Goal: Task Accomplishment & Management: Use online tool/utility

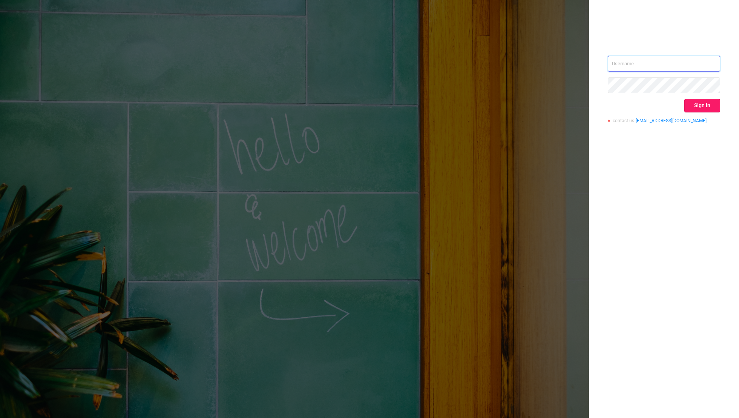
type input "[EMAIL_ADDRESS][DOMAIN_NAME]"
click at [503, 102] on button "Sign in" at bounding box center [702, 106] width 36 height 14
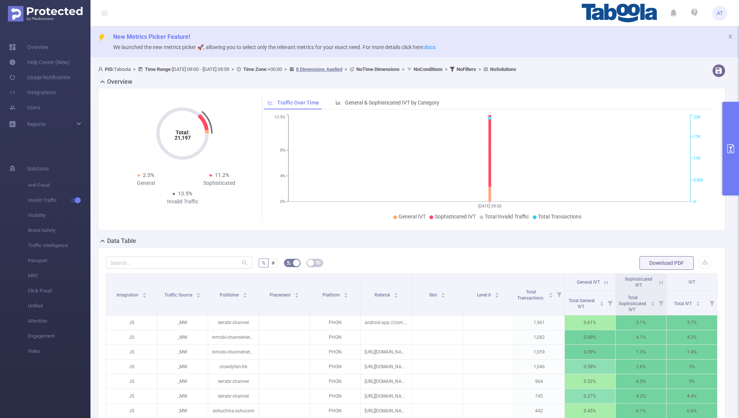
click at [503, 123] on button "primary" at bounding box center [730, 148] width 17 height 93
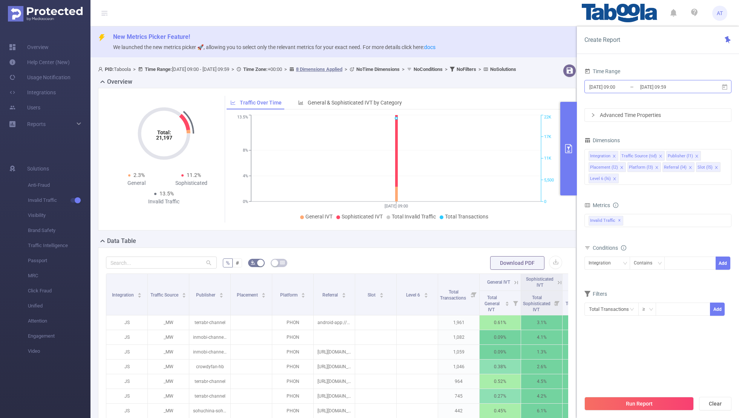
click at [503, 88] on input "[DATE] 09:59" at bounding box center [669, 87] width 61 height 10
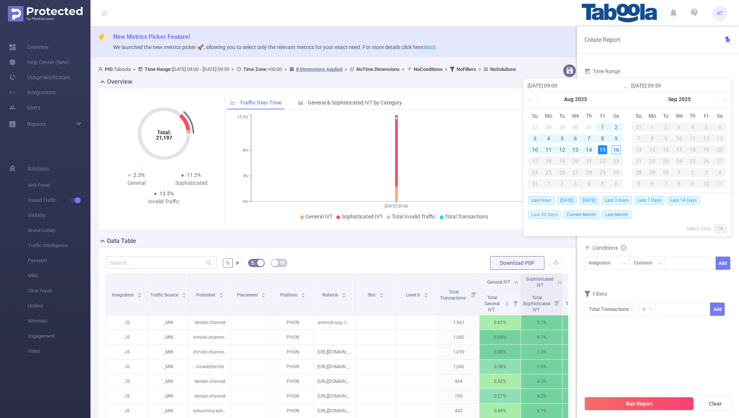
click at [503, 213] on span "Last 30 Days" at bounding box center [544, 214] width 32 height 8
type input "[DATE] 00:00"
type input "[DATE] 23:59"
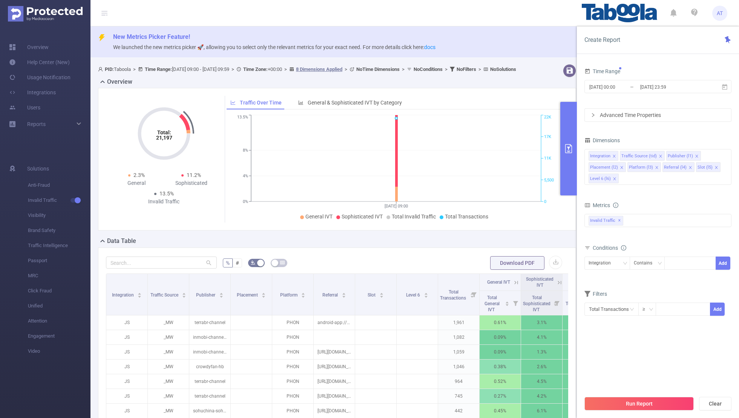
click at [503, 72] on div "Time Range" at bounding box center [657, 72] width 147 height 12
click at [503, 154] on icon "icon: close" at bounding box center [614, 156] width 4 height 4
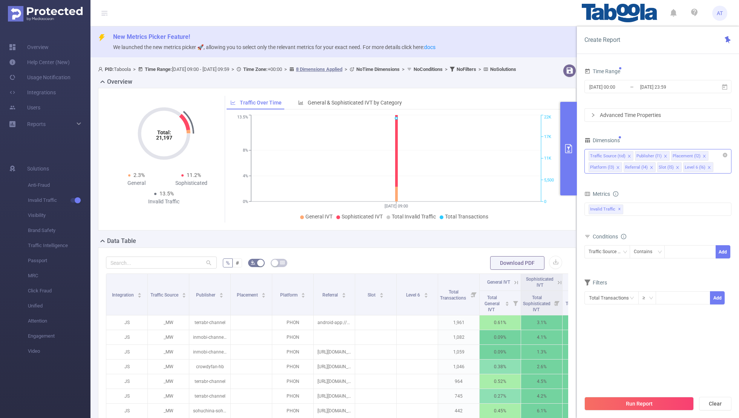
click at [503, 154] on icon "icon: close" at bounding box center [629, 156] width 4 height 4
click at [503, 153] on span at bounding box center [658, 156] width 4 height 8
click at [503, 154] on icon "icon: close" at bounding box center [654, 156] width 4 height 4
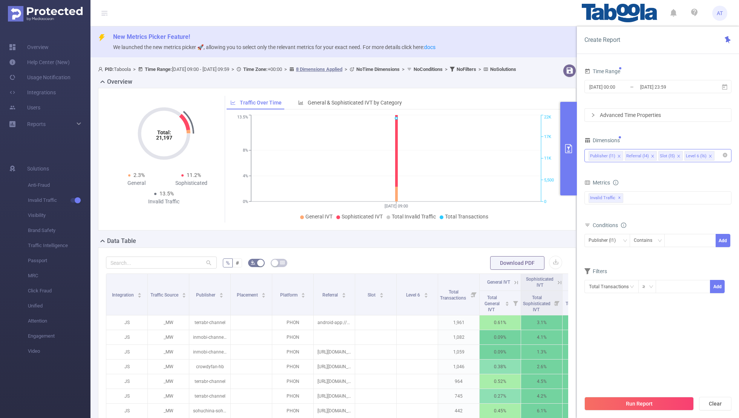
click at [503, 154] on icon "icon: close" at bounding box center [653, 156] width 4 height 4
click at [503, 155] on icon "icon: close" at bounding box center [645, 156] width 4 height 4
click at [503, 141] on div "Dimensions" at bounding box center [657, 141] width 147 height 12
click at [503, 198] on span "✕" at bounding box center [619, 197] width 3 height 9
click at [503, 198] on div at bounding box center [657, 197] width 147 height 12
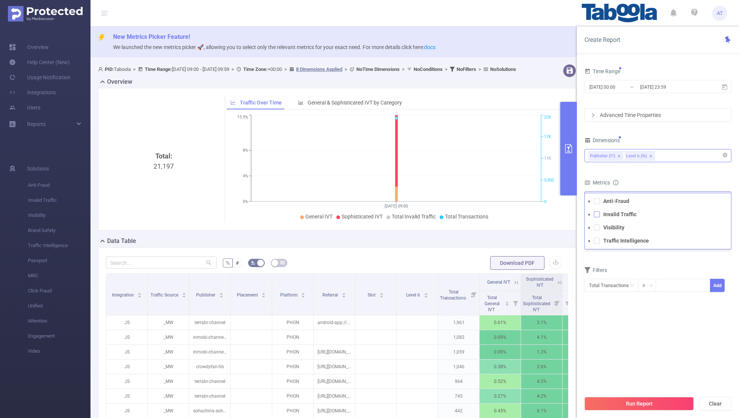
click at [503, 213] on span at bounding box center [597, 214] width 6 height 6
click at [503, 170] on form "Dimensions Publisher (l1) Level 6 (l6) Metrics bp_total bp_adult bp_arms bp_cri…" at bounding box center [657, 219] width 147 height 168
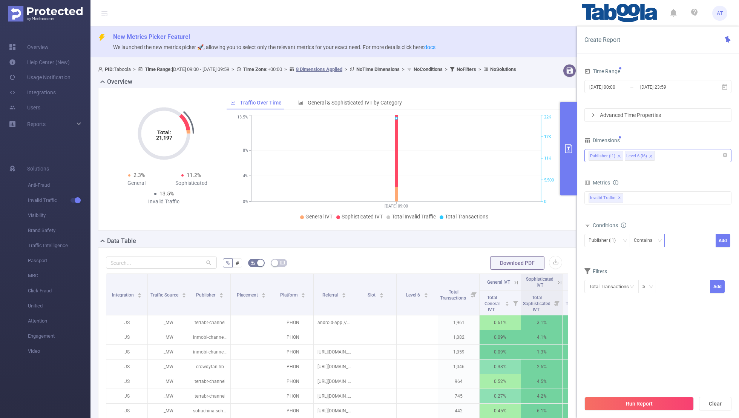
click at [503, 239] on div at bounding box center [689, 240] width 43 height 12
paste input "audc-vpsknews"
type input "audc-vpsknews"
click at [503, 237] on button "Add" at bounding box center [722, 240] width 15 height 13
click at [503, 273] on div "Filters" at bounding box center [657, 285] width 147 height 12
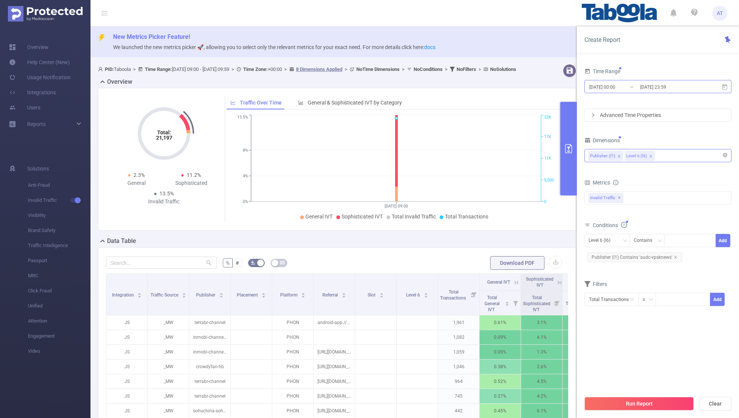
click at [503, 86] on input "[DATE] 00:00" at bounding box center [618, 87] width 61 height 10
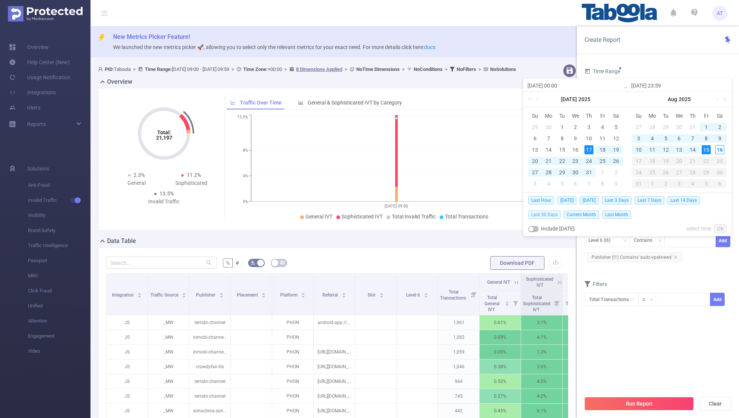
click at [503, 211] on span "Last 30 Days" at bounding box center [544, 214] width 32 height 8
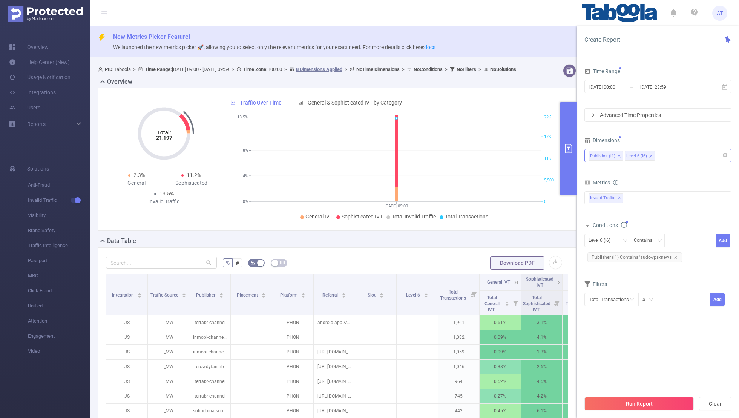
click at [503, 273] on div "Total Transactions ≥ Add" at bounding box center [657, 301] width 147 height 17
click at [503, 273] on button "Run Report" at bounding box center [638, 404] width 109 height 14
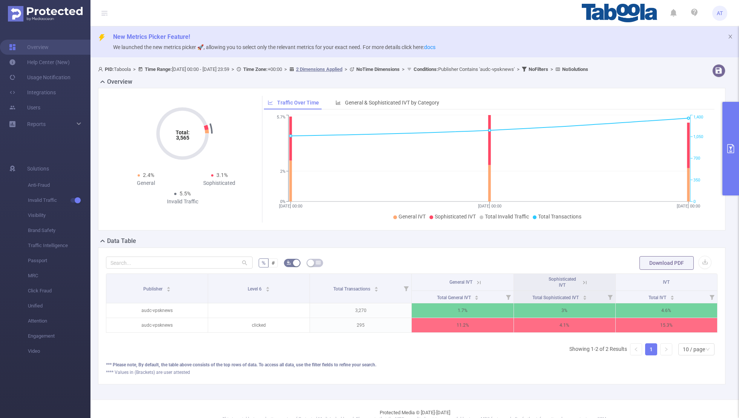
click at [503, 135] on button "primary" at bounding box center [730, 148] width 17 height 93
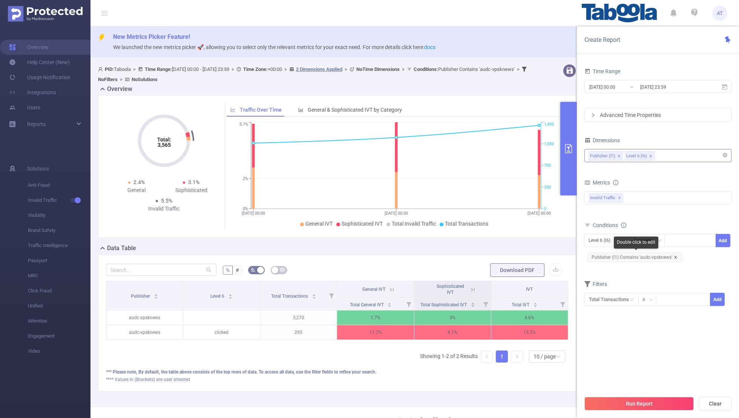
click at [503, 255] on icon "icon: close" at bounding box center [676, 257] width 4 height 4
click at [503, 248] on div "Level 6 (l6) Contains Add" at bounding box center [657, 242] width 147 height 17
click at [503, 242] on div "Level 6 (l6)" at bounding box center [601, 240] width 27 height 12
click at [503, 252] on li "Publisher (l1)" at bounding box center [607, 255] width 46 height 12
click at [503, 241] on div at bounding box center [689, 240] width 43 height 12
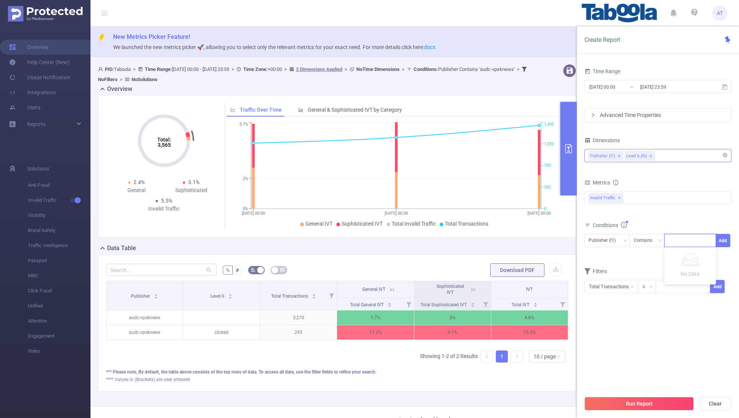
paste input "kotharinursingcollege-sgnnews"
type input "kotharinursingcollege-sgnnews"
click at [503, 234] on button "Add" at bounding box center [722, 240] width 15 height 13
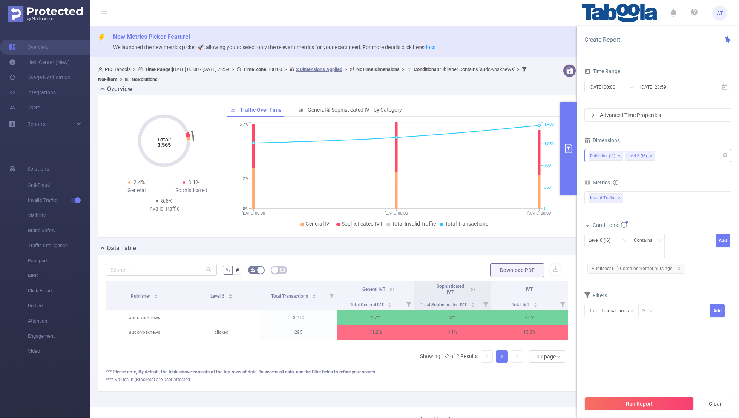
click at [503, 273] on div "Filters" at bounding box center [657, 296] width 147 height 12
click at [503, 273] on button "Run Report" at bounding box center [638, 404] width 109 height 14
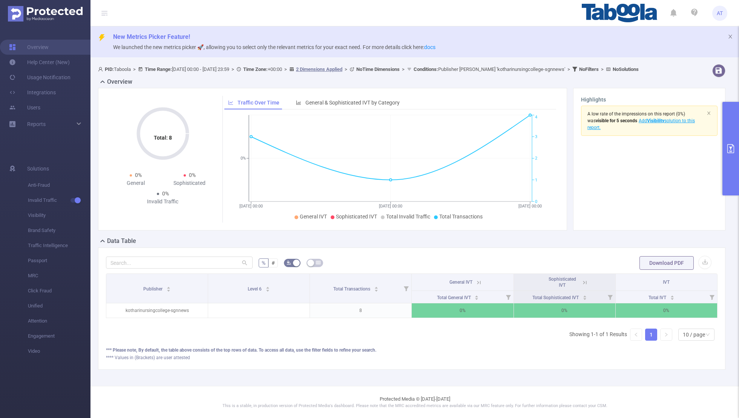
click at [503, 159] on button "primary" at bounding box center [730, 148] width 17 height 93
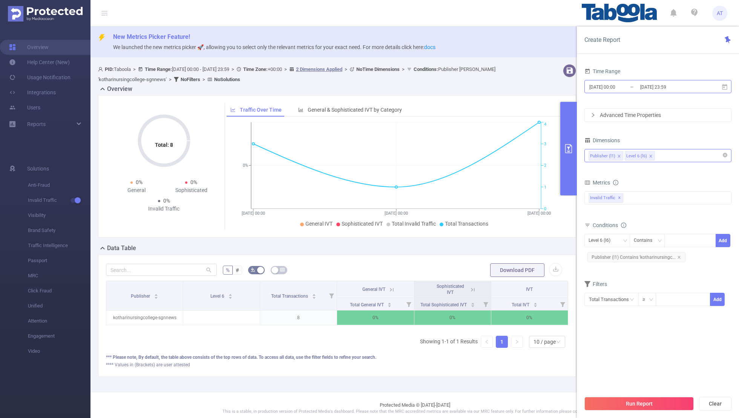
click at [503, 84] on input "[DATE] 00:00" at bounding box center [618, 87] width 61 height 10
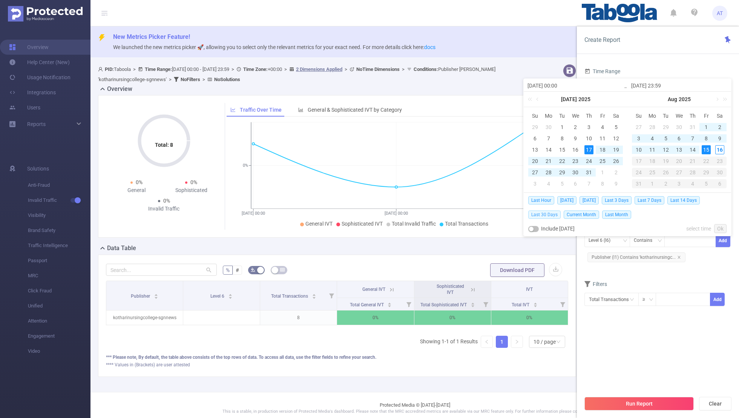
click at [503, 216] on span "Last 30 Days" at bounding box center [544, 214] width 32 height 8
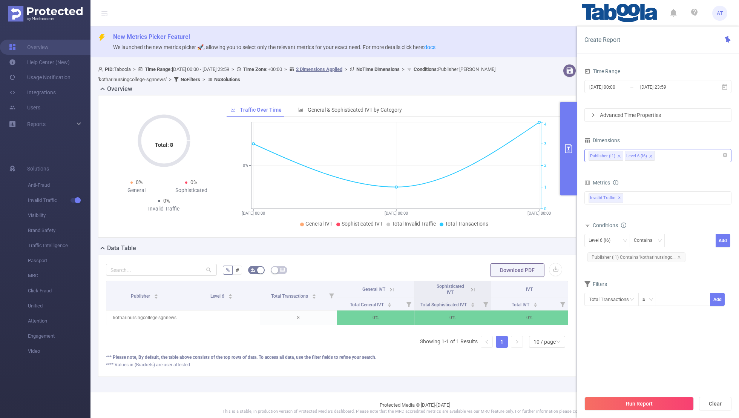
click at [503, 78] on div "[DATE] 00:00 _ [DATE] 23:59" at bounding box center [657, 87] width 147 height 18
click at [503, 257] on span "Publisher (l1) Contains 'kotharinursingc..." at bounding box center [636, 257] width 98 height 10
click at [503, 256] on icon "icon: close" at bounding box center [678, 257] width 3 height 3
click at [503, 247] on div "Level 6 (l6) Contains Add" at bounding box center [657, 242] width 147 height 17
click at [503, 245] on div "Level 6 (l6)" at bounding box center [601, 240] width 27 height 12
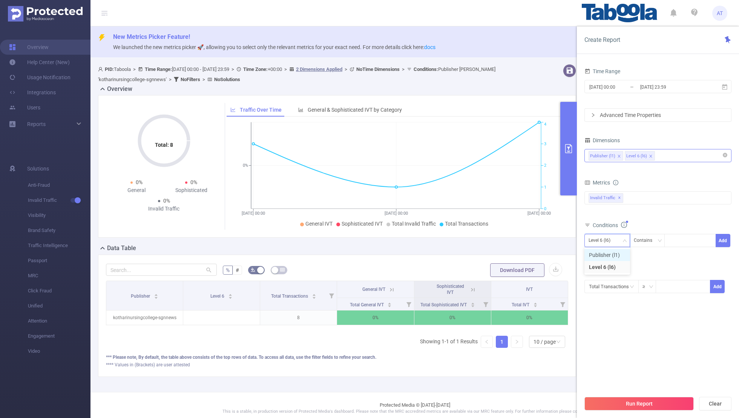
click at [503, 259] on li "Publisher (l1)" at bounding box center [607, 255] width 46 height 12
click at [503, 241] on div at bounding box center [689, 240] width 43 height 12
paste input "audc-dcpschool"
type input "audc-dcpschool"
click at [503, 239] on button "Add" at bounding box center [722, 240] width 15 height 13
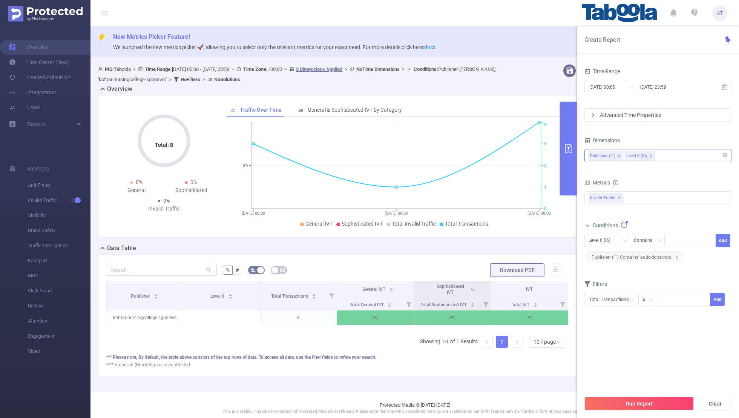
click at [503, 273] on form "Dimensions Publisher (l1) Level 6 (l6) Metrics bp_total bp_adult bp_arms bp_cri…" at bounding box center [657, 225] width 147 height 181
click at [503, 273] on button "Run Report" at bounding box center [638, 404] width 109 height 14
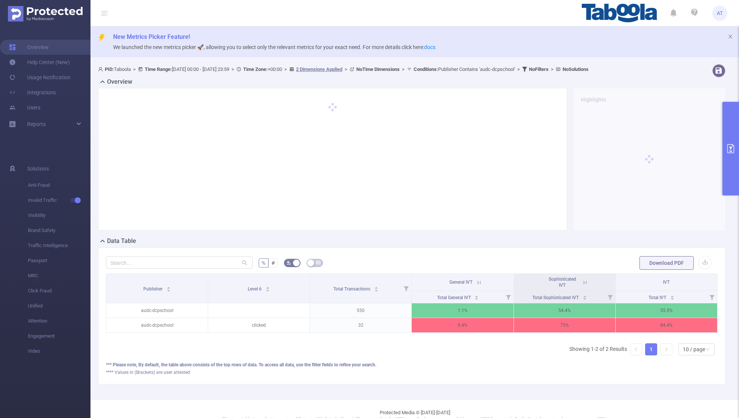
click at [503, 273] on icon at bounding box center [584, 282] width 7 height 7
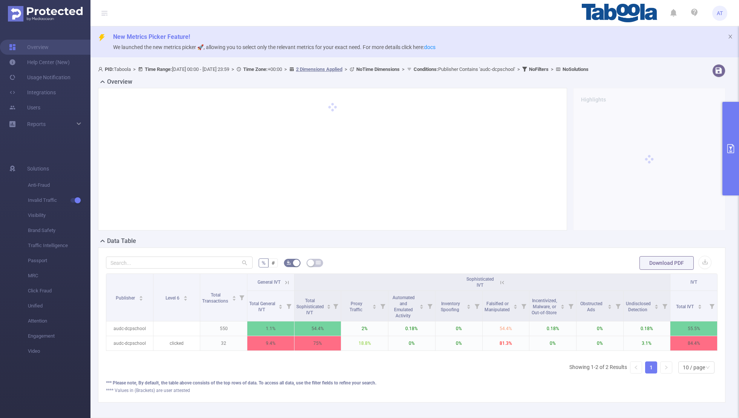
click at [289, 273] on icon at bounding box center [286, 282] width 7 height 7
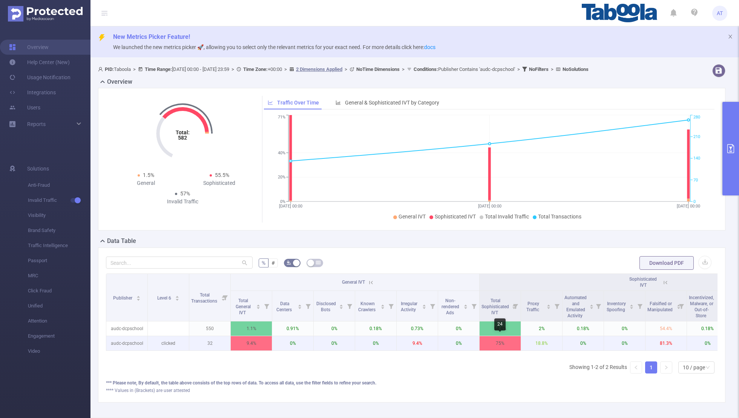
scroll to position [0, 136]
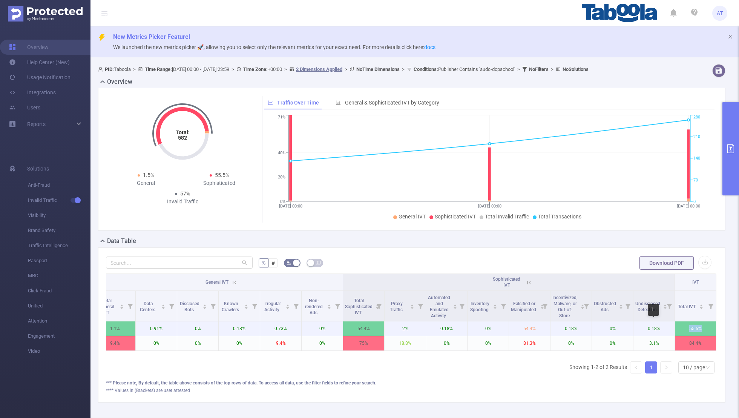
copy tr "55.5%"
drag, startPoint x: 703, startPoint y: 330, endPoint x: 659, endPoint y: 330, distance: 44.1
click at [503, 273] on tr "audc-dcpschool 550 1.1% 0.91% 0% 0.18% 0.73% 0% 54.4% 2% 0.18% 0% 54.4% 0.18% 0…" at bounding box center [343, 328] width 746 height 15
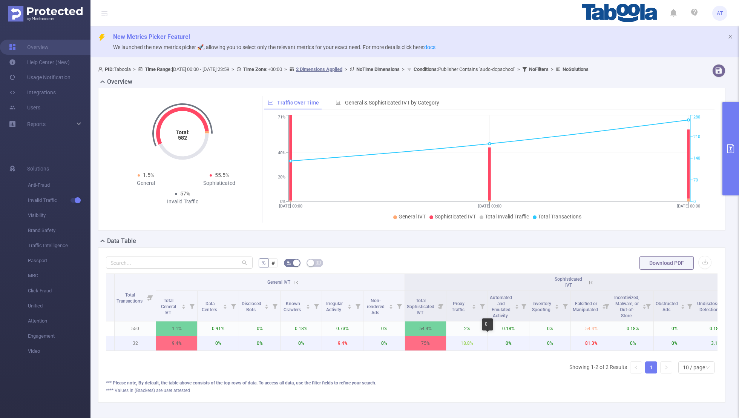
scroll to position [0, 0]
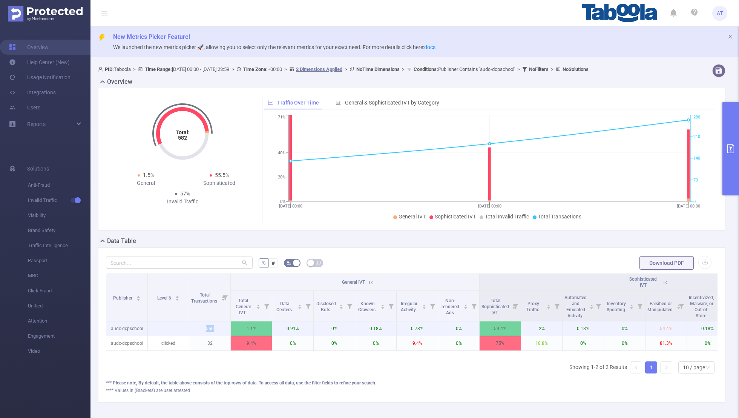
drag, startPoint x: 216, startPoint y: 328, endPoint x: 202, endPoint y: 328, distance: 14.3
click at [202, 273] on p "550" at bounding box center [209, 328] width 41 height 14
copy p "550"
click at [503, 147] on button "primary" at bounding box center [730, 148] width 17 height 93
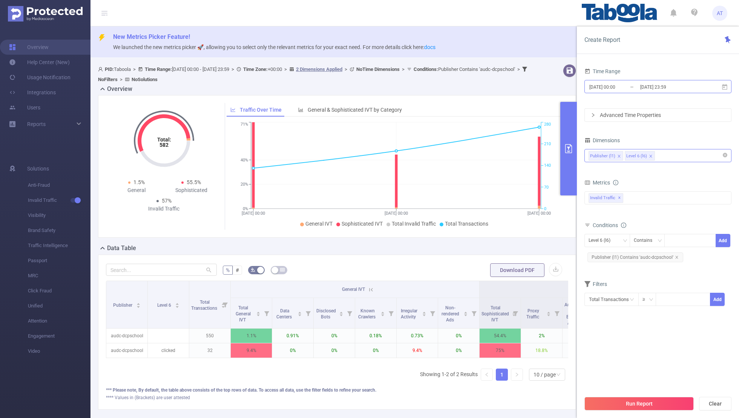
click at [503, 87] on input "[DATE] 00:00" at bounding box center [618, 87] width 61 height 10
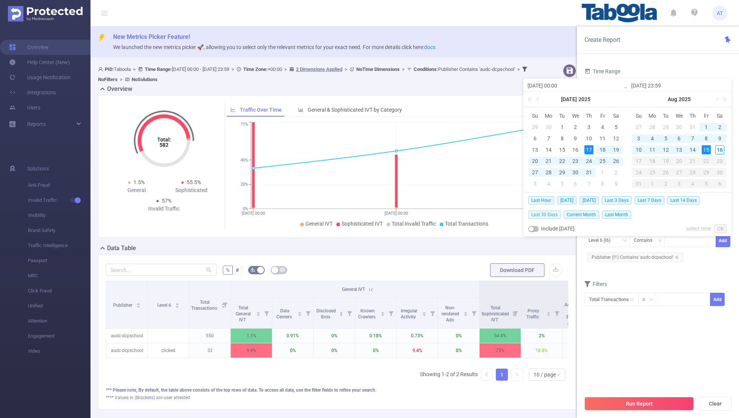
click at [503, 213] on span "Last 30 Days" at bounding box center [544, 214] width 32 height 8
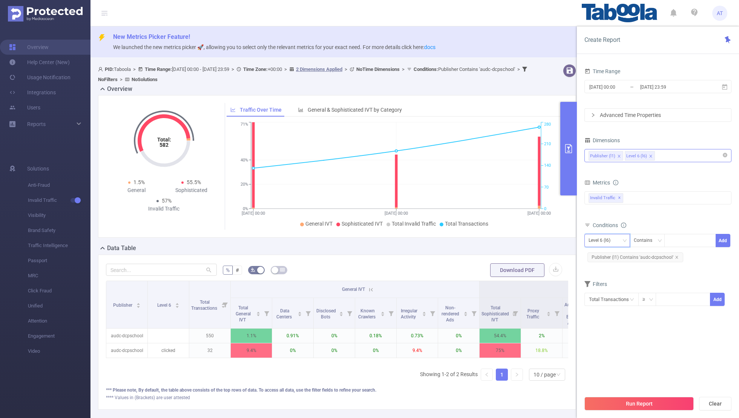
click at [503, 237] on div "Level 6 (l6)" at bounding box center [601, 240] width 27 height 12
click at [503, 253] on li "Publisher (l1)" at bounding box center [607, 255] width 46 height 12
click at [503, 255] on icon "icon: close" at bounding box center [677, 257] width 4 height 4
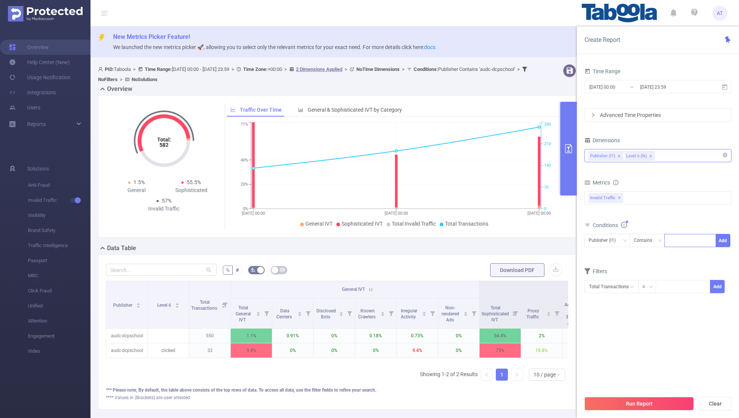
click at [503, 240] on div at bounding box center [689, 240] width 43 height 12
paste input "fliasalud-consultauruguay"
type input "fliasalud-consultauruguay"
click at [503, 236] on button "Add" at bounding box center [722, 240] width 15 height 13
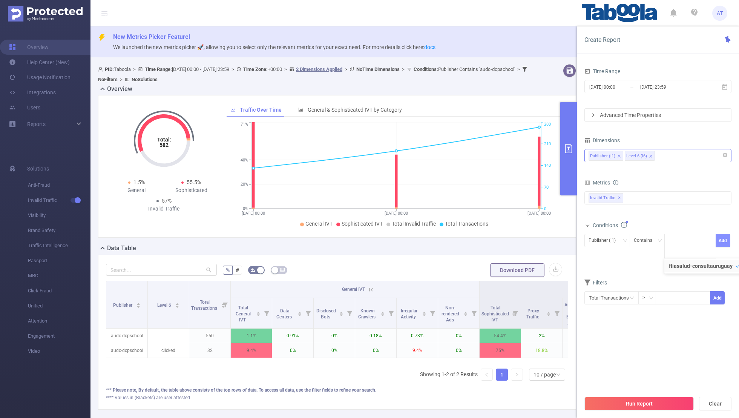
scroll to position [0, 0]
click at [503, 270] on div "Publisher (l1) Contains 'fliasalud-consultauruguay'" at bounding box center [635, 272] width 94 height 18
click at [503, 273] on button "Run Report" at bounding box center [638, 404] width 109 height 14
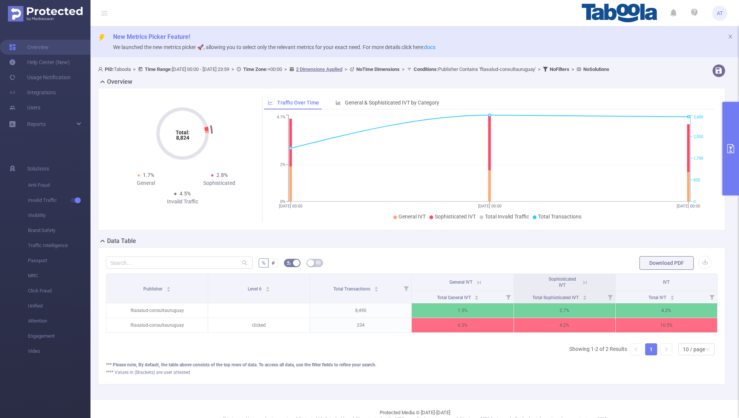
click at [503, 132] on button "primary" at bounding box center [730, 148] width 17 height 93
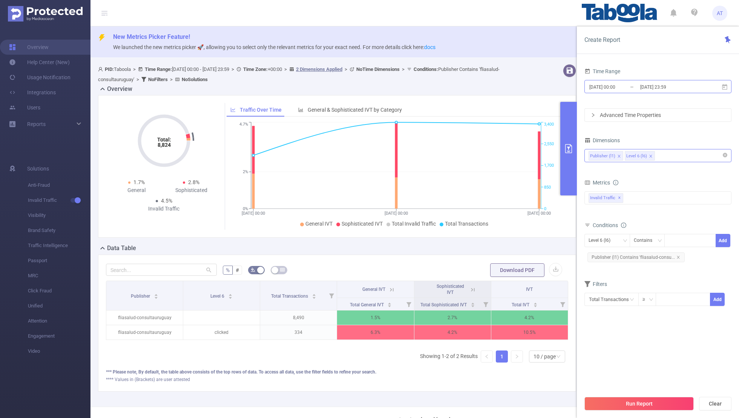
click at [503, 90] on input "[DATE] 23:59" at bounding box center [669, 87] width 61 height 10
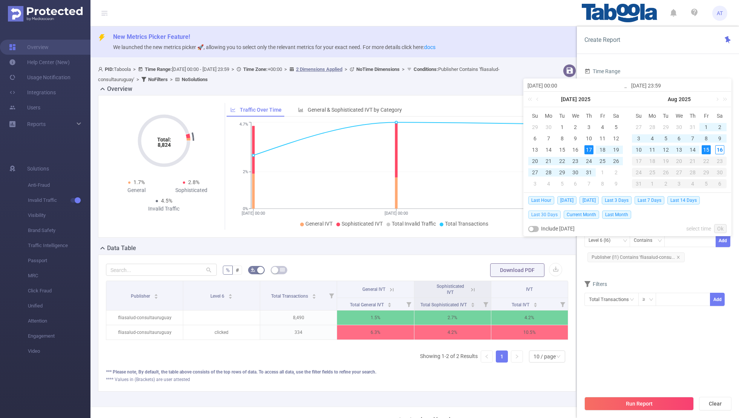
click at [503, 213] on span "Last 30 Days" at bounding box center [544, 214] width 32 height 8
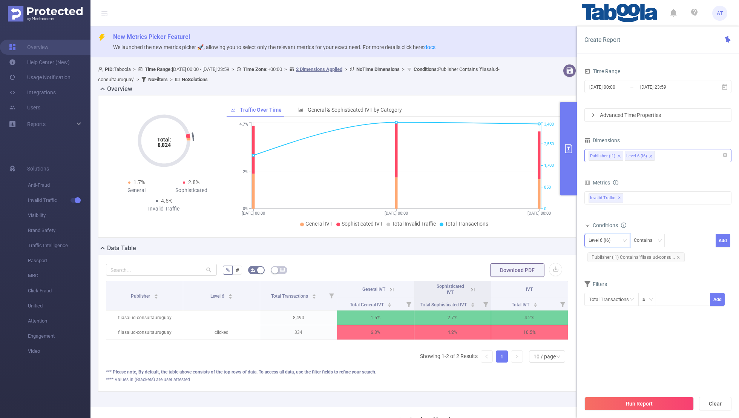
click at [503, 234] on div "Level 6 (l6)" at bounding box center [601, 240] width 27 height 12
click at [503, 251] on li "Publisher (l1)" at bounding box center [607, 255] width 46 height 12
click at [503, 255] on icon "icon: close" at bounding box center [678, 257] width 4 height 4
click at [503, 236] on div at bounding box center [689, 240] width 43 height 12
paste input "ariskurniawan-thesimsfans"
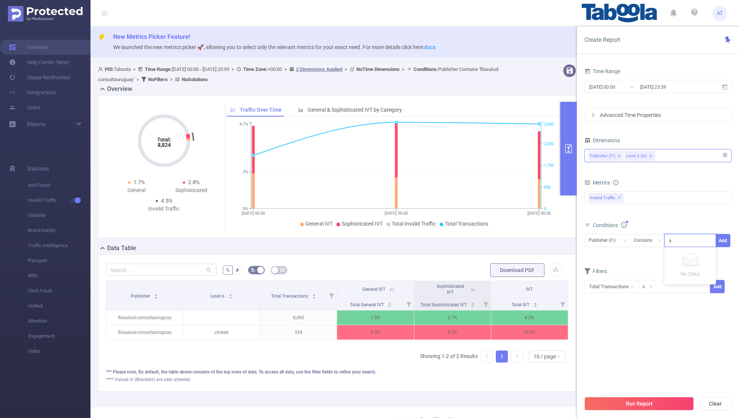
scroll to position [0, 11]
type input "ariskurniawan-thesimsfans"
click at [503, 238] on button "Add" at bounding box center [722, 240] width 15 height 13
click at [503, 273] on form "Dimensions Publisher (l1) Level 6 (l6) Metrics bp_total bp_adult bp_arms bp_cri…" at bounding box center [657, 225] width 147 height 181
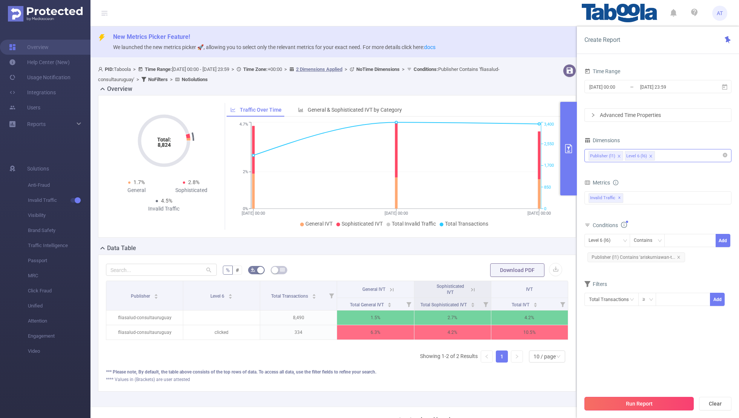
click at [503, 273] on button "Run Report" at bounding box center [638, 404] width 109 height 14
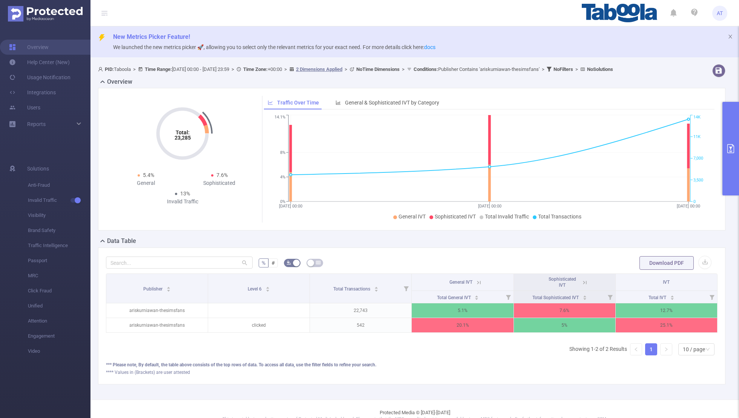
click at [503, 155] on button "primary" at bounding box center [730, 148] width 17 height 93
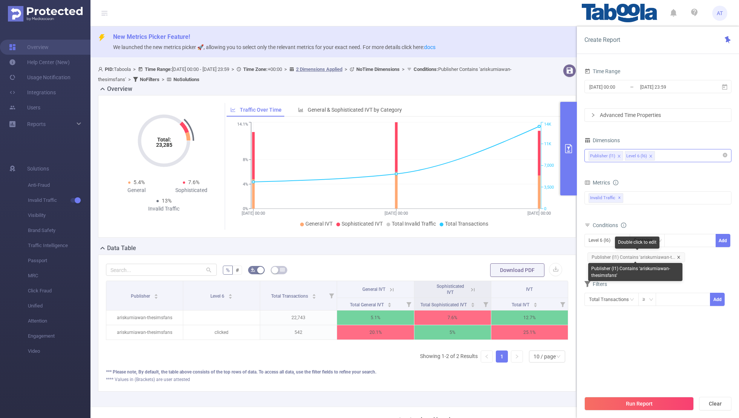
click at [503, 257] on icon "icon: close" at bounding box center [679, 257] width 4 height 4
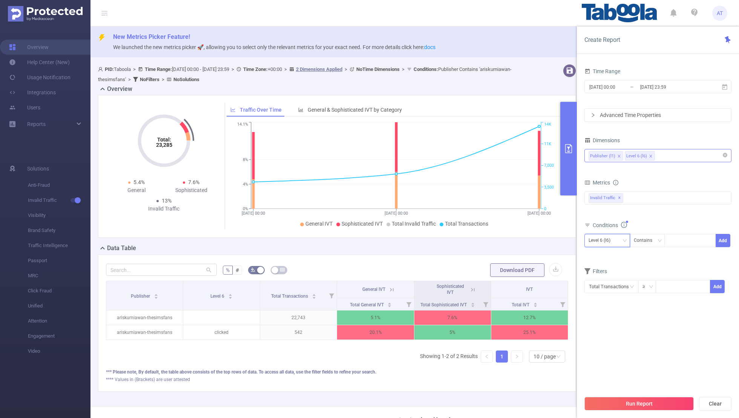
click at [503, 234] on div "Level 6 (l6)" at bounding box center [601, 240] width 27 height 12
click at [503, 257] on li "Publisher (l1)" at bounding box center [607, 255] width 46 height 12
click at [503, 242] on div at bounding box center [689, 240] width 43 height 12
paste input "noticiasrd"
type input "noticiasrd"
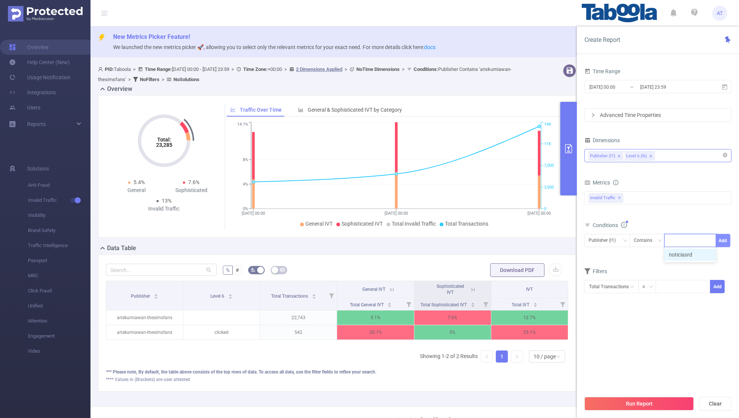
click at [503, 240] on button "Add" at bounding box center [722, 240] width 15 height 13
click at [503, 269] on form "Dimensions Publisher (l1) Level 6 (l6) Metrics bp_total bp_adult bp_arms bp_cri…" at bounding box center [657, 225] width 147 height 181
click at [503, 273] on button "Run Report" at bounding box center [638, 404] width 109 height 14
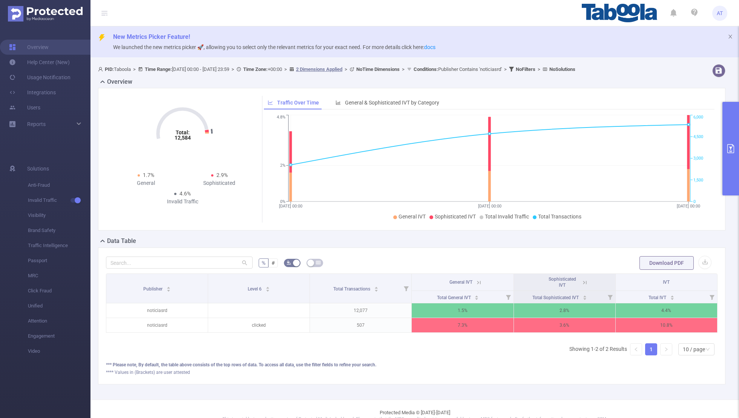
click at [503, 163] on button "primary" at bounding box center [730, 148] width 17 height 93
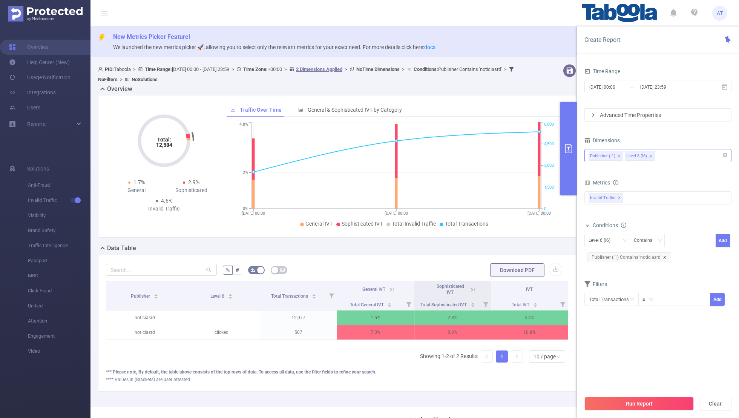
click at [503, 257] on icon "icon: close" at bounding box center [665, 257] width 4 height 4
click at [503, 236] on div "Level 6 (l6)" at bounding box center [601, 240] width 27 height 12
click at [503, 251] on li "Publisher (l1)" at bounding box center [607, 255] width 46 height 12
click at [503, 239] on div at bounding box center [689, 240] width 43 height 12
paste input "informacioneapres"
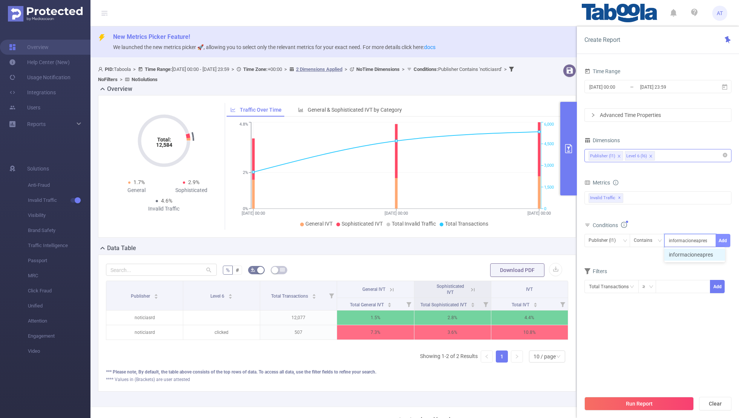
type input "informacioneapres"
click at [503, 238] on button "Add" at bounding box center [722, 240] width 15 height 13
click at [503, 273] on form "Dimensions Publisher (l1) Level 6 (l6) Metrics bp_total bp_adult bp_arms bp_cri…" at bounding box center [657, 225] width 147 height 181
click at [503, 273] on button "Run Report" at bounding box center [638, 404] width 109 height 14
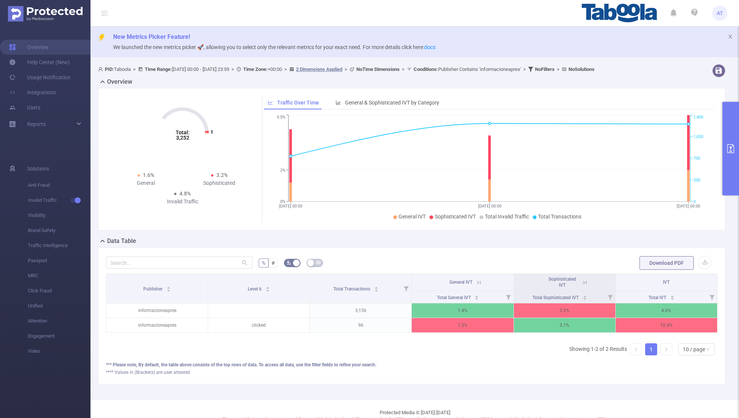
click at [503, 161] on button "primary" at bounding box center [730, 148] width 17 height 93
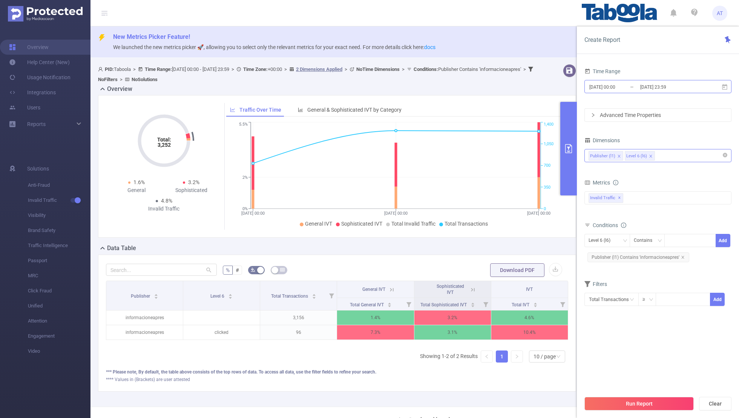
click at [503, 83] on input "[DATE] 00:00" at bounding box center [618, 87] width 61 height 10
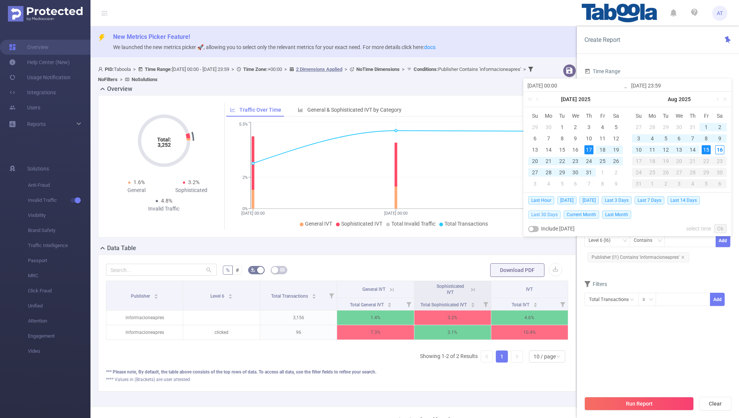
click at [503, 213] on span "Last 30 Days" at bounding box center [544, 214] width 32 height 8
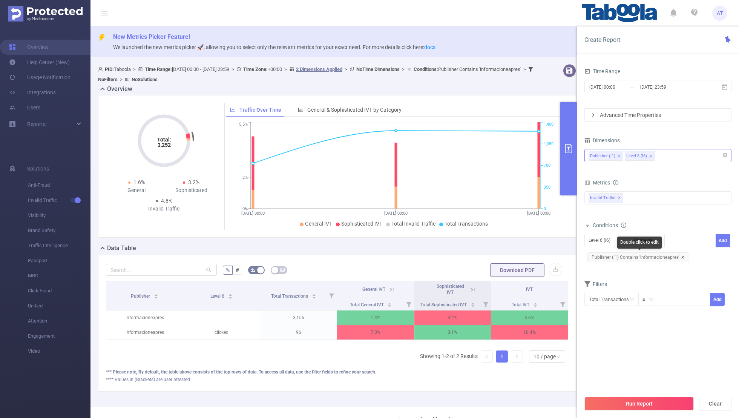
click at [503, 256] on icon "icon: close" at bounding box center [683, 257] width 4 height 4
click at [503, 239] on div "Level 6 (l6)" at bounding box center [601, 240] width 27 height 12
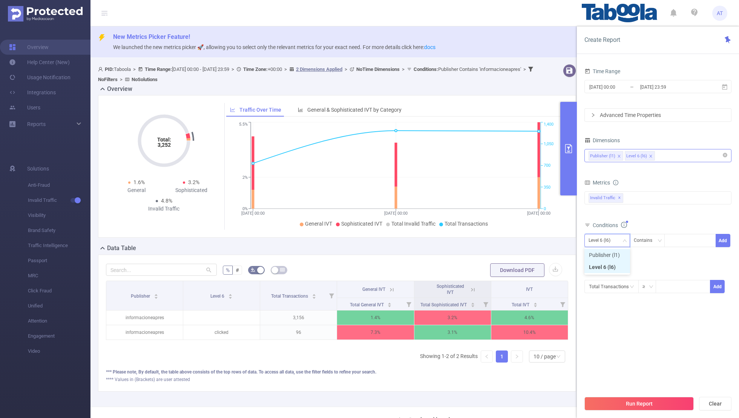
click at [503, 254] on li "Publisher (l1)" at bounding box center [607, 255] width 46 height 12
click at [503, 239] on div at bounding box center [689, 240] width 43 height 12
paste input "contilnet-publisherpush"
type input "contilnet-publisherpush"
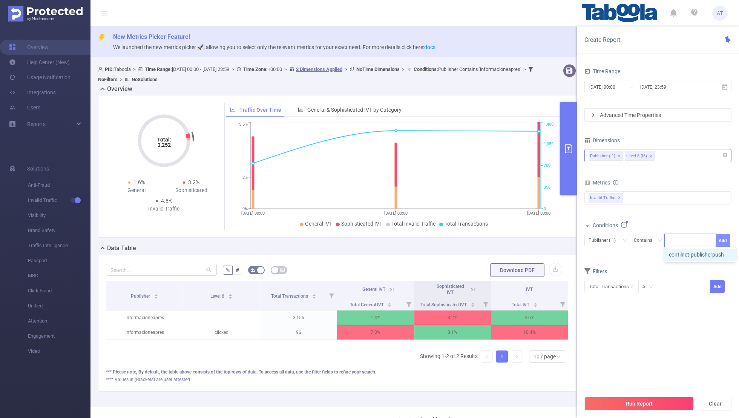
click at [503, 235] on button "Add" at bounding box center [722, 240] width 15 height 13
click at [503, 273] on form "Dimensions Publisher (l1) Level 6 (l6) Metrics bp_total bp_adult bp_arms bp_cri…" at bounding box center [657, 225] width 147 height 181
click at [503, 273] on button "Run Report" at bounding box center [638, 404] width 109 height 14
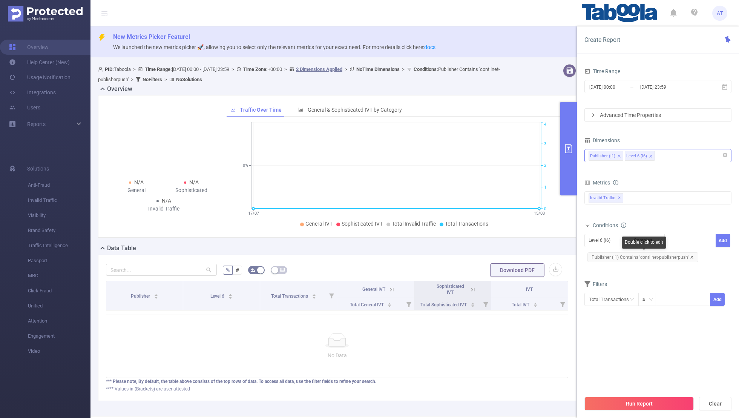
click at [503, 255] on icon "icon: close" at bounding box center [692, 257] width 4 height 4
click at [503, 241] on div "Level 6 (l6)" at bounding box center [601, 240] width 27 height 12
click at [503, 255] on li "Publisher (l1)" at bounding box center [607, 255] width 46 height 12
click at [503, 242] on div at bounding box center [689, 240] width 43 height 12
paste input "1896714"
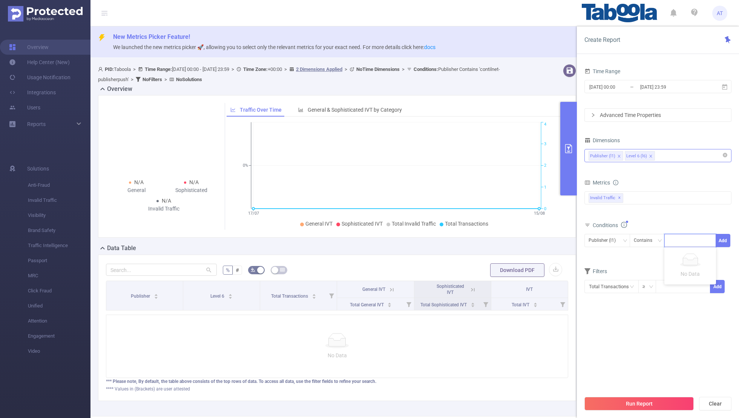
type input "1896714"
click at [503, 239] on icon "icon: close-circle" at bounding box center [709, 239] width 5 height 5
paste input "forcasant-naval"
type input "forcasant-naval"
click at [503, 239] on button "Add" at bounding box center [722, 240] width 15 height 13
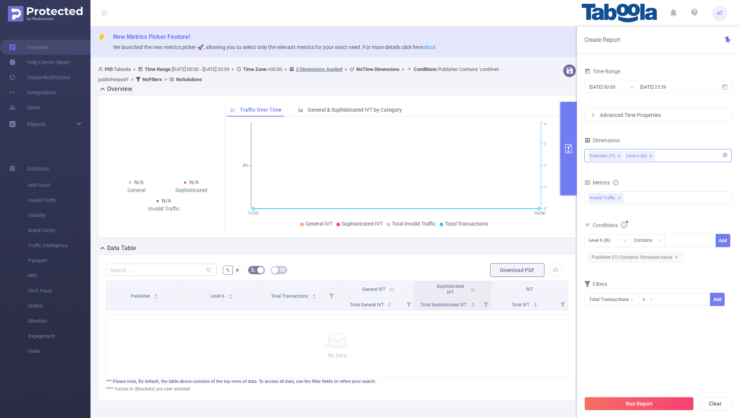
click at [503, 273] on form "Dimensions Publisher (l1) Level 6 (l6) Metrics bp_total bp_adult bp_arms bp_cri…" at bounding box center [657, 225] width 147 height 181
click at [503, 241] on div "Level 6 (l6)" at bounding box center [601, 240] width 27 height 12
click at [503, 254] on li "Publisher (l1)" at bounding box center [607, 255] width 46 height 12
click at [503, 268] on div "Conditions Publisher (l1) Contains Add Publisher (l1) Contains 'forcasant-naval'" at bounding box center [657, 245] width 147 height 50
click at [503, 273] on button "Run Report" at bounding box center [638, 404] width 109 height 14
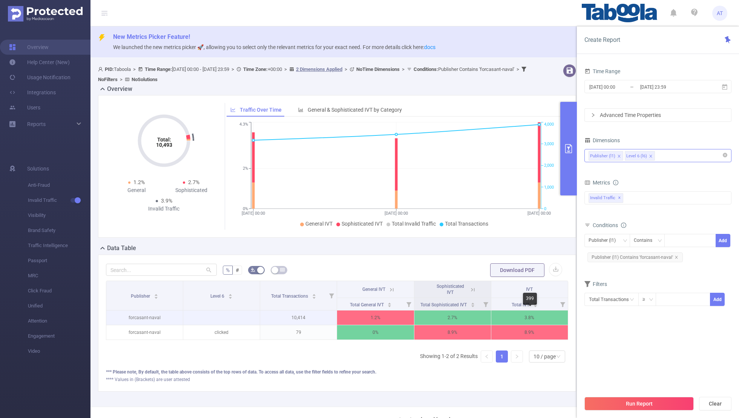
scroll to position [0, 2]
click at [475, 273] on th "Sophisticated IVT" at bounding box center [451, 289] width 77 height 17
click at [472, 273] on icon at bounding box center [471, 289] width 7 height 7
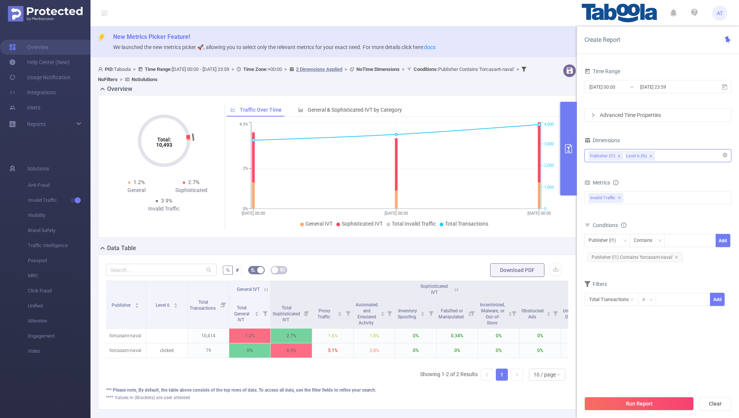
click at [268, 273] on icon at bounding box center [265, 289] width 7 height 7
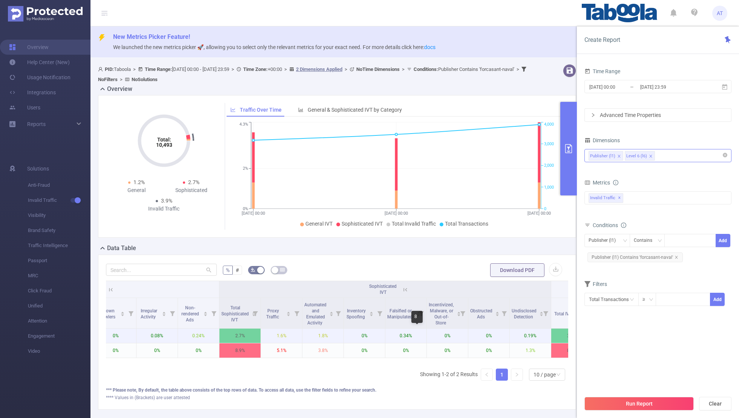
scroll to position [0, 286]
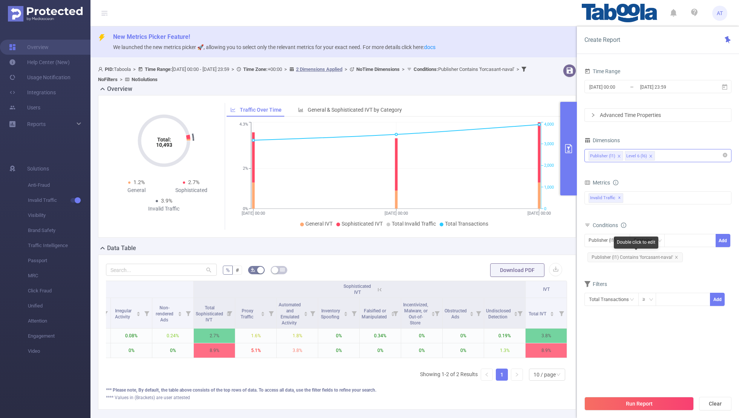
click at [503, 253] on span "Publisher (l1) Contains 'forcasant-naval'" at bounding box center [634, 257] width 95 height 10
click at [503, 256] on icon "icon: close" at bounding box center [676, 257] width 4 height 4
click at [503, 237] on div at bounding box center [689, 240] width 43 height 12
paste input "palmarmediastudio-rdnvenezuela"
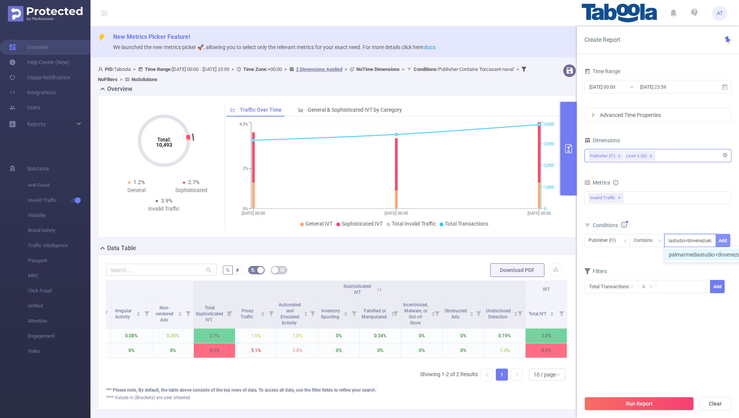
type input "palmarmediastudio-rdnvenezuela"
click at [503, 238] on button "Add" at bounding box center [722, 240] width 15 height 13
click at [503, 273] on div "Filters" at bounding box center [657, 285] width 147 height 12
click at [503, 87] on input "[DATE] 23:59" at bounding box center [669, 87] width 61 height 10
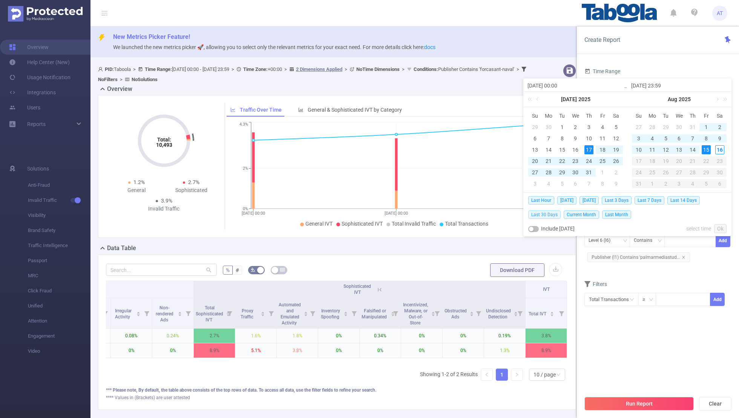
click at [503, 213] on span "Last 30 Days" at bounding box center [544, 214] width 32 height 8
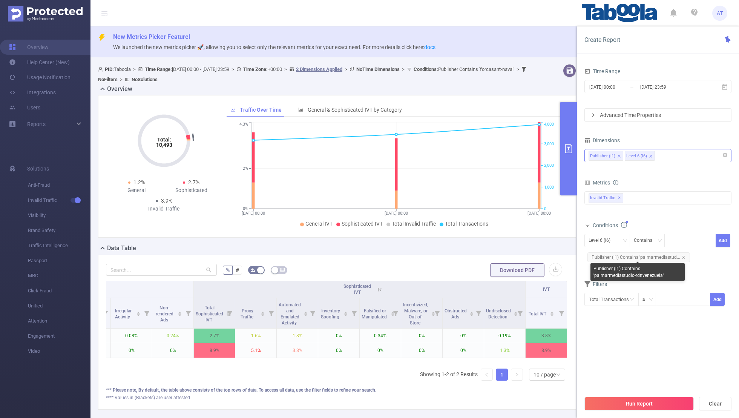
click at [503, 271] on div "Publisher (l1) Contains 'palmarmediastudio-rdnvenezuela'" at bounding box center [637, 272] width 94 height 18
click at [503, 273] on div "Run Report Clear" at bounding box center [658, 403] width 162 height 29
click at [503, 273] on button "Run Report" at bounding box center [638, 404] width 109 height 14
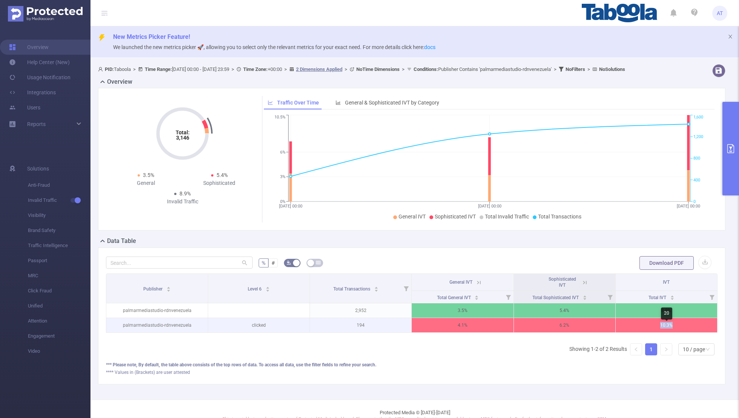
drag, startPoint x: 678, startPoint y: 332, endPoint x: 645, endPoint y: 334, distance: 33.6
click at [503, 273] on p "10.3%" at bounding box center [666, 325] width 101 height 14
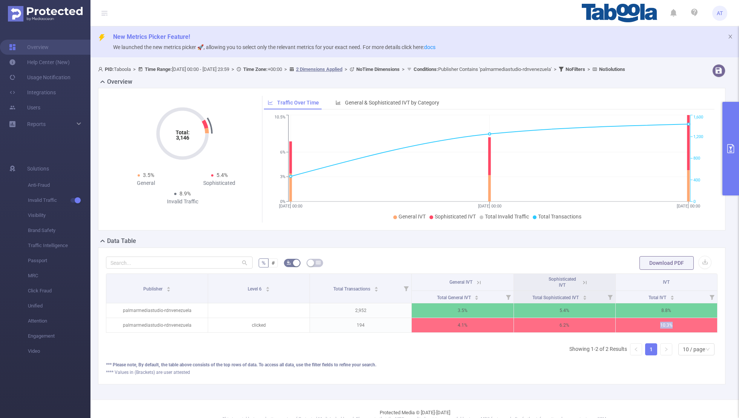
click at [442, 273] on div "Publisher Level 6 Total Transactions General IVT Sophisticated IVT IVT Total Ge…" at bounding box center [411, 317] width 611 height 88
click at [503, 145] on icon "primary" at bounding box center [730, 148] width 9 height 9
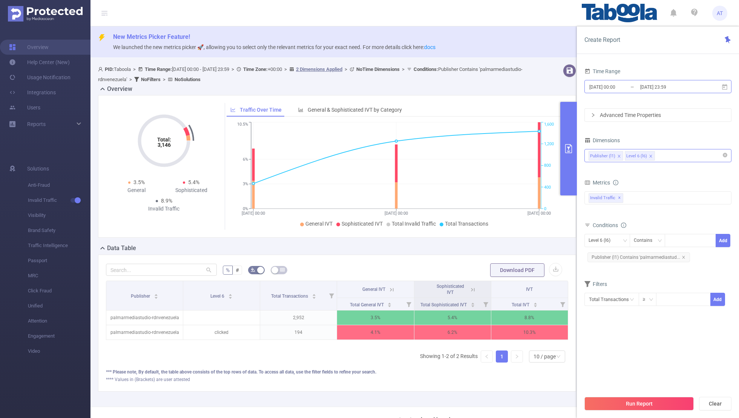
click at [503, 86] on input "[DATE] 00:00" at bounding box center [618, 87] width 61 height 10
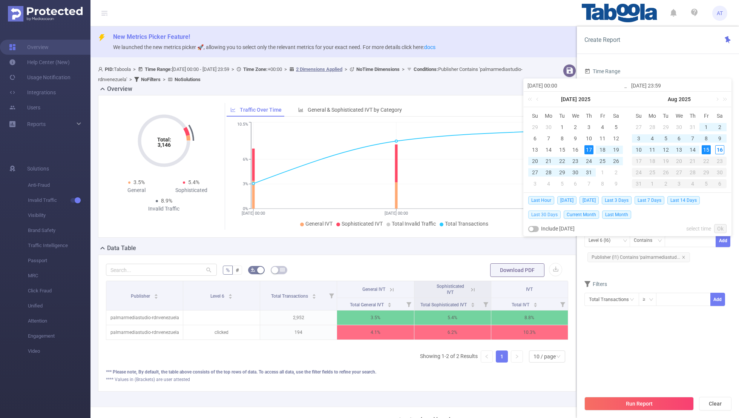
click at [503, 214] on span "Last 30 Days" at bounding box center [544, 214] width 32 height 8
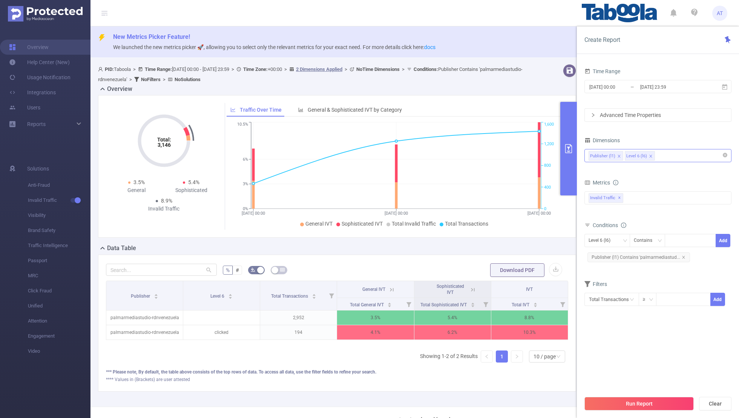
click at [503, 67] on div "Time Range" at bounding box center [657, 72] width 147 height 12
click at [503, 239] on div "Level 6 (l6)" at bounding box center [601, 240] width 27 height 12
click at [503, 260] on ul "Publisher (l1) Level 6 (l6)" at bounding box center [607, 260] width 46 height 27
click at [503, 252] on li "Publisher (l1)" at bounding box center [607, 255] width 46 height 12
click at [503, 256] on icon "icon: close" at bounding box center [684, 257] width 4 height 4
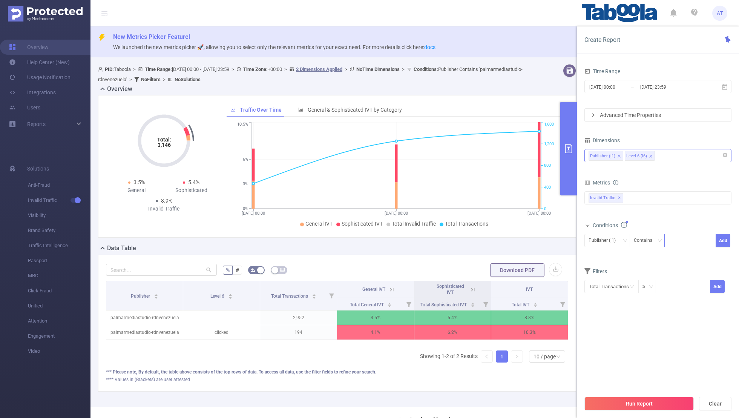
click at [503, 243] on div at bounding box center [689, 240] width 43 height 12
paste input "palmarmediastudio-alertas24"
type input "palmarmediastudio-alertas24"
click at [503, 238] on button "Add" at bounding box center [722, 240] width 15 height 13
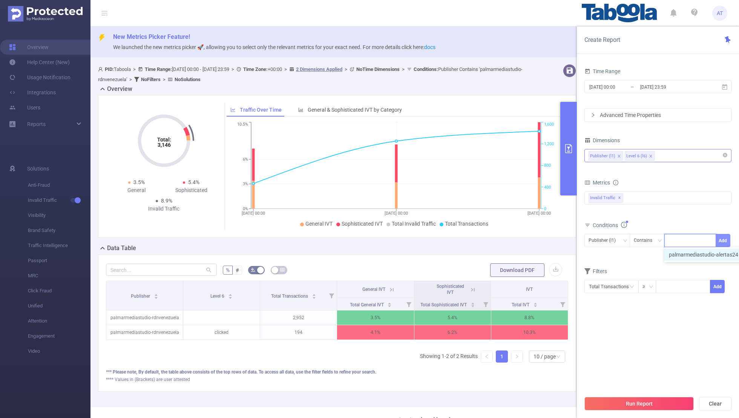
scroll to position [0, 0]
click at [503, 273] on div "Filters" at bounding box center [657, 285] width 147 height 12
click at [503, 90] on input "[DATE] 00:00" at bounding box center [618, 87] width 61 height 10
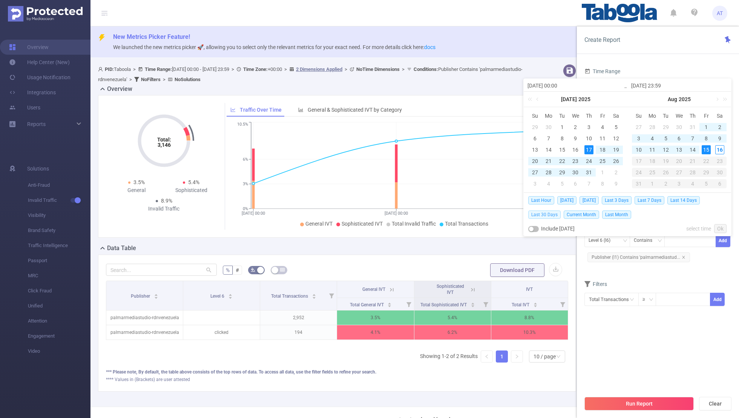
click at [503, 212] on span "Last 30 Days" at bounding box center [544, 214] width 32 height 8
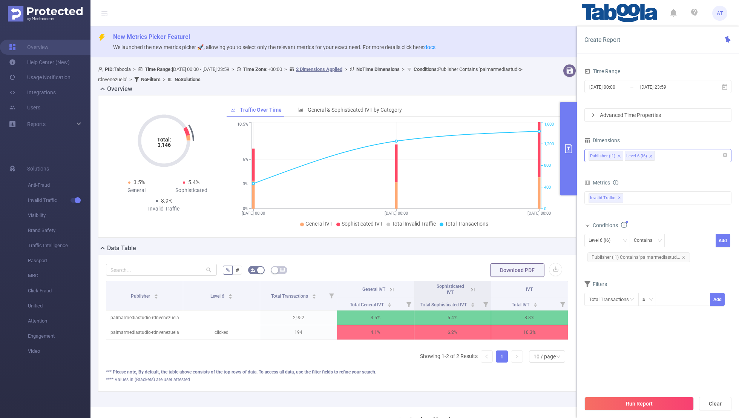
click at [503, 273] on section "Time Range [DATE] 00:00 _ [DATE] 23:59 Advanced Time Properties Dimensions Publ…" at bounding box center [657, 228] width 147 height 325
click at [503, 273] on button "Run Report" at bounding box center [638, 404] width 109 height 14
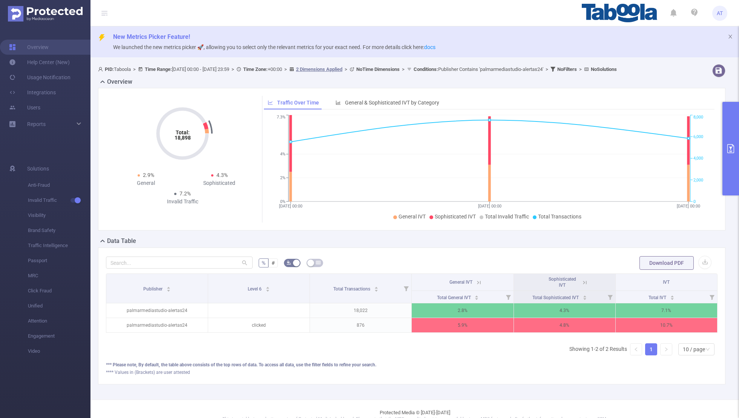
click at [503, 147] on icon "primary" at bounding box center [730, 148] width 9 height 9
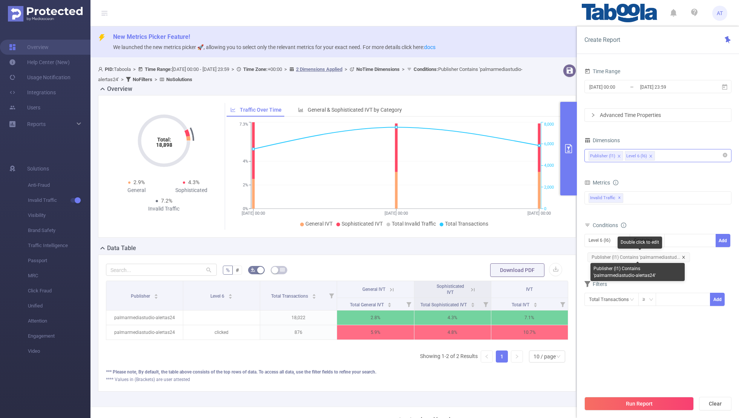
click at [503, 256] on icon "icon: close" at bounding box center [684, 257] width 4 height 4
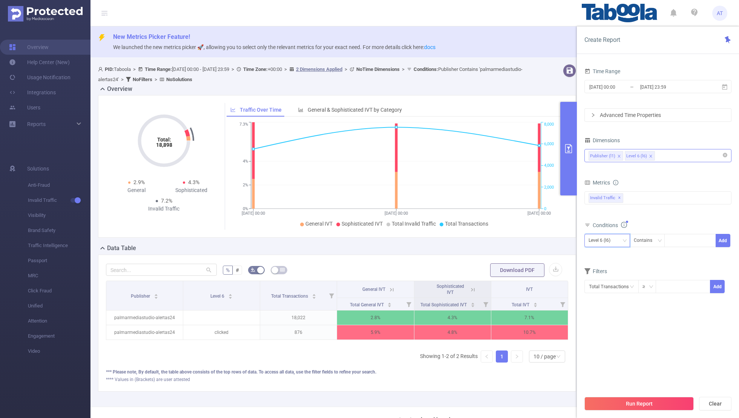
click at [503, 241] on div "Level 6 (l6)" at bounding box center [601, 240] width 27 height 12
click at [503, 253] on li "Publisher (l1)" at bounding box center [607, 255] width 46 height 12
click at [503, 241] on div at bounding box center [689, 240] width 43 height 12
paste input "audiencelabs-crusoe"
type input "audiencelabs-crusoe"
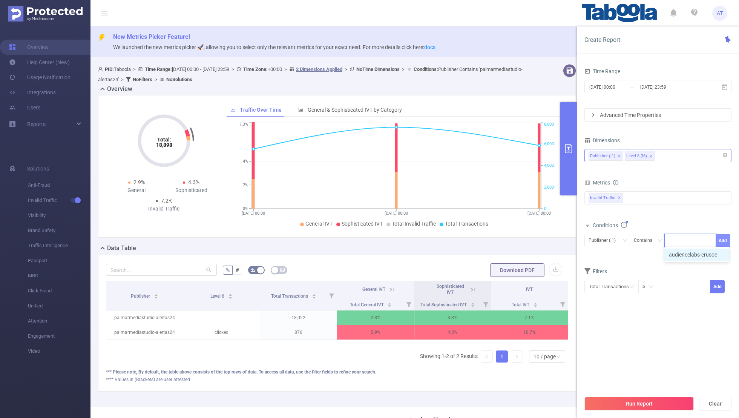
click at [503, 236] on button "Add" at bounding box center [722, 240] width 15 height 13
click at [503, 270] on form "Dimensions Publisher (l1) Level 6 (l6) Metrics bp_total bp_adult bp_arms bp_cri…" at bounding box center [657, 225] width 147 height 181
click at [503, 273] on button "Run Report" at bounding box center [638, 404] width 109 height 14
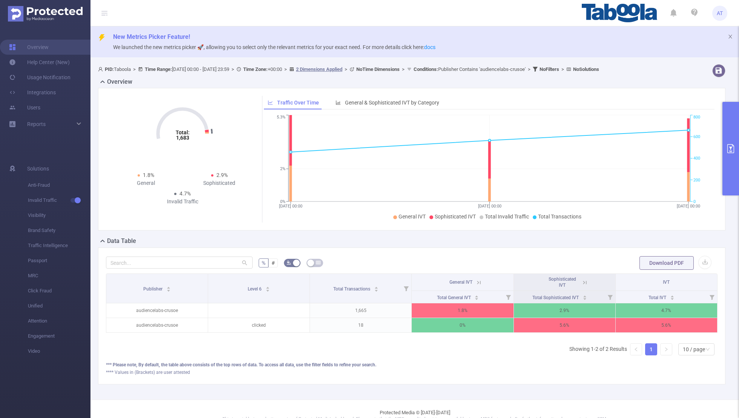
click at [503, 162] on button "primary" at bounding box center [730, 148] width 17 height 93
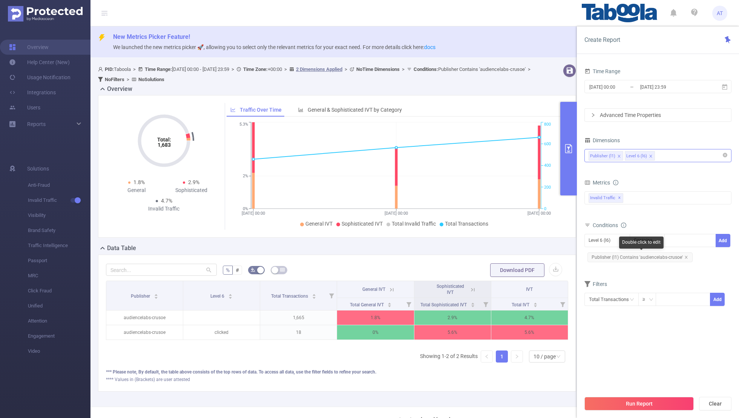
click at [503, 256] on span "Publisher (l1) Contains 'audiencelabs-crusoe'" at bounding box center [639, 257] width 105 height 10
click at [503, 242] on div "Level 6 (l6)" at bounding box center [601, 240] width 27 height 12
click at [503, 252] on li "Publisher (l1)" at bounding box center [607, 255] width 46 height 12
click at [503, 255] on icon "icon: close" at bounding box center [686, 257] width 4 height 4
click at [503, 244] on div at bounding box center [689, 240] width 43 height 12
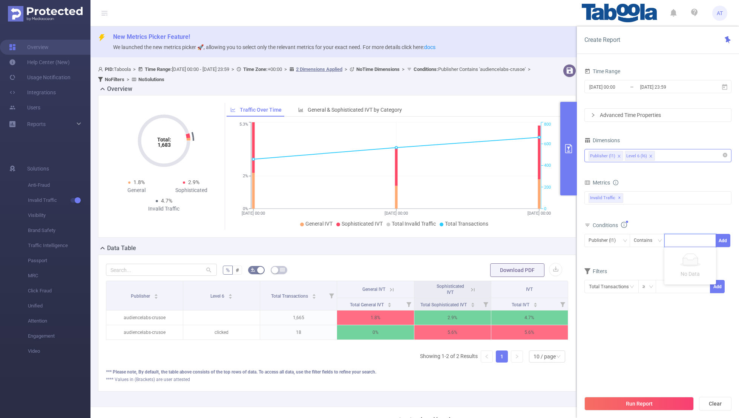
paste input "gfc-bonde"
type input "gfc-bonde"
click at [503, 237] on button "Add" at bounding box center [722, 240] width 15 height 13
click at [503, 273] on form "Dimensions Publisher (l1) Level 6 (l6) Metrics bp_total bp_adult bp_arms bp_cri…" at bounding box center [657, 225] width 147 height 181
click at [503, 88] on input "[DATE] 00:00" at bounding box center [618, 87] width 61 height 10
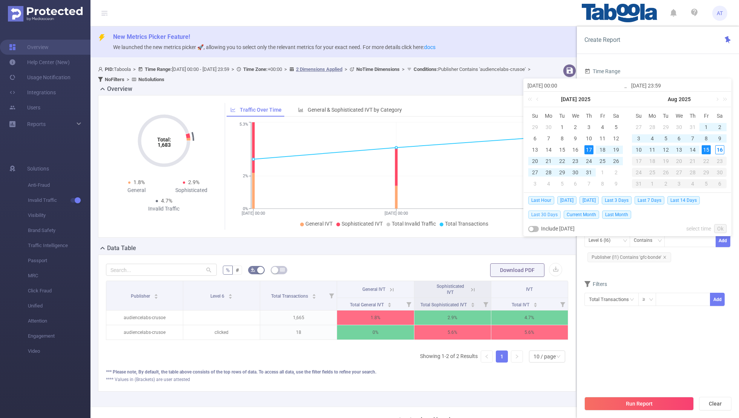
click at [503, 213] on span "Last 30 Days" at bounding box center [544, 214] width 32 height 8
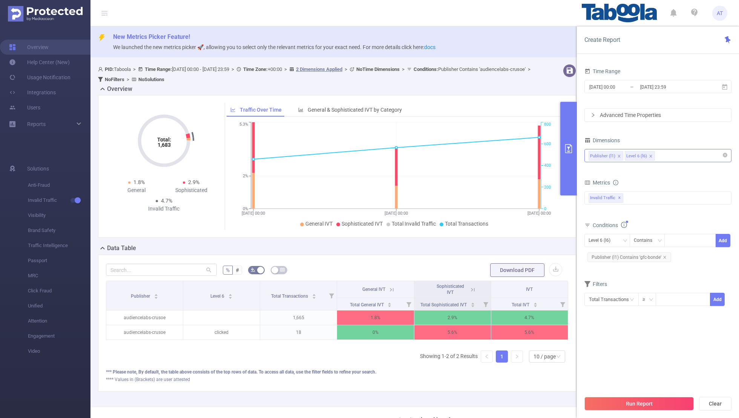
click at [503, 266] on div "Conditions Level 6 (l6) Contains Add Publisher (l1) Contains 'gfc-bonde'" at bounding box center [657, 245] width 147 height 50
click at [503, 273] on button "Run Report" at bounding box center [638, 404] width 109 height 14
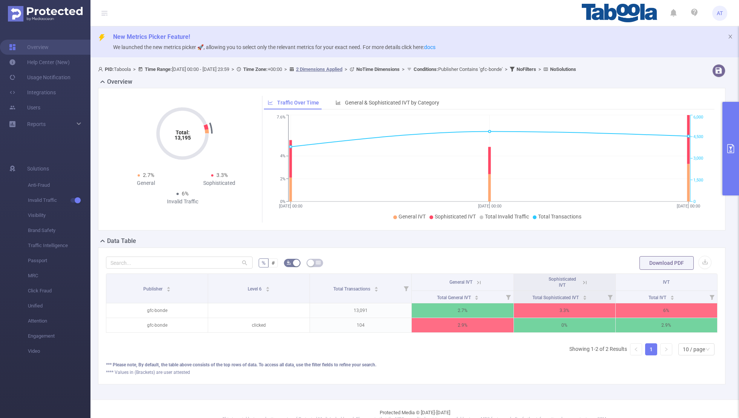
click at [503, 150] on icon "primary" at bounding box center [730, 148] width 9 height 9
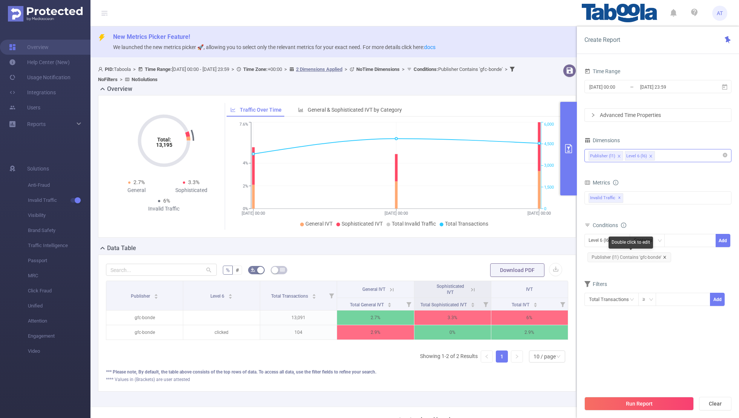
click at [503, 257] on icon "icon: close" at bounding box center [665, 257] width 4 height 4
click at [503, 241] on div "Level 6 (l6)" at bounding box center [601, 240] width 27 height 12
click at [503, 254] on li "Publisher (l1)" at bounding box center [607, 255] width 46 height 12
click at [503, 239] on div at bounding box center [689, 240] width 43 height 12
paste input "noticiasdeisrael-push"
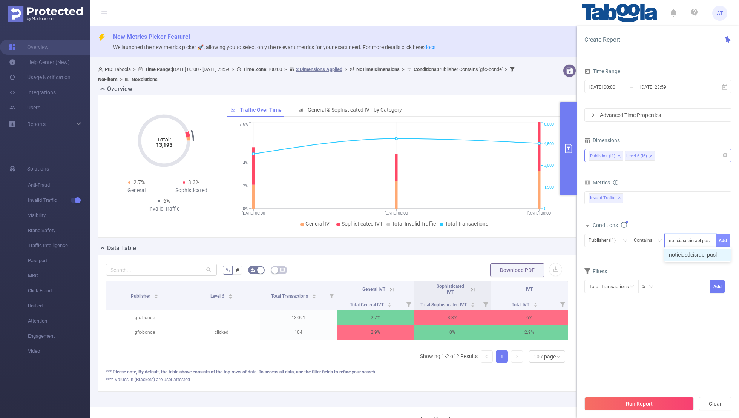
type input "noticiasdeisrael-push"
click at [503, 237] on button "Add" at bounding box center [722, 240] width 15 height 13
click at [503, 273] on div "Filters" at bounding box center [657, 285] width 147 height 12
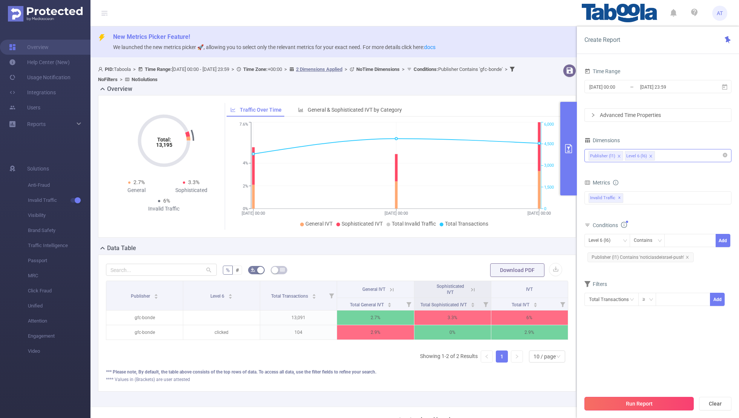
click at [503, 273] on button "Run Report" at bounding box center [638, 404] width 109 height 14
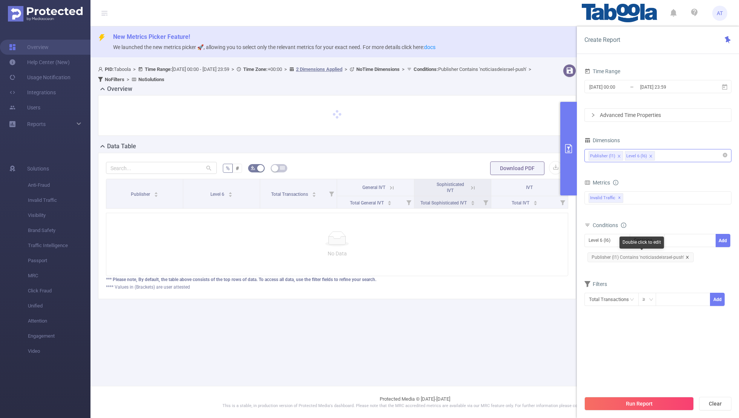
click at [503, 257] on icon "icon: close" at bounding box center [687, 257] width 4 height 4
click at [503, 236] on div "Level 6 (l6)" at bounding box center [601, 240] width 27 height 12
click at [503, 254] on li "Publisher (l1)" at bounding box center [607, 255] width 46 height 12
click at [503, 241] on div at bounding box center [689, 240] width 43 height 12
paste input "terrabr-channel"
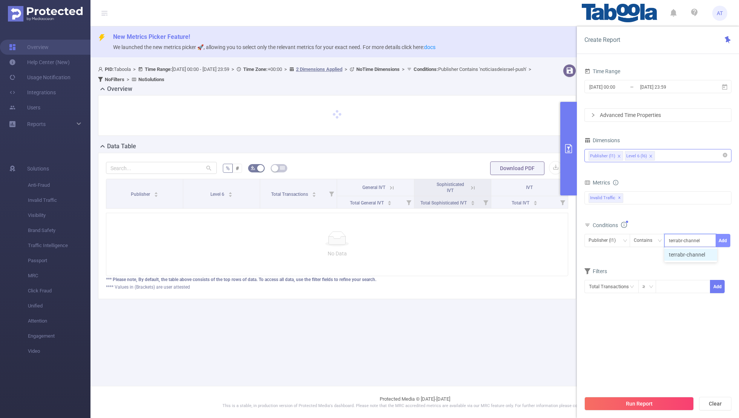
type input "terrabr-channel"
click at [503, 238] on button "Add" at bounding box center [722, 240] width 15 height 13
click at [503, 273] on form "Dimensions Publisher (l1) Level 6 (l6) Metrics bp_total bp_adult bp_arms bp_cri…" at bounding box center [657, 225] width 147 height 181
click at [503, 273] on div "Run Report Clear" at bounding box center [658, 403] width 162 height 29
click at [503, 273] on button "Run Report" at bounding box center [638, 404] width 109 height 14
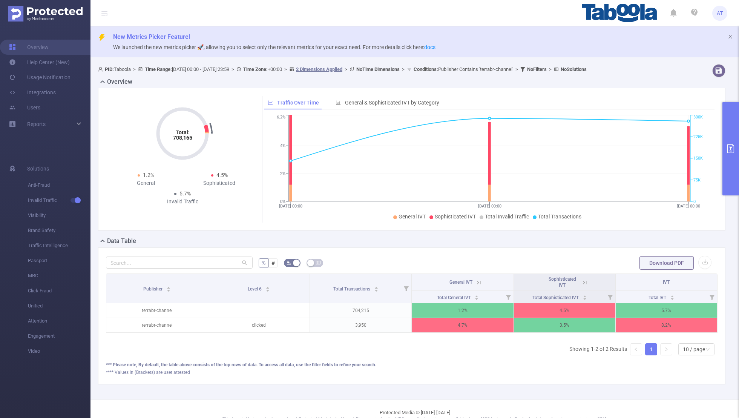
click at [503, 273] on icon at bounding box center [584, 282] width 7 height 7
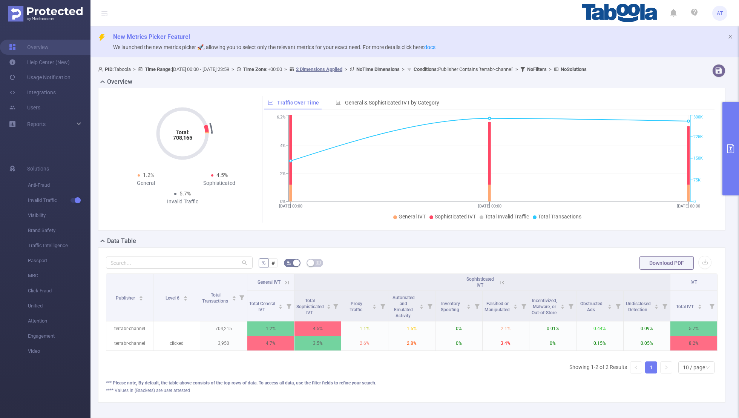
click at [286, 273] on icon at bounding box center [286, 282] width 7 height 7
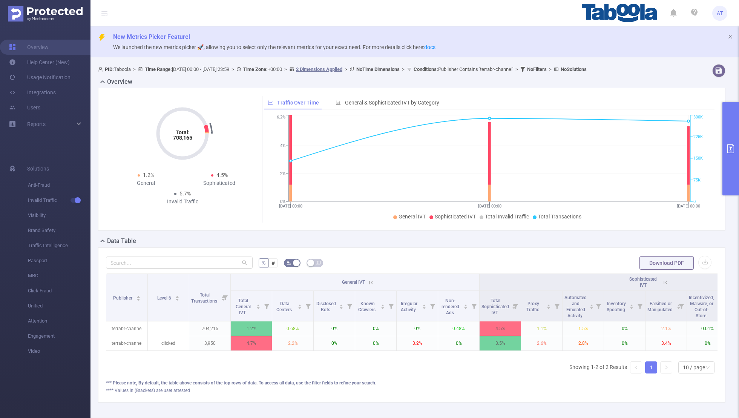
click at [503, 136] on button "primary" at bounding box center [730, 148] width 17 height 93
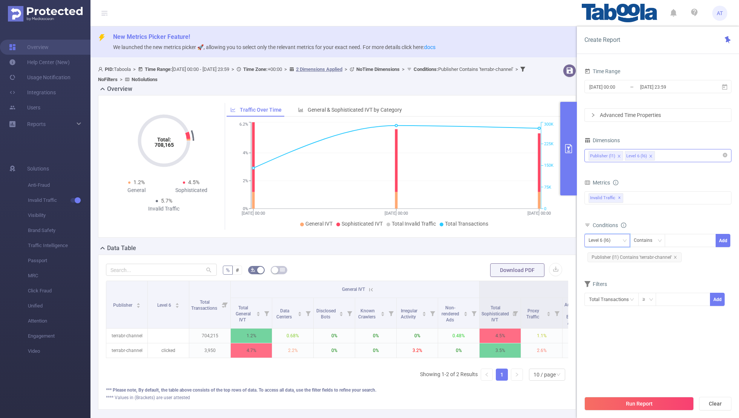
click at [503, 241] on div "Level 6 (l6)" at bounding box center [606, 240] width 37 height 12
click at [503, 253] on li "Publisher (l1)" at bounding box center [607, 255] width 46 height 12
click at [503, 256] on icon "icon: close" at bounding box center [675, 257] width 4 height 4
click at [503, 239] on div at bounding box center [689, 240] width 43 height 12
paste input "hkhk01-channel-hk01"
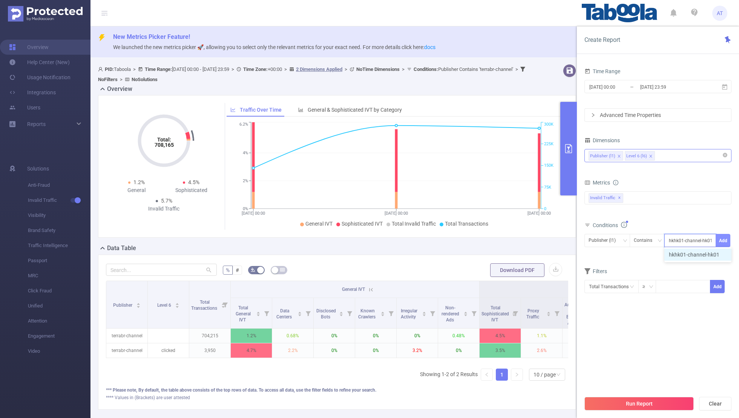
type input "hkhk01-channel-hk01"
click at [503, 234] on button "Add" at bounding box center [722, 240] width 15 height 13
click at [503, 273] on form "Dimensions Publisher (l1) Level 6 (l6) Metrics bp_total bp_adult bp_arms bp_cri…" at bounding box center [657, 225] width 147 height 181
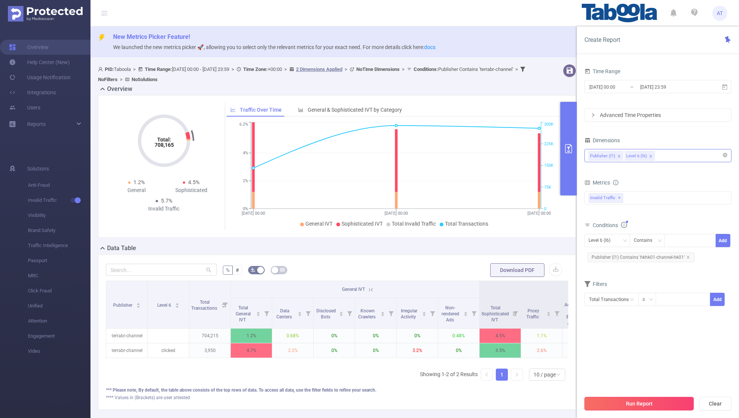
click at [503, 273] on button "Run Report" at bounding box center [638, 404] width 109 height 14
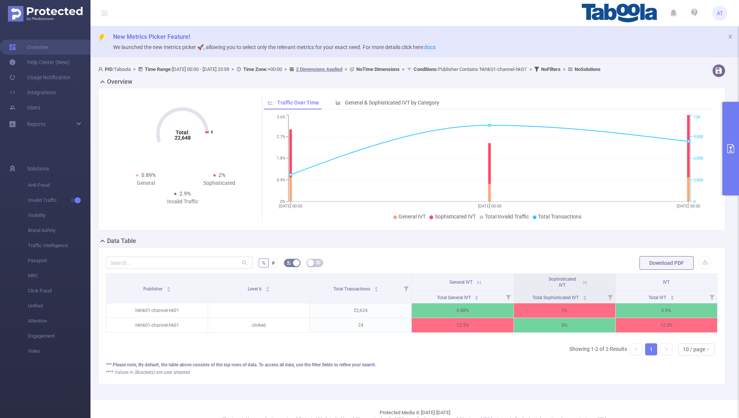
click at [503, 130] on button "primary" at bounding box center [730, 148] width 17 height 93
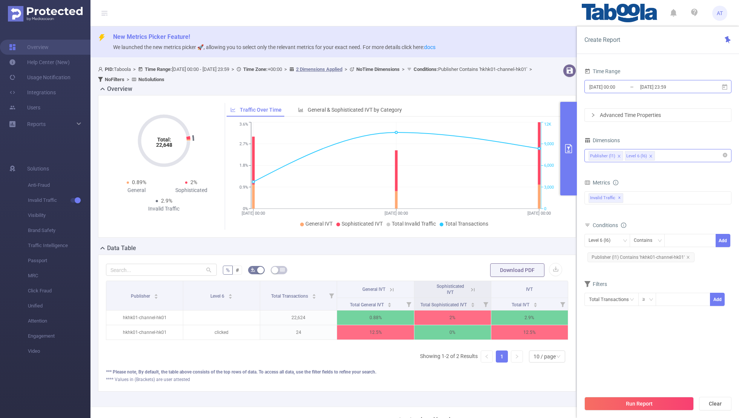
click at [503, 88] on input "[DATE] 00:00" at bounding box center [618, 87] width 61 height 10
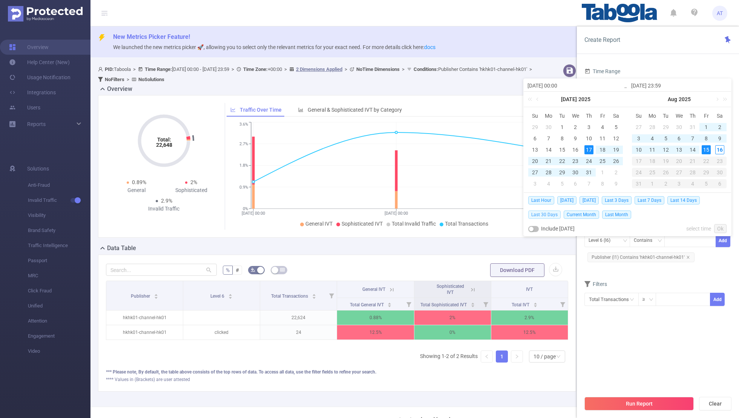
click at [503, 215] on span "Last 30 Days" at bounding box center [544, 214] width 32 height 8
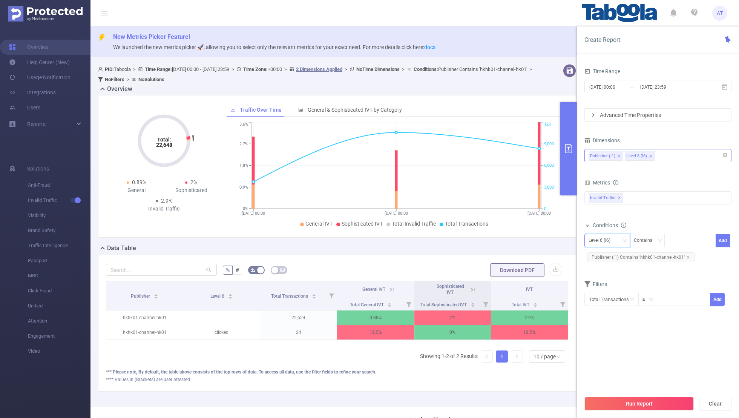
click at [503, 240] on div "Level 6 (l6)" at bounding box center [606, 240] width 37 height 12
click at [503, 251] on li "Publisher (l1)" at bounding box center [607, 255] width 46 height 12
click at [503, 238] on div at bounding box center [689, 240] width 43 height 12
paste input "rfbindia-fcisumerpurcom"
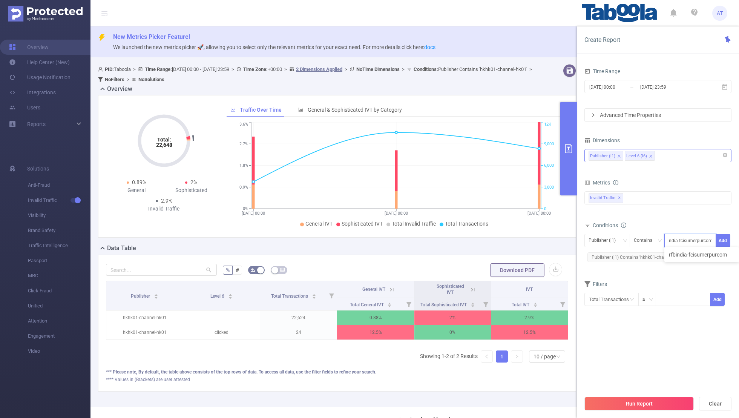
type input "rfbindia-fcisumerpurcom"
click at [503, 269] on form "Dimensions Publisher (l1) Level 6 (l6) Metrics bp_total bp_adult bp_arms bp_cri…" at bounding box center [657, 231] width 147 height 192
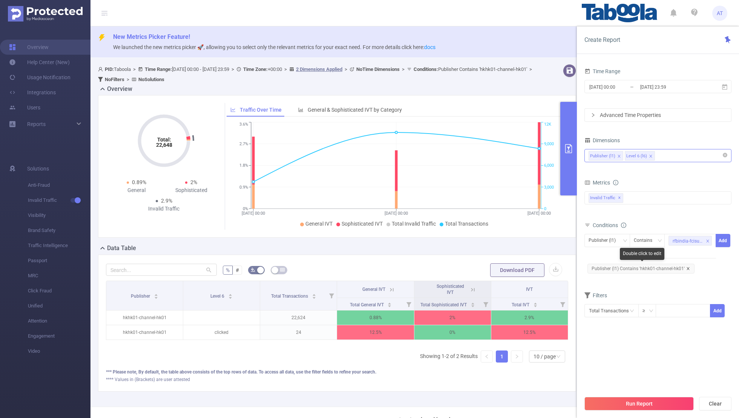
click at [503, 267] on icon "icon: close" at bounding box center [688, 269] width 4 height 4
click at [503, 261] on div "Publisher (l1) Contains rfbindia-fcisumerpurcom Add" at bounding box center [657, 248] width 147 height 33
click at [503, 242] on button "Add" at bounding box center [722, 240] width 15 height 13
click at [503, 273] on form "Dimensions Publisher (l1) Level 6 (l6) Metrics bp_total bp_adult bp_arms bp_cri…" at bounding box center [657, 225] width 147 height 181
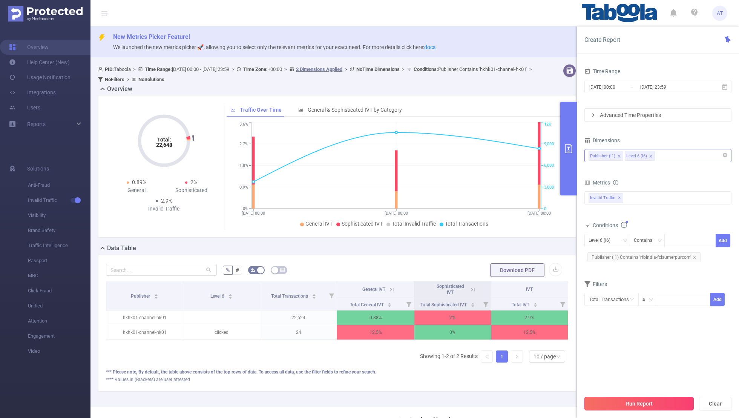
click at [503, 273] on button "Run Report" at bounding box center [638, 404] width 109 height 14
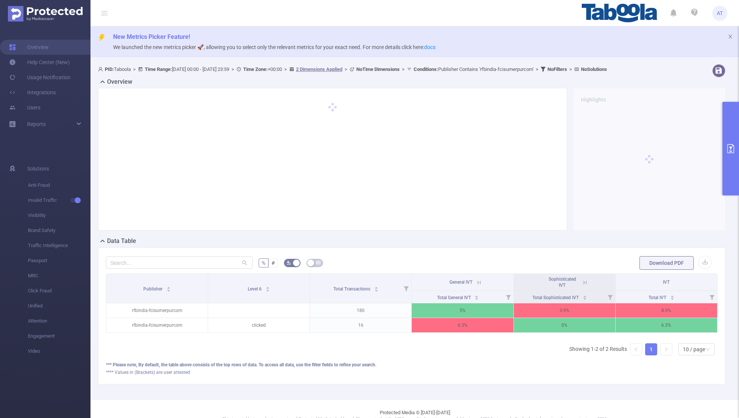
click at [503, 154] on button "primary" at bounding box center [730, 148] width 17 height 93
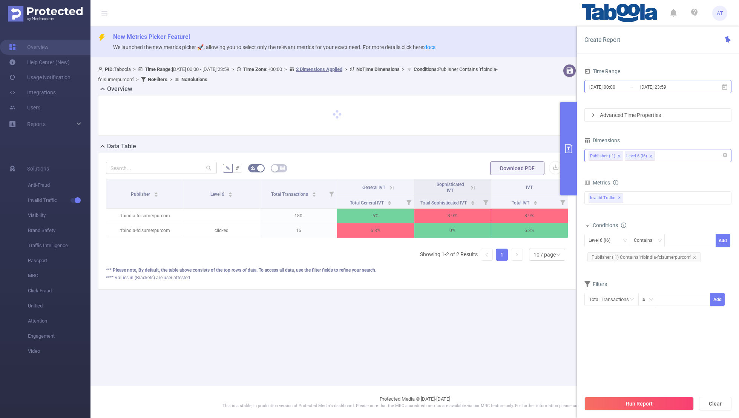
click at [503, 90] on input "[DATE] 00:00" at bounding box center [618, 87] width 61 height 10
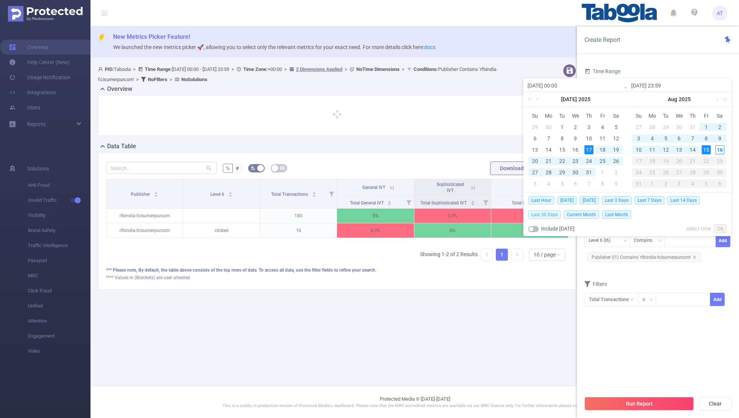
click at [503, 214] on span "Last 30 Days" at bounding box center [544, 214] width 32 height 8
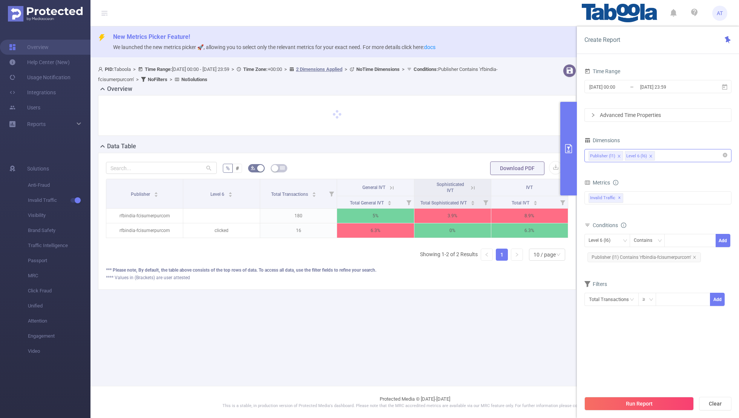
click at [503, 64] on div "Time Range [DATE] 00:00 _ [DATE] 23:59 Advanced Time Properties Dimensions Publ…" at bounding box center [658, 244] width 162 height 372
click at [503, 241] on div "Level 6 (l6)" at bounding box center [601, 240] width 27 height 12
click at [503, 252] on li "Publisher (l1)" at bounding box center [607, 255] width 46 height 12
click at [503, 256] on icon "icon: close" at bounding box center [694, 257] width 4 height 4
click at [503, 252] on div "Publisher (l1) Contains Add" at bounding box center [657, 242] width 147 height 21
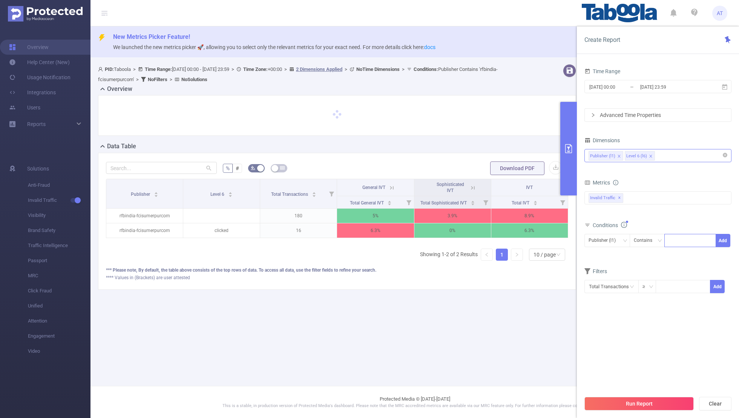
click at [503, 236] on div at bounding box center [689, 240] width 43 height 12
paste input "divinelight-crownproductindiacom"
type input "divinelight-crownproductindiacom"
click at [503, 236] on button "Add" at bounding box center [722, 240] width 15 height 13
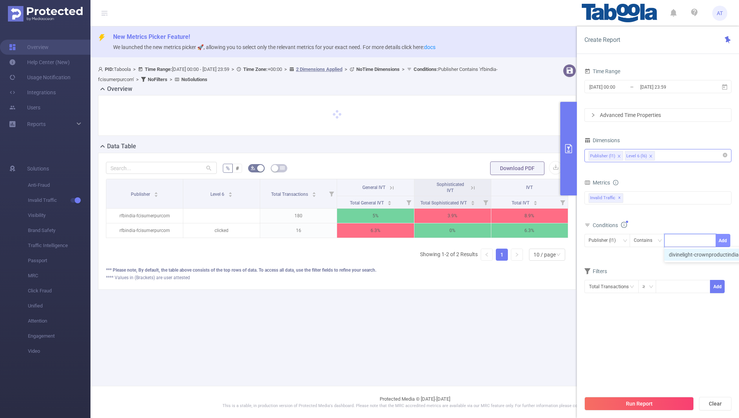
scroll to position [0, 0]
click at [503, 273] on div "Filters" at bounding box center [657, 285] width 147 height 12
click at [503, 273] on button "Run Report" at bounding box center [638, 404] width 109 height 14
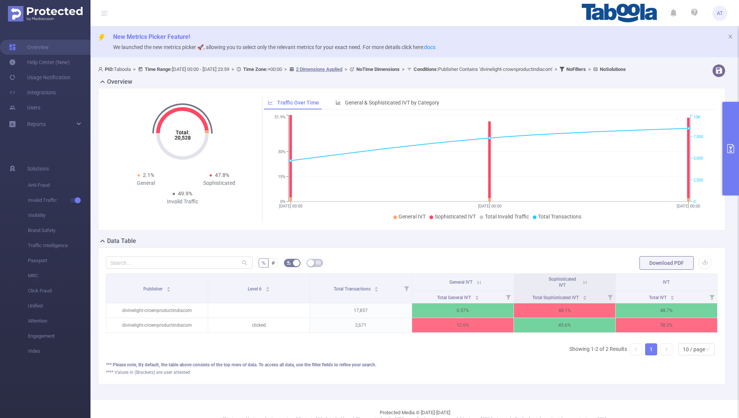
click at [503, 273] on icon at bounding box center [583, 282] width 9 height 8
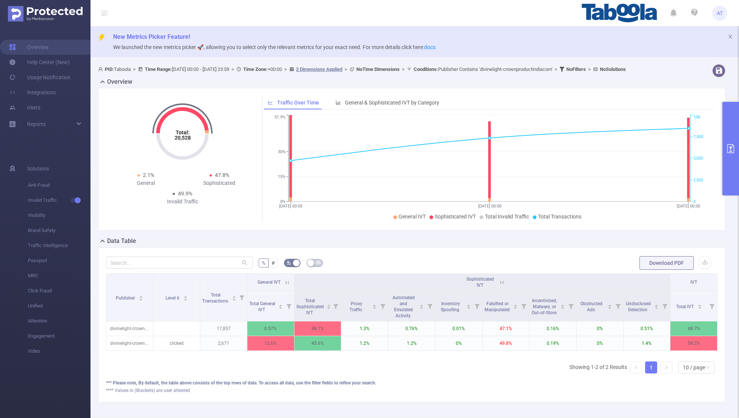
click at [284, 273] on icon at bounding box center [286, 282] width 7 height 7
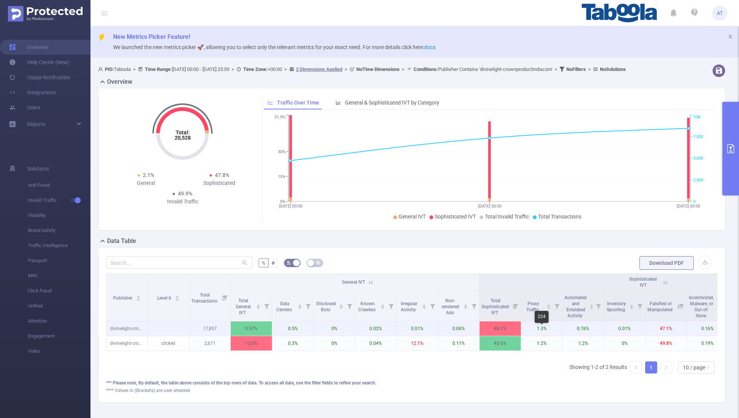
scroll to position [0, 136]
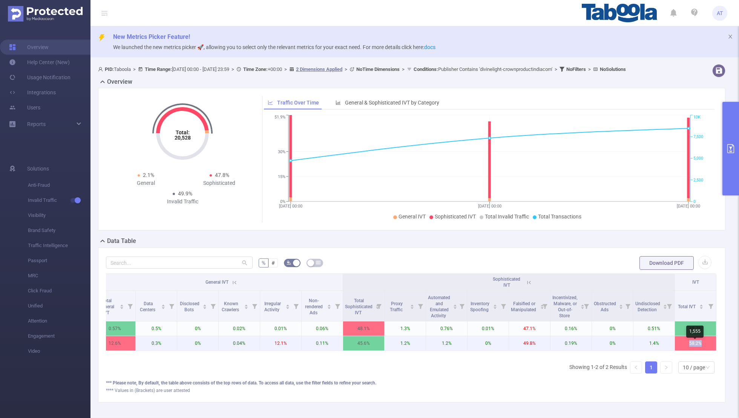
copy p "58.2%"
drag, startPoint x: 705, startPoint y: 348, endPoint x: 689, endPoint y: 348, distance: 16.2
click at [503, 273] on p "58.2%" at bounding box center [695, 343] width 41 height 14
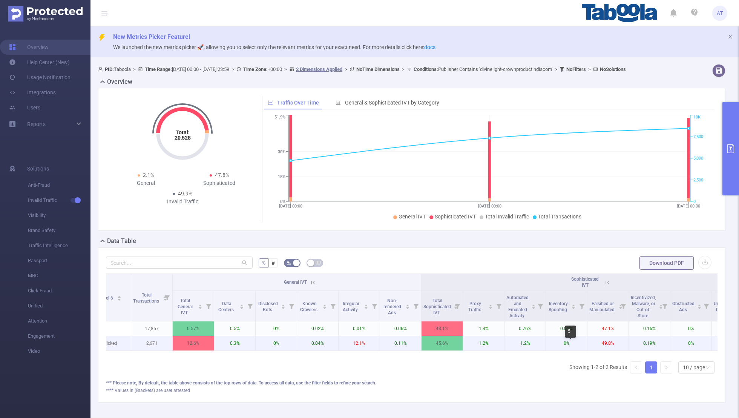
scroll to position [0, 0]
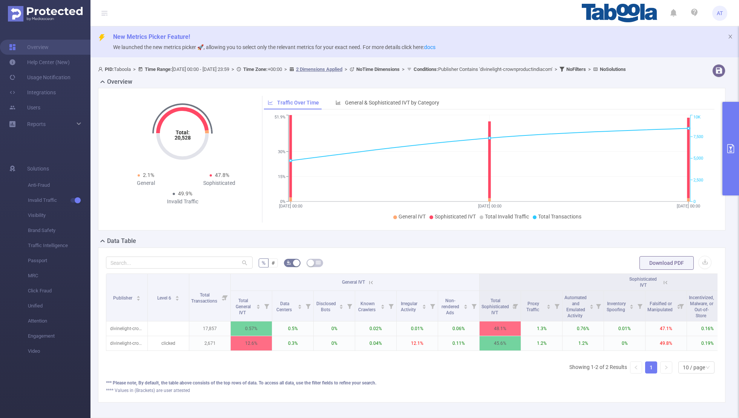
click at [503, 148] on icon "primary" at bounding box center [730, 148] width 9 height 9
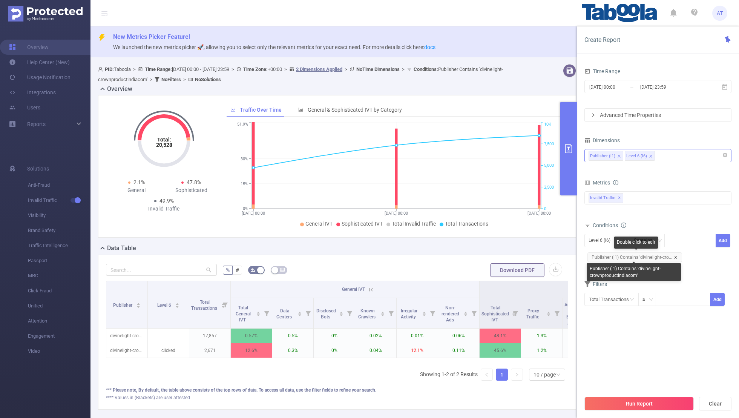
click at [503, 256] on icon "icon: close" at bounding box center [675, 257] width 3 height 3
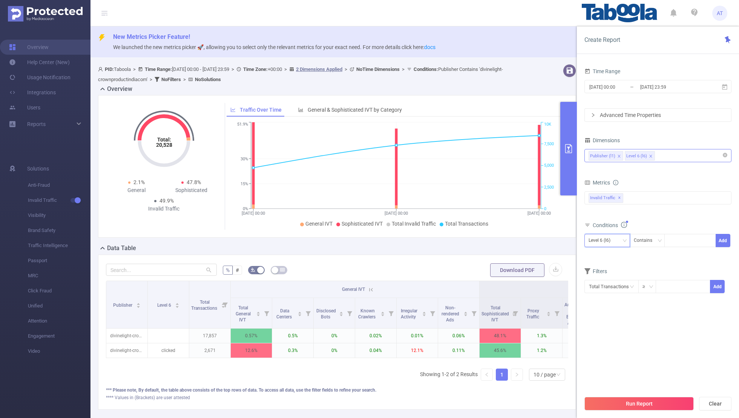
click at [503, 234] on div "Level 6 (l6)" at bounding box center [607, 240] width 46 height 13
click at [503, 251] on li "Publisher (l1)" at bounding box center [607, 255] width 46 height 12
click at [503, 239] on div at bounding box center [689, 240] width 43 height 12
paste input "hobbyjapan-scocpush"
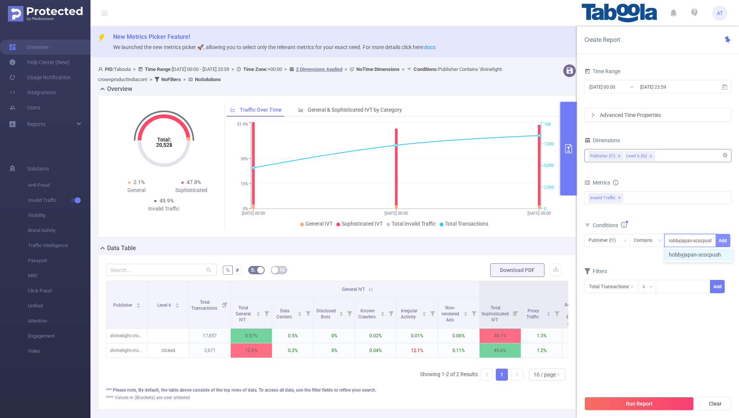
type input "hobbyjapan-scocpush"
click at [503, 235] on button "Add" at bounding box center [722, 240] width 15 height 13
click at [503, 273] on div "Filters" at bounding box center [657, 285] width 147 height 12
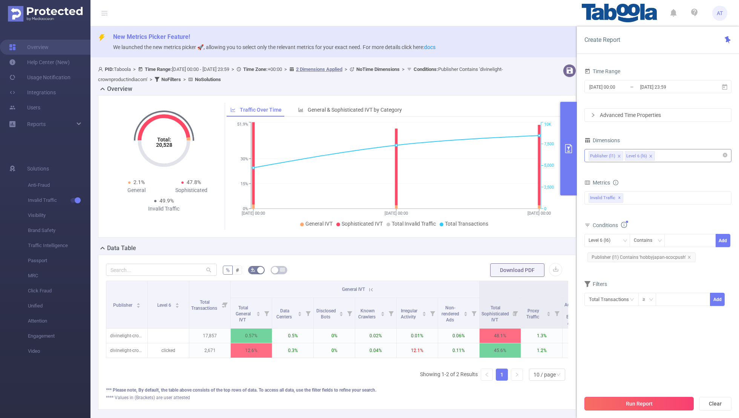
click at [503, 273] on button "Run Report" at bounding box center [638, 404] width 109 height 14
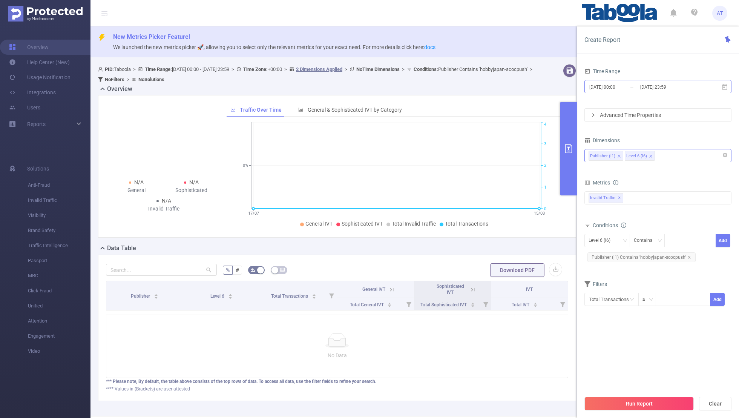
click at [503, 83] on input "[DATE] 00:00" at bounding box center [618, 87] width 61 height 10
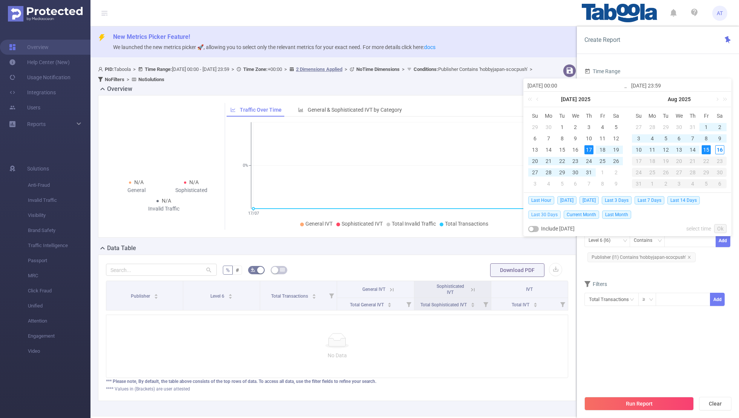
click at [503, 211] on span "Last 30 Days" at bounding box center [544, 214] width 32 height 8
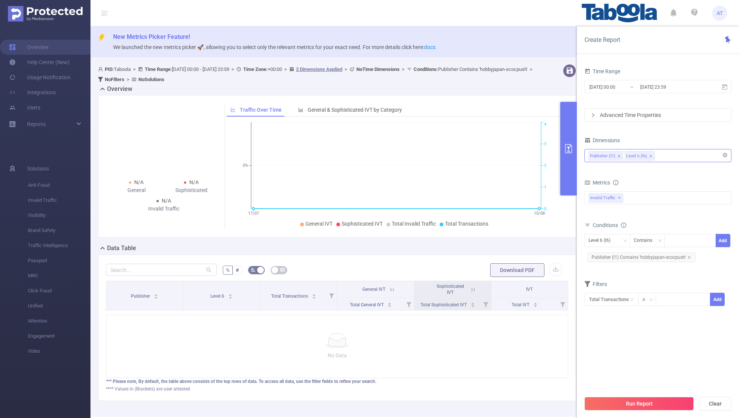
click at [503, 67] on div "Time Range" at bounding box center [657, 72] width 147 height 12
click at [503, 237] on div "Level 6 (l6)" at bounding box center [601, 240] width 27 height 12
click at [503, 261] on li "Level 6 (l6)" at bounding box center [607, 267] width 46 height 12
click at [503, 236] on div "Level 6 (l6)" at bounding box center [601, 240] width 27 height 12
click at [503, 248] on ul "Publisher (l1) Level 6 (l6)" at bounding box center [607, 260] width 46 height 27
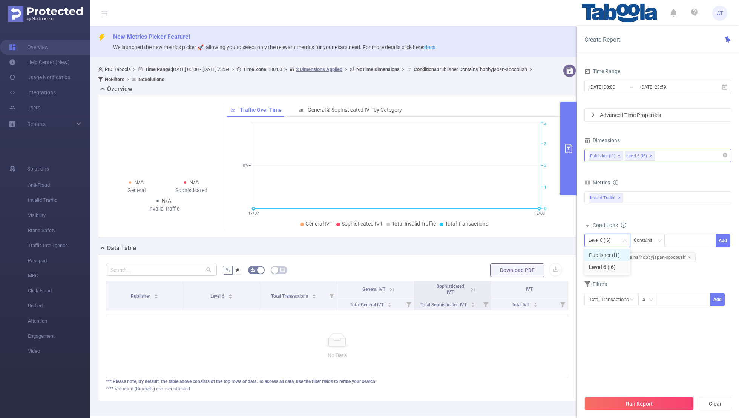
click at [503, 250] on li "Publisher (l1)" at bounding box center [607, 255] width 46 height 12
click at [503, 256] on icon "icon: close" at bounding box center [689, 257] width 4 height 4
click at [503, 237] on div at bounding box center [689, 240] width 43 height 12
paste input "kamranresidency-fhamproject"
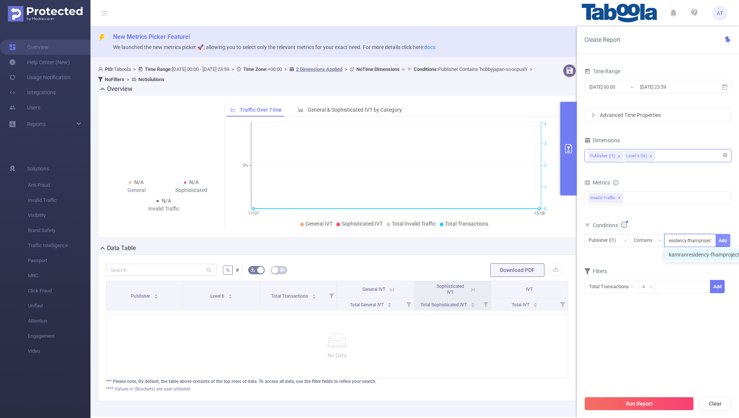
type input "kamranresidency-fhamproject"
click at [503, 241] on button "Add" at bounding box center [722, 240] width 15 height 13
click at [503, 273] on form "Dimensions Publisher (l1) Level 6 (l6) Metrics bp_total bp_adult bp_arms bp_cri…" at bounding box center [657, 225] width 147 height 181
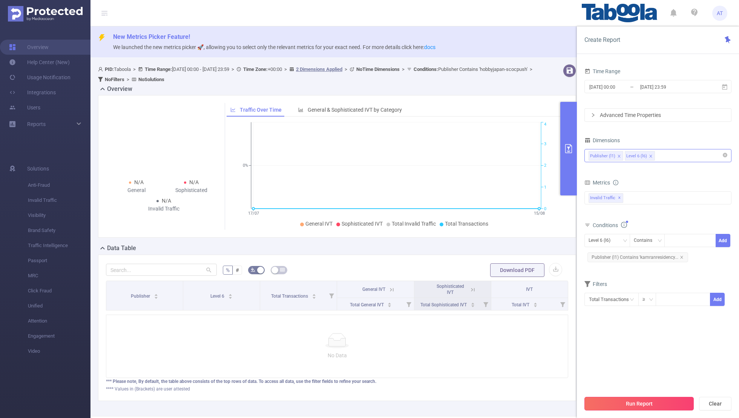
click at [503, 273] on button "Run Report" at bounding box center [638, 404] width 109 height 14
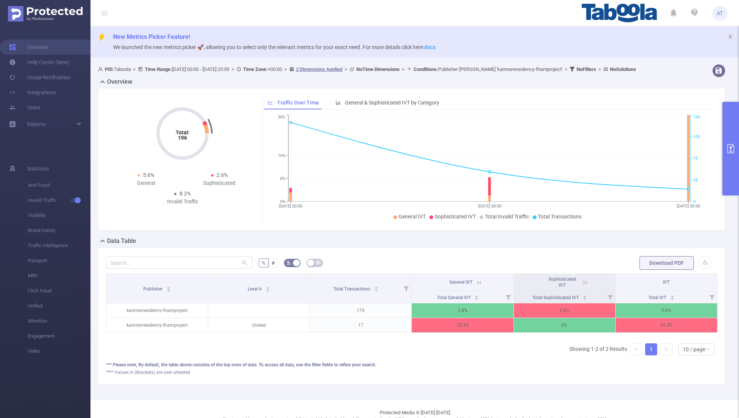
click at [503, 153] on button "primary" at bounding box center [730, 148] width 17 height 93
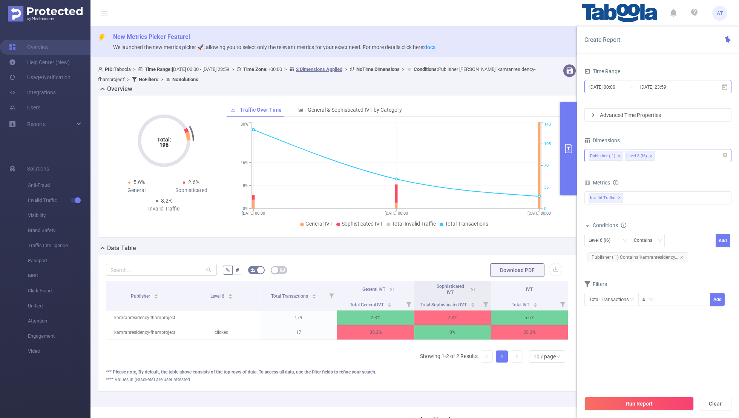
click at [503, 90] on input "[DATE] 00:00" at bounding box center [618, 87] width 61 height 10
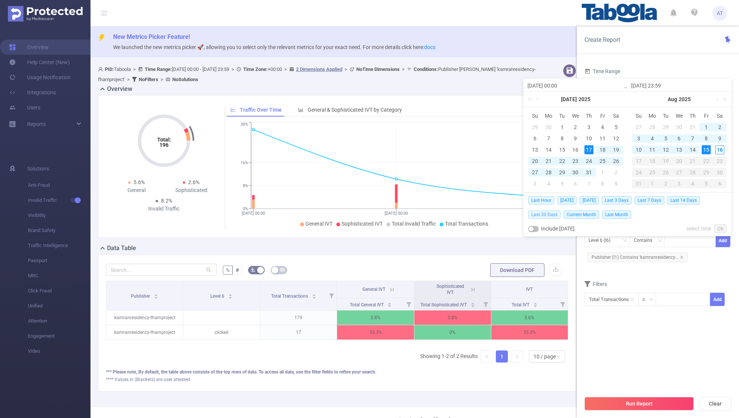
click at [503, 212] on span "Last 30 Days" at bounding box center [544, 214] width 32 height 8
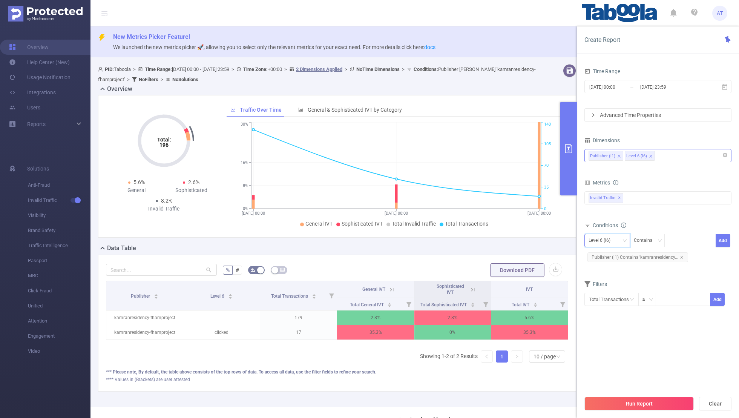
click at [503, 236] on div "Level 6 (l6)" at bounding box center [601, 240] width 27 height 12
click at [503, 253] on li "Publisher (l1)" at bounding box center [607, 255] width 46 height 12
click at [503, 256] on icon "icon: close" at bounding box center [681, 257] width 3 height 3
click at [503, 239] on div at bounding box center [689, 240] width 43 height 12
paste input "sharksschool-modernteabakery"
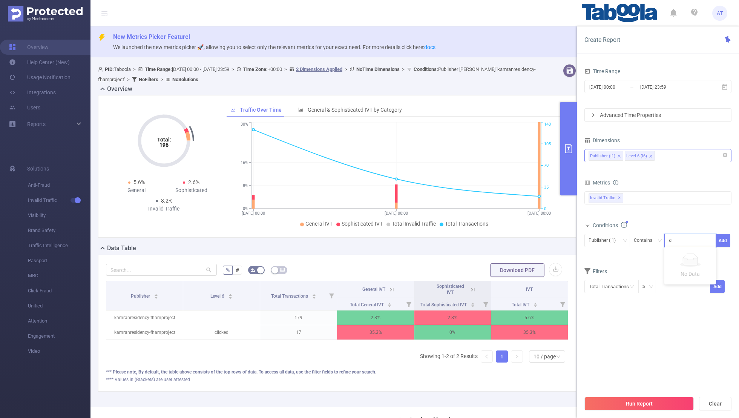
scroll to position [0, 20]
type input "sharksschool-modernteabakery"
click at [503, 239] on button "Add" at bounding box center [722, 240] width 15 height 13
click at [503, 273] on button "Run Report" at bounding box center [638, 404] width 109 height 14
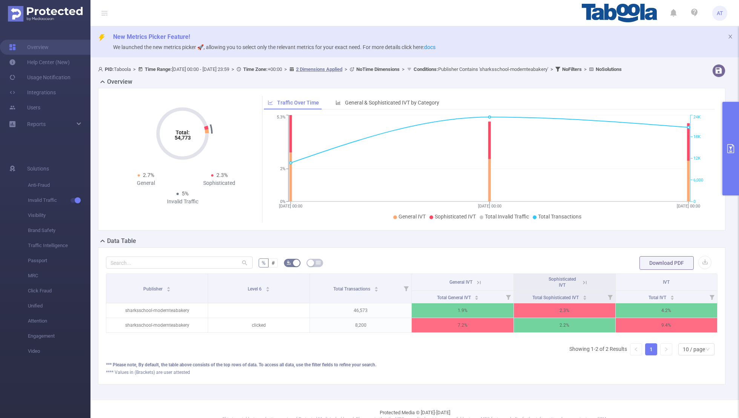
click at [503, 127] on button "primary" at bounding box center [730, 148] width 17 height 93
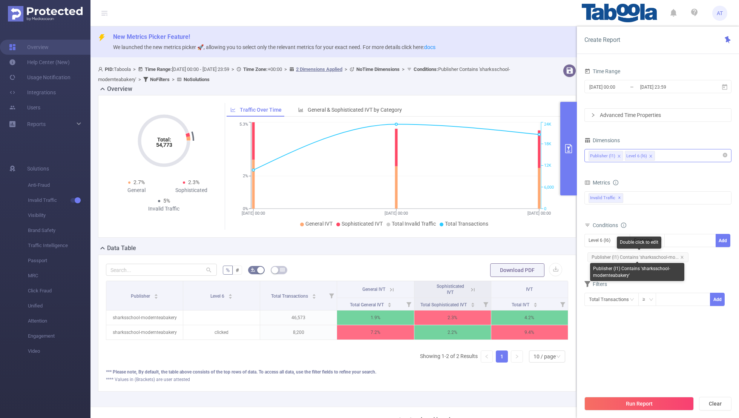
click at [503, 253] on span "Publisher (l1) Contains 'sharksschool-mo..." at bounding box center [637, 257] width 101 height 10
click at [503, 240] on div "Level 6 (l6)" at bounding box center [601, 240] width 27 height 12
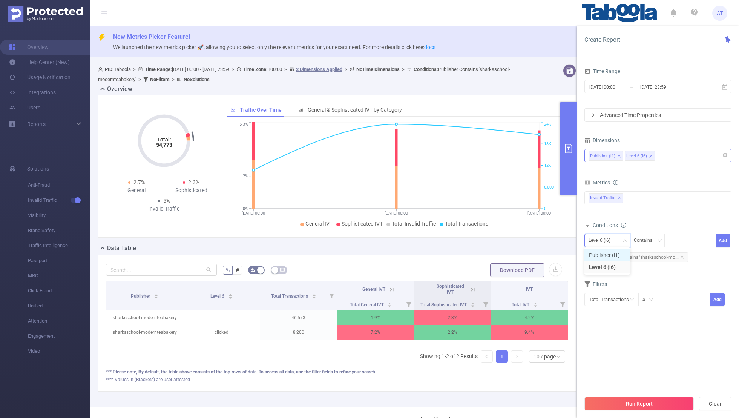
click at [503, 257] on li "Publisher (l1)" at bounding box center [607, 255] width 46 height 12
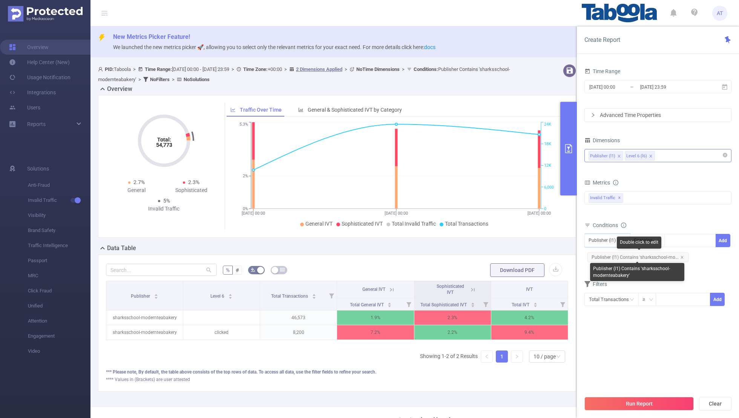
click at [503, 254] on span "Publisher (l1) Contains 'sharksschool-mo..." at bounding box center [637, 257] width 101 height 10
click at [503, 255] on icon "icon: close" at bounding box center [682, 257] width 4 height 4
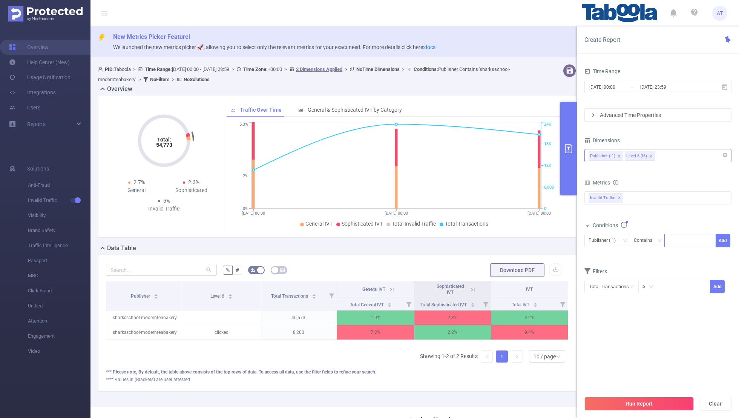
click at [503, 243] on div at bounding box center [689, 240] width 43 height 12
paste input "kncthellar-napeicoin"
type input "kncthellar-napeicoin"
click at [503, 238] on button "Add" at bounding box center [722, 240] width 15 height 13
click at [503, 273] on button "Run Report" at bounding box center [638, 404] width 109 height 14
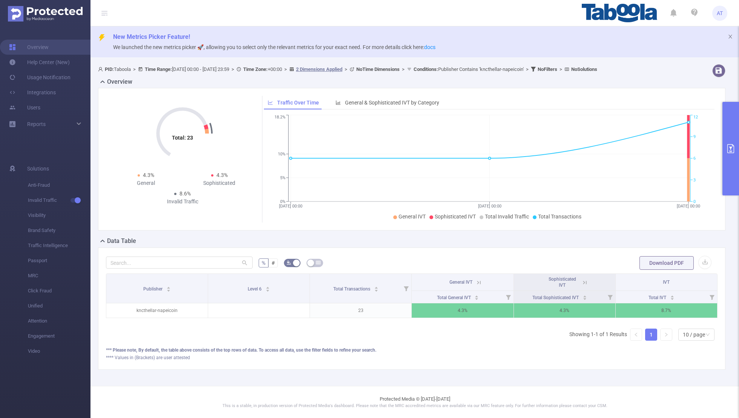
click at [503, 139] on button "primary" at bounding box center [730, 148] width 17 height 93
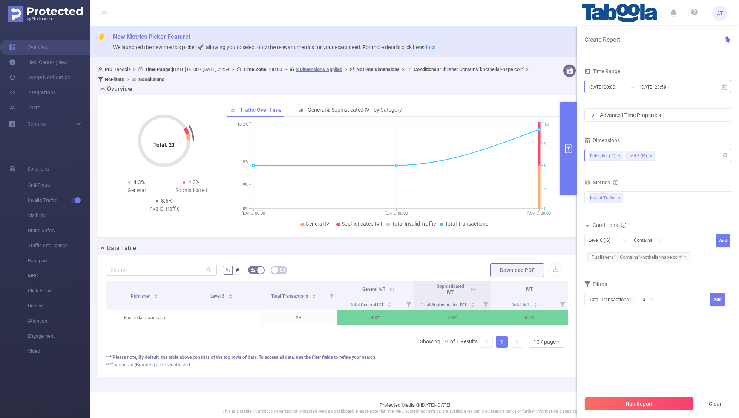
click at [503, 88] on input "[DATE] 00:00" at bounding box center [618, 87] width 61 height 10
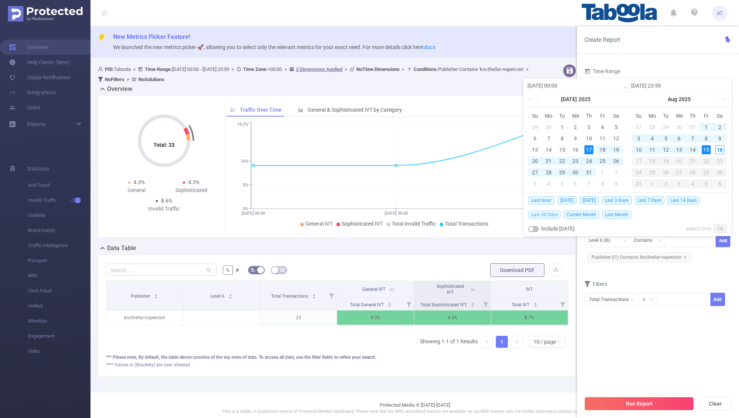
click at [503, 214] on span "Last 30 Days" at bounding box center [544, 214] width 32 height 8
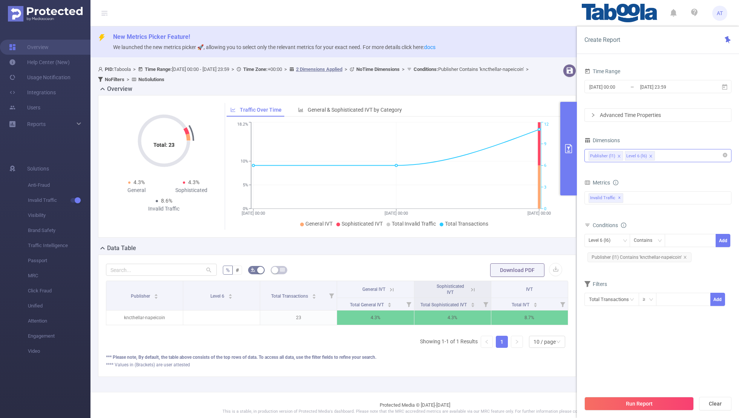
click at [503, 67] on div "Time Range" at bounding box center [657, 72] width 147 height 12
click at [503, 235] on div "Level 6 (l6)" at bounding box center [601, 240] width 27 height 12
click at [503, 253] on li "Publisher (l1)" at bounding box center [607, 255] width 46 height 12
click at [503, 256] on icon "icon: close" at bounding box center [685, 257] width 4 height 4
click at [503, 241] on div at bounding box center [689, 240] width 43 height 12
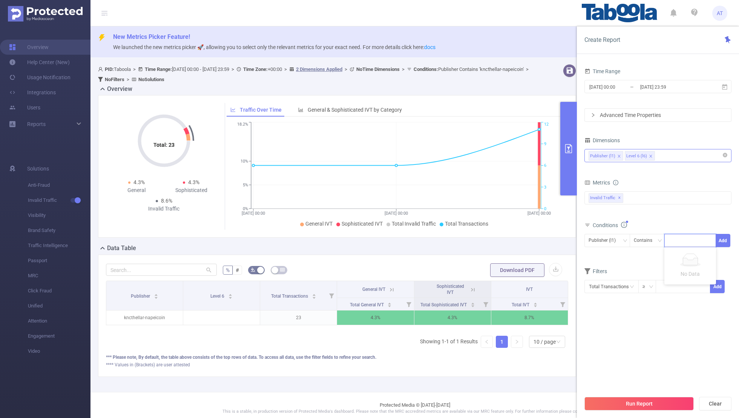
paste input "homeatzindia-dhangehospital"
type input "homeatzindia-dhangehospital"
click at [503, 240] on button "Add" at bounding box center [722, 240] width 15 height 13
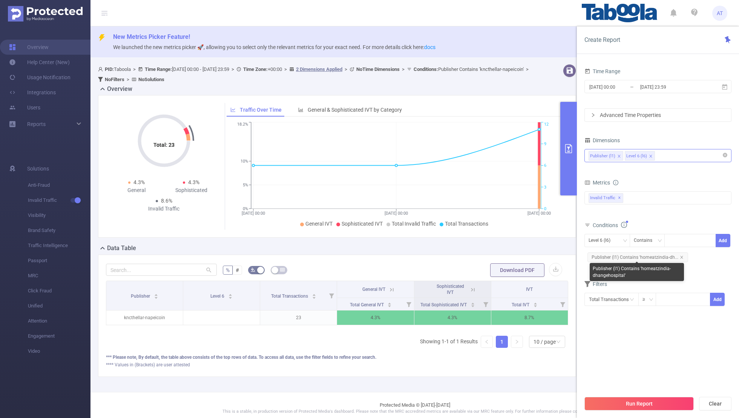
click at [503, 273] on div "Publisher (l1) Contains 'homeatzindia-dhangehospital'" at bounding box center [637, 272] width 94 height 18
click at [503, 273] on button "Run Report" at bounding box center [638, 404] width 109 height 14
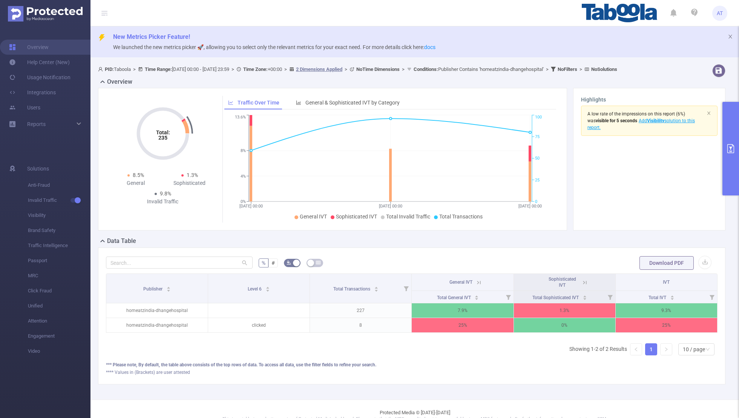
click at [503, 142] on button "primary" at bounding box center [730, 148] width 17 height 93
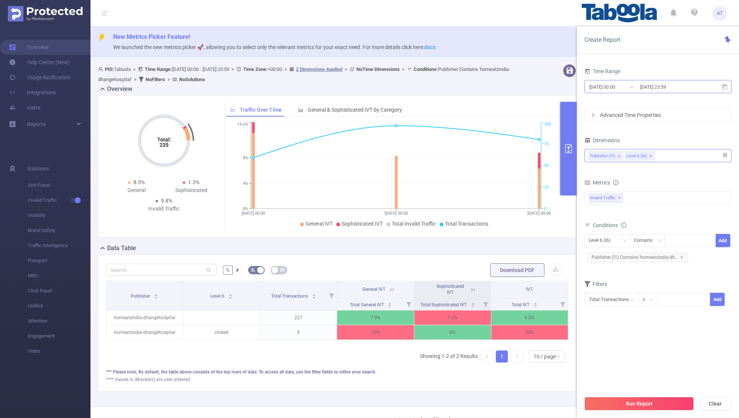
click at [503, 89] on input "[DATE] 00:00" at bounding box center [618, 87] width 61 height 10
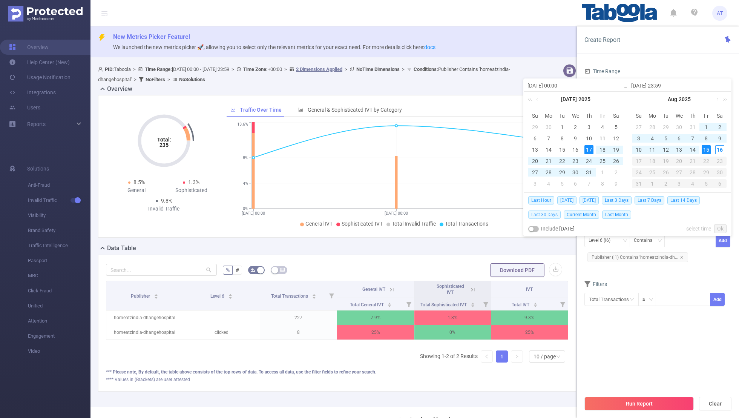
click at [503, 213] on span "Last 30 Days" at bounding box center [544, 214] width 32 height 8
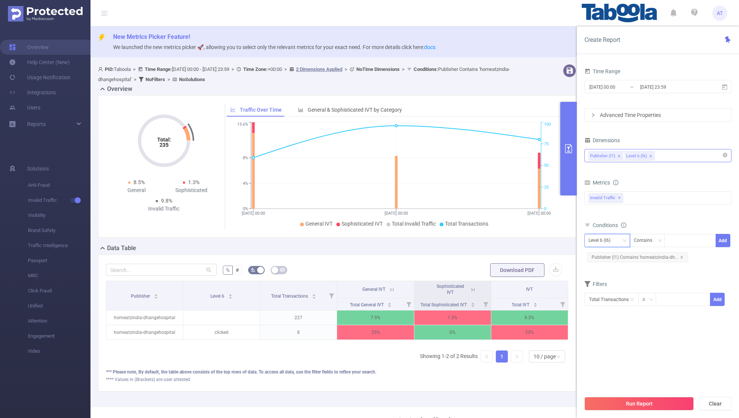
click at [503, 239] on div "Level 6 (l6)" at bounding box center [601, 240] width 27 height 12
click at [503, 252] on li "Publisher (l1)" at bounding box center [607, 255] width 46 height 12
click at [503, 257] on span "Publisher (l1) Contains 'homeatzindia-dh..." at bounding box center [637, 257] width 101 height 10
click at [503, 257] on icon "icon: close" at bounding box center [682, 257] width 4 height 4
click at [503, 238] on div at bounding box center [689, 240] width 43 height 12
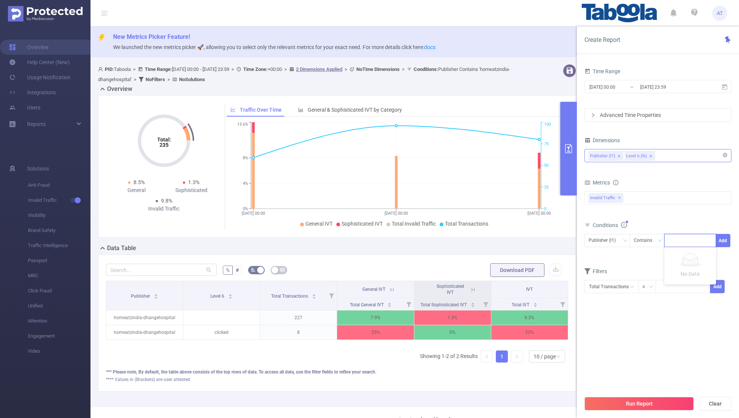
paste input "davidjweston-haverhillchurch"
type input "davidjweston-haverhillchurch"
click at [503, 238] on button "Add" at bounding box center [722, 240] width 15 height 13
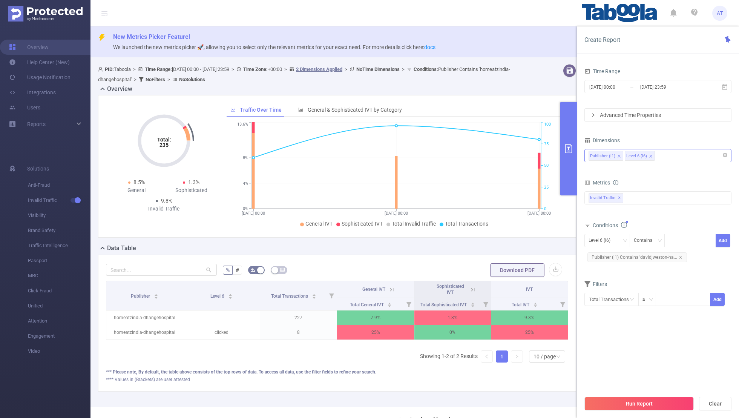
click at [503, 273] on form "Dimensions Publisher (l1) Level 6 (l6) Metrics bp_total bp_adult bp_arms bp_cri…" at bounding box center [657, 225] width 147 height 181
click at [503, 273] on button "Run Report" at bounding box center [638, 404] width 109 height 14
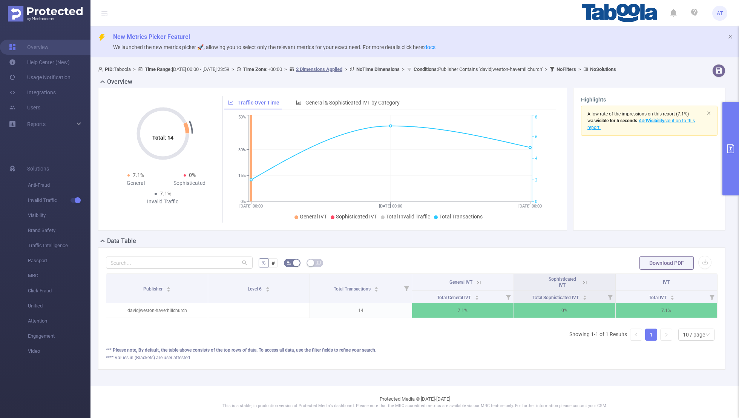
click at [503, 151] on icon "primary" at bounding box center [730, 148] width 9 height 9
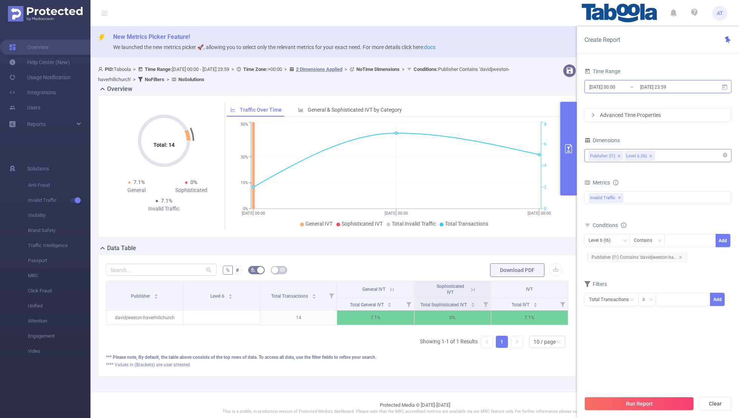
click at [503, 91] on input "[DATE] 00:00" at bounding box center [618, 87] width 61 height 10
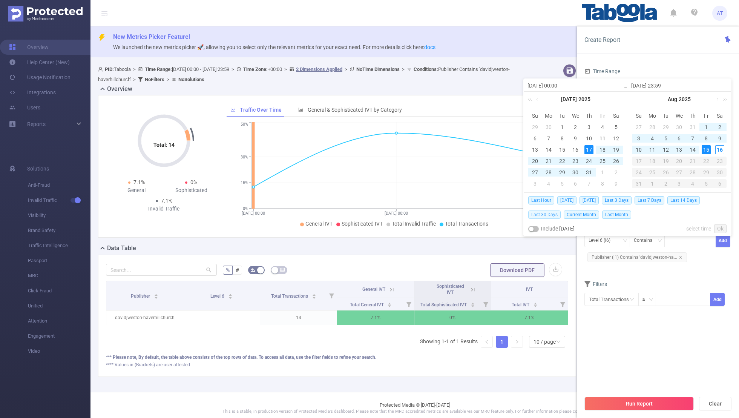
click at [503, 213] on span "Last 30 Days" at bounding box center [544, 214] width 32 height 8
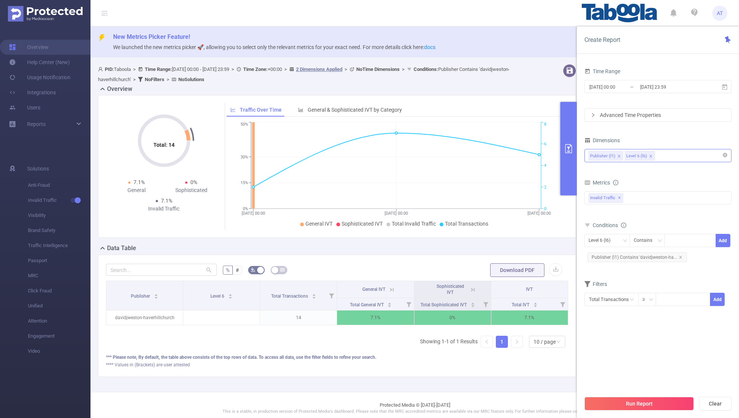
click at [503, 64] on div "Time Range [DATE] 00:00 _ [DATE] 23:59 Advanced Time Properties Dimensions Publ…" at bounding box center [658, 244] width 162 height 372
click at [503, 236] on div "Level 6 (l6)" at bounding box center [601, 240] width 27 height 12
click at [503, 257] on li "Publisher (l1)" at bounding box center [607, 255] width 46 height 12
click at [503, 257] on icon "icon: close" at bounding box center [681, 257] width 4 height 4
click at [503, 239] on div at bounding box center [689, 240] width 43 height 12
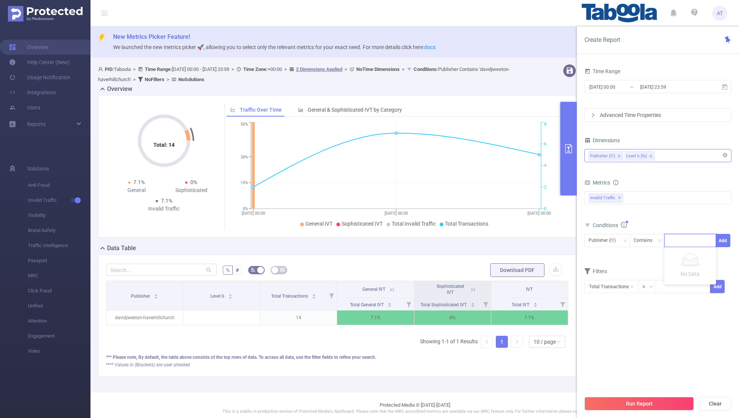
paste input "msswindia-indianavtimes"
type input "msswindia-indianavtimes"
click at [503, 239] on button "Add" at bounding box center [722, 240] width 15 height 13
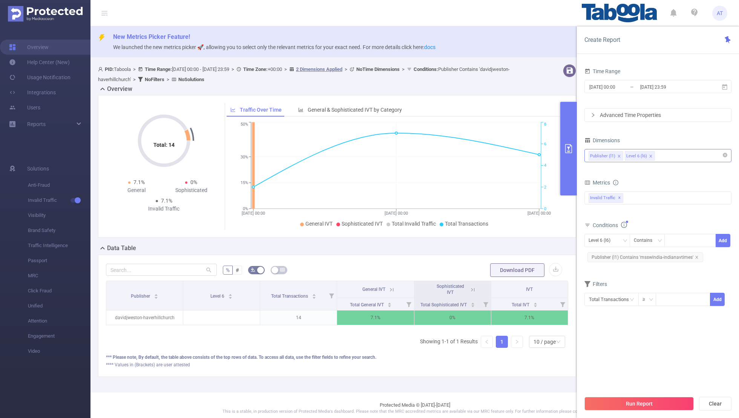
click at [503, 268] on form "Dimensions Publisher (l1) Level 6 (l6) Metrics bp_total bp_adult bp_arms bp_cri…" at bounding box center [657, 225] width 147 height 181
click at [503, 86] on input "[DATE] 00:00" at bounding box center [618, 87] width 61 height 10
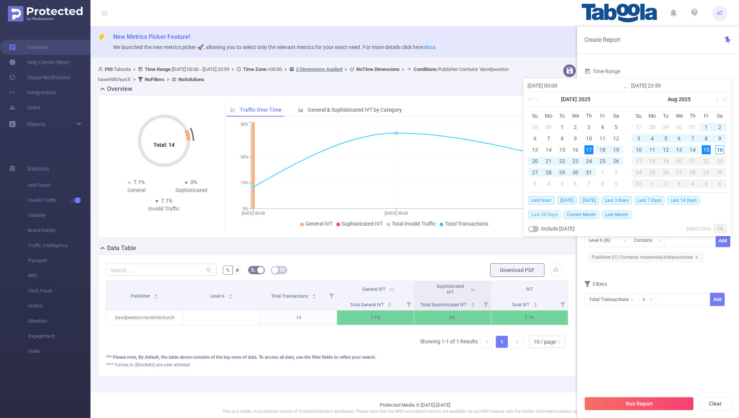
click at [503, 213] on span "Last 30 Days" at bounding box center [544, 214] width 32 height 8
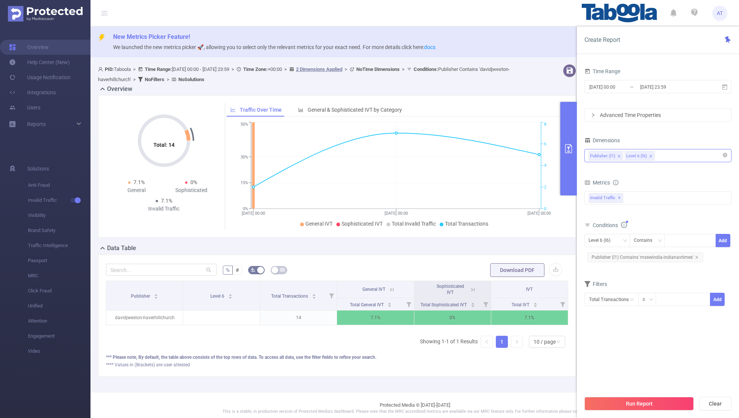
click at [503, 273] on section "Time Range [DATE] 00:00 _ [DATE] 23:59 Advanced Time Properties Dimensions Publ…" at bounding box center [657, 228] width 147 height 325
click at [503, 273] on button "Run Report" at bounding box center [638, 404] width 109 height 14
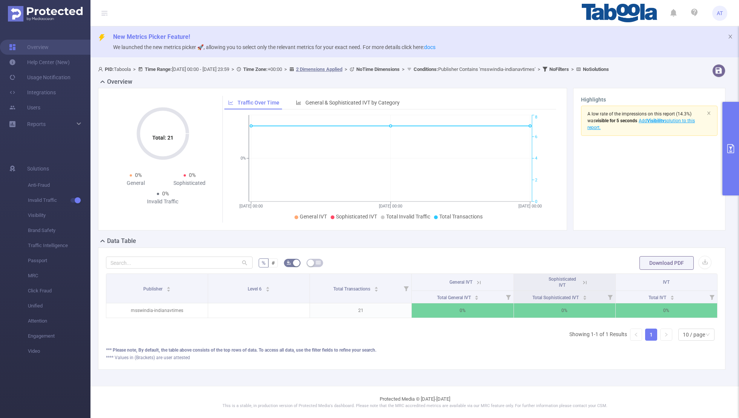
click at [503, 151] on button "primary" at bounding box center [730, 148] width 17 height 93
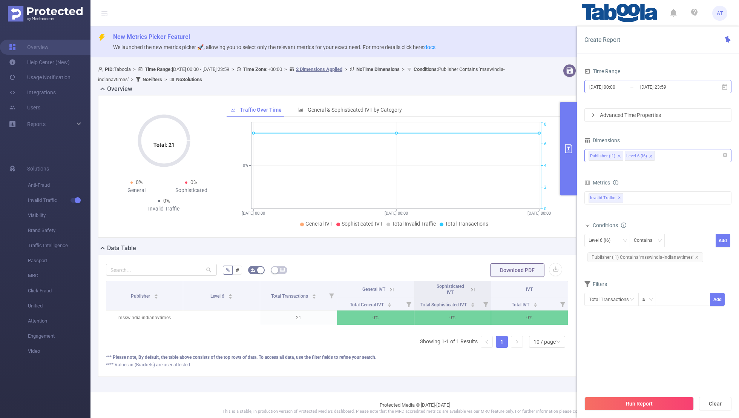
click at [503, 87] on input "[DATE] 00:00" at bounding box center [618, 87] width 61 height 10
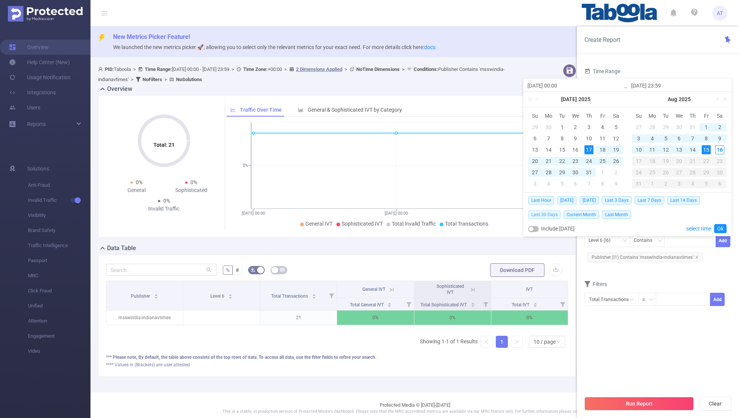
click at [503, 213] on span "Last 30 Days" at bounding box center [544, 214] width 32 height 8
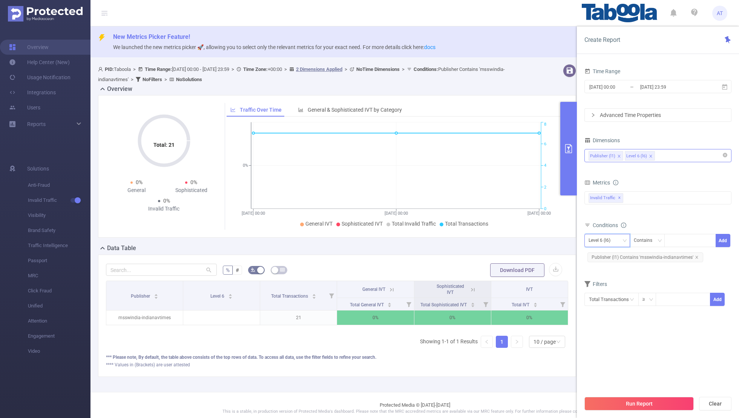
click at [503, 237] on div "Level 6 (l6)" at bounding box center [601, 240] width 27 height 12
click at [503, 253] on li "Publisher (l1)" at bounding box center [607, 255] width 46 height 12
click at [503, 256] on icon "icon: close" at bounding box center [696, 257] width 3 height 3
click at [503, 239] on div at bounding box center [689, 240] width 43 height 12
paste input "sharksschool-oxfordpublicschoolorgin"
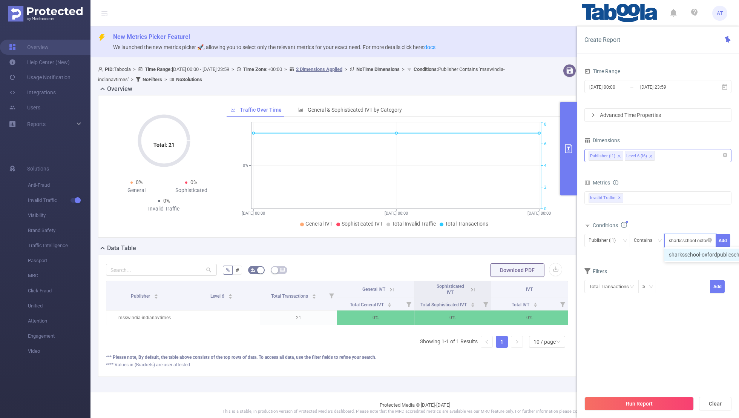
scroll to position [0, 34]
type input "sharksschool-oxfordpublicschoolorgin"
click at [503, 239] on button "Add" at bounding box center [722, 240] width 15 height 13
click at [503, 78] on div "[DATE] 00:00 _ [DATE] 23:59" at bounding box center [657, 87] width 147 height 18
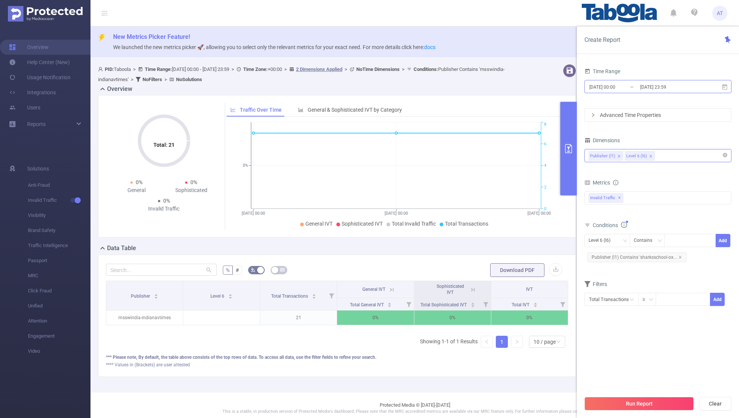
click at [503, 91] on input "[DATE] 00:00" at bounding box center [618, 87] width 61 height 10
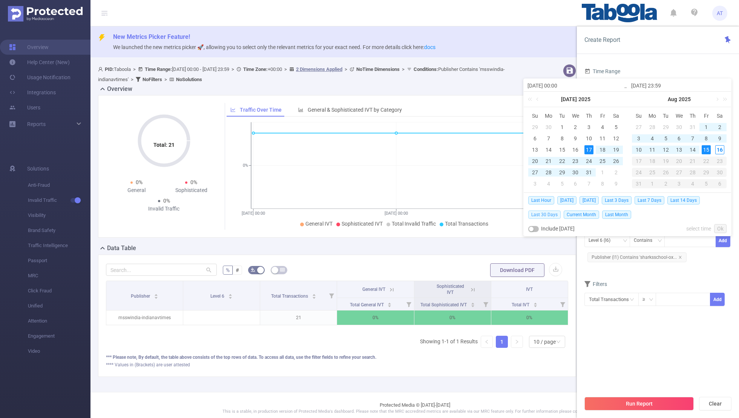
click at [503, 214] on span "Last 30 Days" at bounding box center [544, 214] width 32 height 8
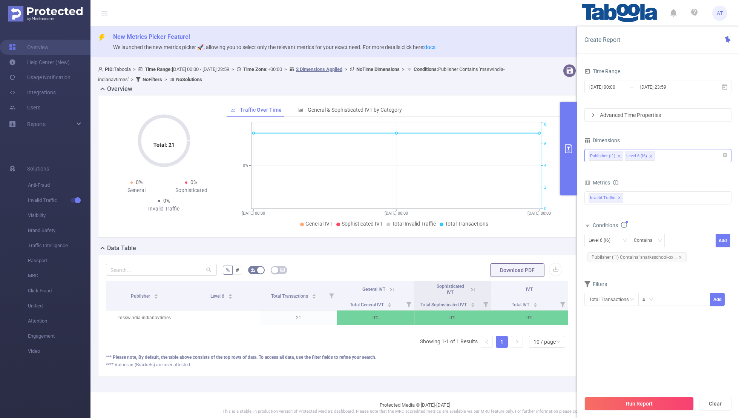
click at [503, 273] on section "Time Range [DATE] 00:00 _ [DATE] 23:59 Advanced Time Properties Dimensions Publ…" at bounding box center [657, 228] width 147 height 325
click at [503, 273] on button "Run Report" at bounding box center [638, 404] width 109 height 14
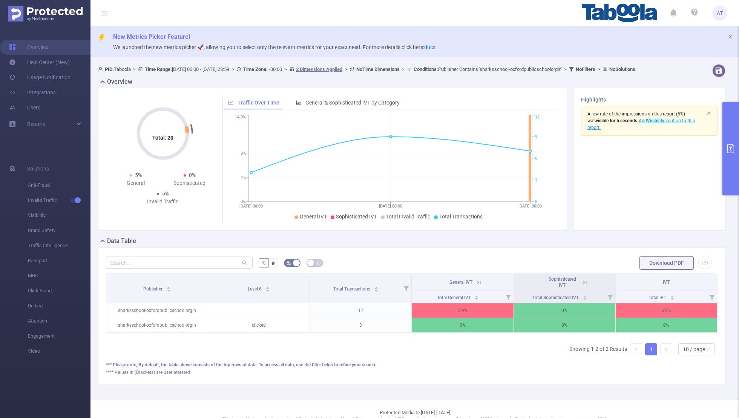
click at [503, 141] on button "primary" at bounding box center [730, 148] width 17 height 93
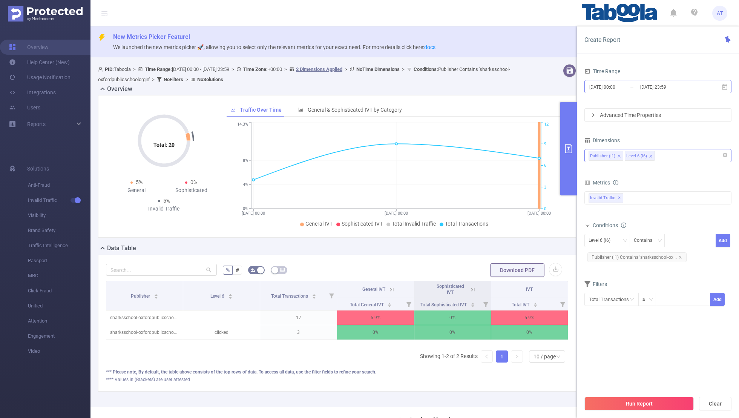
click at [503, 91] on input "[DATE] 23:59" at bounding box center [669, 87] width 61 height 10
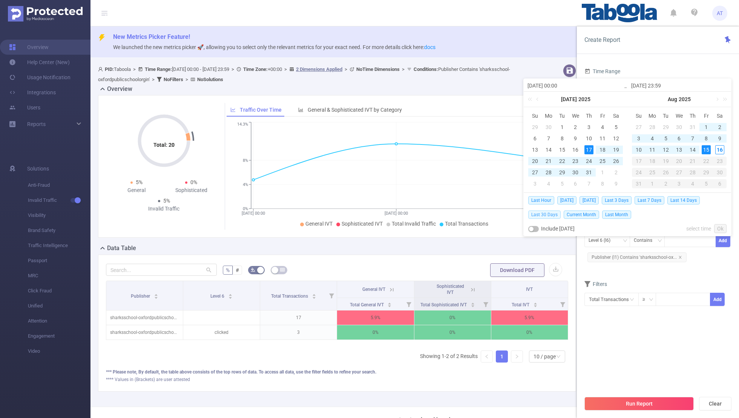
click at [503, 214] on span "Last 30 Days" at bounding box center [544, 214] width 32 height 8
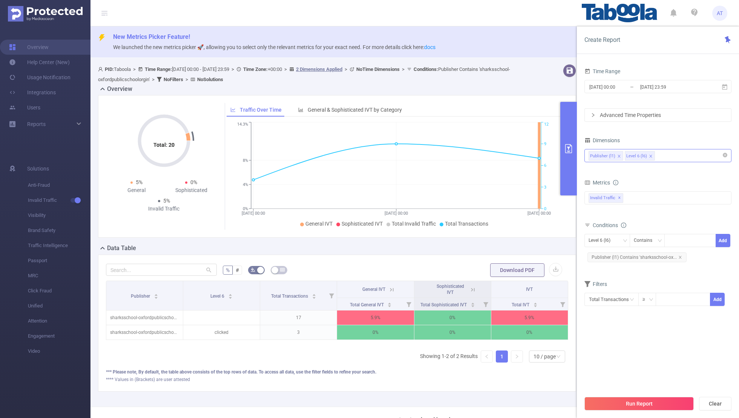
click at [503, 72] on div "Time Range" at bounding box center [657, 72] width 147 height 12
click at [503, 238] on div "Level 6 (l6)" at bounding box center [601, 240] width 27 height 12
click at [503, 252] on li "Publisher (l1)" at bounding box center [607, 255] width 46 height 12
click at [503, 253] on span "Publisher (l1) Contains 'sharksschool-ox..." at bounding box center [636, 257] width 99 height 10
click at [503, 256] on span "Publisher (l1) Contains 'sharksschool-ox..." at bounding box center [636, 257] width 99 height 10
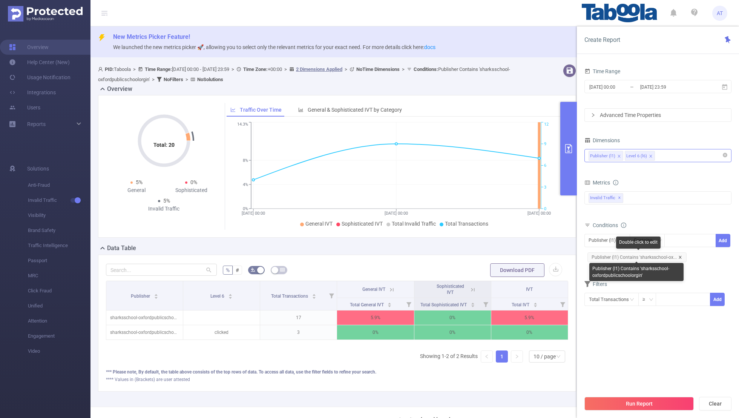
click at [503, 255] on icon "icon: close" at bounding box center [680, 257] width 4 height 4
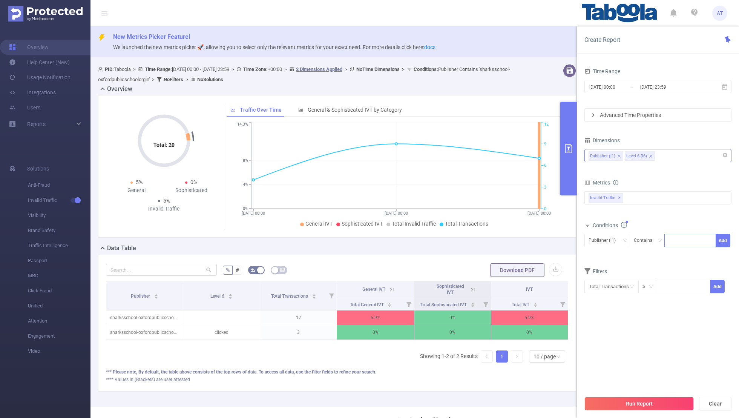
click at [503, 241] on div at bounding box center [689, 240] width 43 height 12
paste input "yogalifeindia-reptorindia"
type input "yogalifeindia-reptorindia"
click at [503, 240] on button "Add" at bounding box center [722, 240] width 15 height 13
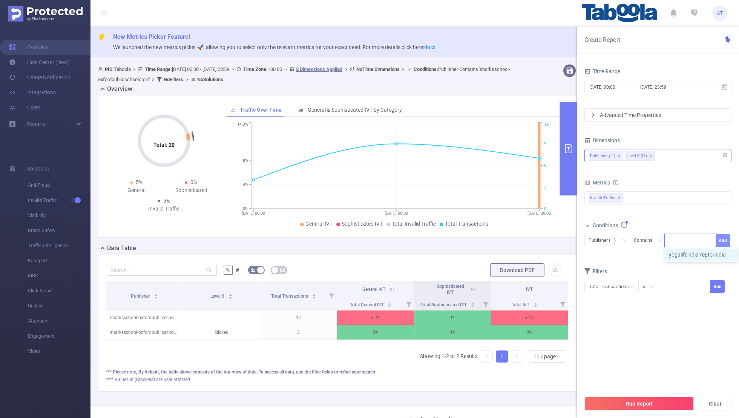
scroll to position [0, 0]
click at [503, 273] on form "Dimensions Publisher (l1) Level 6 (l6) Metrics bp_total bp_adult bp_arms bp_cri…" at bounding box center [657, 225] width 147 height 181
click at [503, 273] on button "Run Report" at bounding box center [638, 404] width 109 height 14
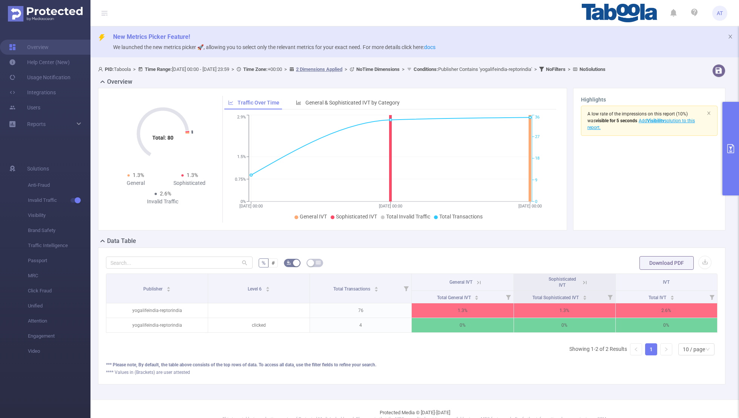
click at [503, 146] on icon "primary" at bounding box center [730, 148] width 9 height 9
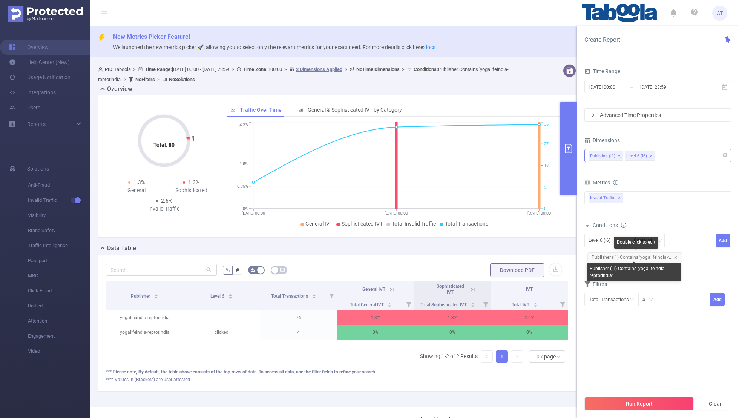
click at [503, 258] on span "Publisher (l1) Contains 'yogalifeindia-r..." at bounding box center [634, 257] width 95 height 10
click at [503, 255] on icon "icon: close" at bounding box center [676, 257] width 4 height 4
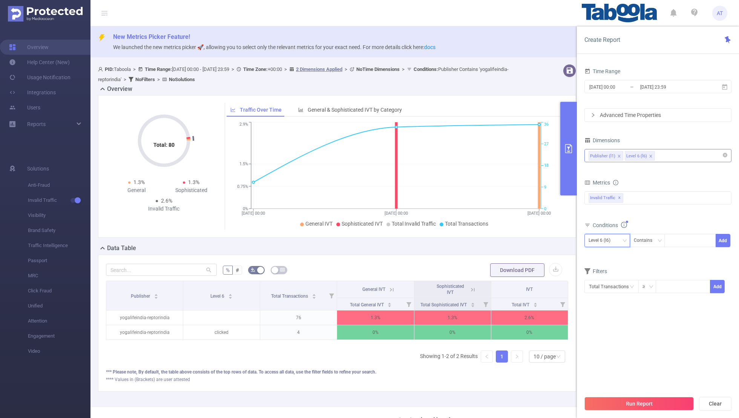
click at [503, 237] on div "Level 6 (l6)" at bounding box center [601, 240] width 27 height 12
click at [503, 253] on li "Publisher (l1)" at bounding box center [607, 255] width 46 height 12
click at [503, 240] on div at bounding box center [689, 240] width 43 height 12
paste input "yogalifeindia-auctionspropertyindia"
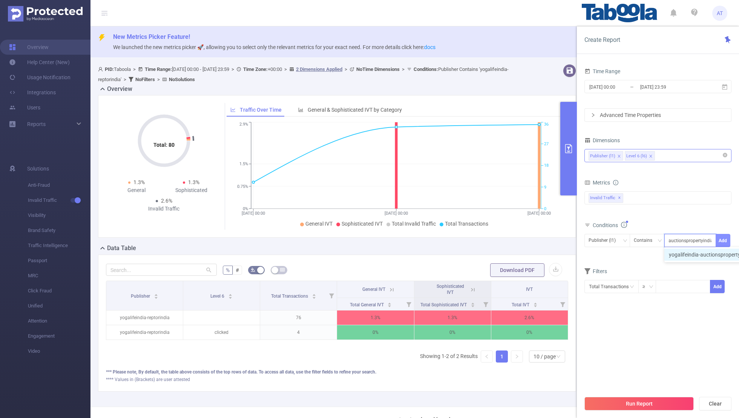
type input "yogalifeindia-auctionspropertyindia"
click at [503, 238] on button "Add" at bounding box center [722, 240] width 15 height 13
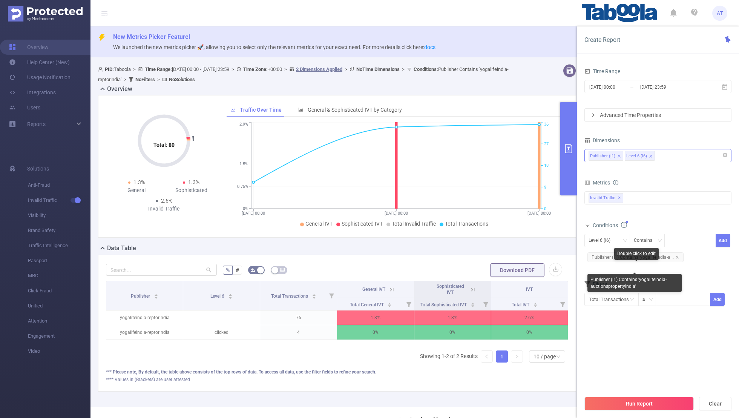
click at [503, 272] on div "Publisher (l1) Contains 'yogalifeindia-auctionspropertyindia'" at bounding box center [634, 281] width 94 height 21
click at [503, 273] on button "Run Report" at bounding box center [638, 404] width 109 height 14
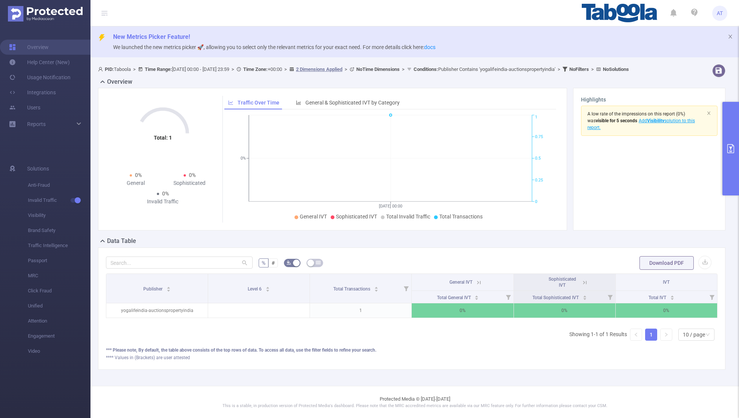
click at [503, 139] on button "primary" at bounding box center [730, 148] width 17 height 93
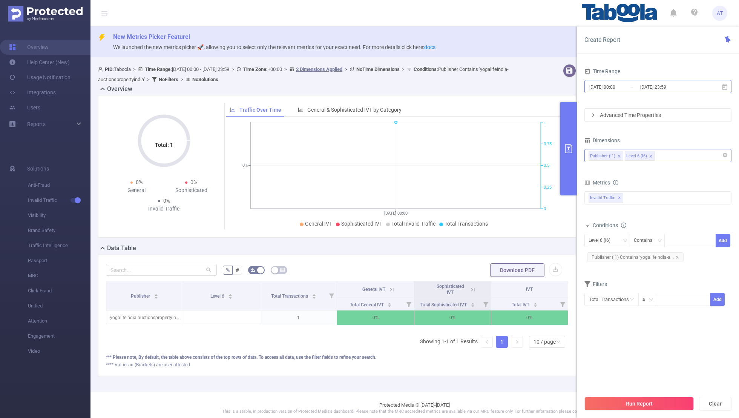
click at [503, 82] on input "[DATE] 00:00" at bounding box center [618, 87] width 61 height 10
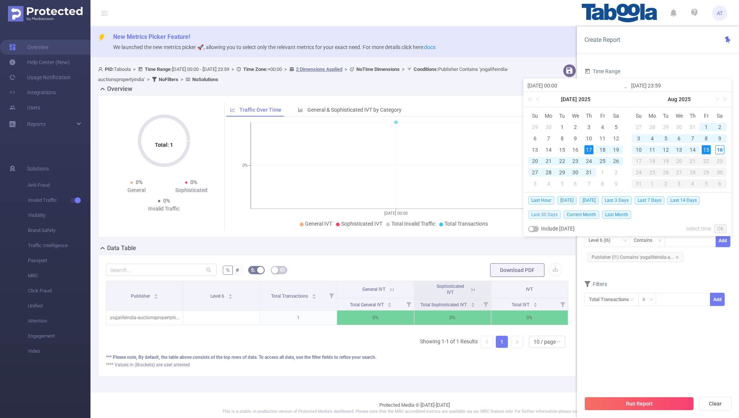
click at [503, 213] on span "Last 30 Days" at bounding box center [544, 214] width 32 height 8
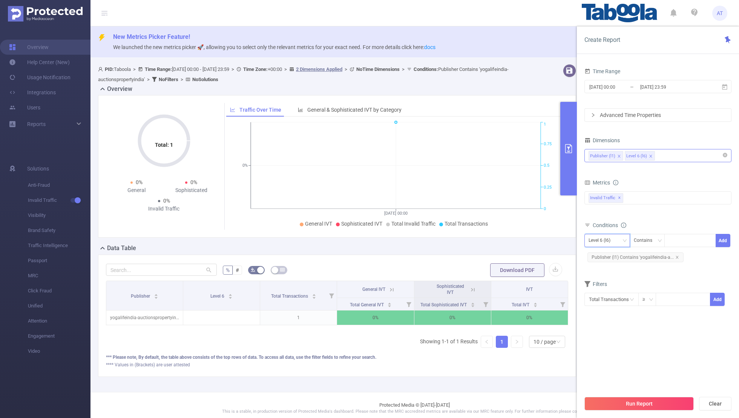
click at [503, 240] on div "Level 6 (l6)" at bounding box center [601, 240] width 27 height 12
click at [503, 256] on li "Publisher (l1)" at bounding box center [607, 255] width 46 height 12
click at [503, 255] on icon "icon: close" at bounding box center [677, 257] width 4 height 4
click at [503, 242] on div at bounding box center [689, 240] width 43 height 12
paste input "yogalifeindia-yogalifeindiapublisher"
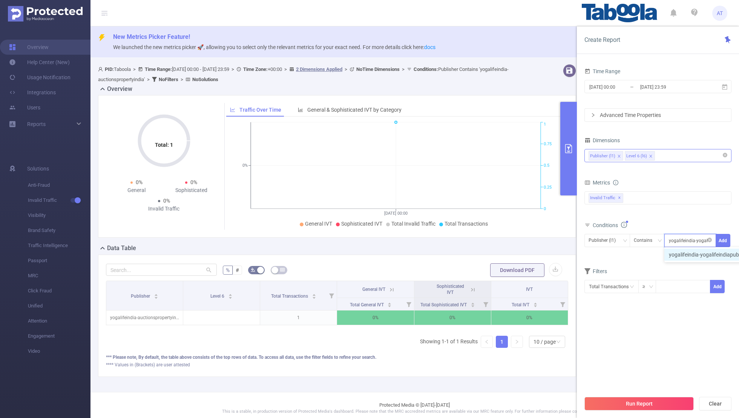
scroll to position [0, 28]
type input "yogalifeindia-yogalifeindiapublisher"
click at [503, 241] on button "Add" at bounding box center [722, 240] width 15 height 13
click at [503, 273] on form "Dimensions Publisher (l1) Level 6 (l6) Metrics bp_total bp_adult bp_arms bp_cri…" at bounding box center [657, 225] width 147 height 181
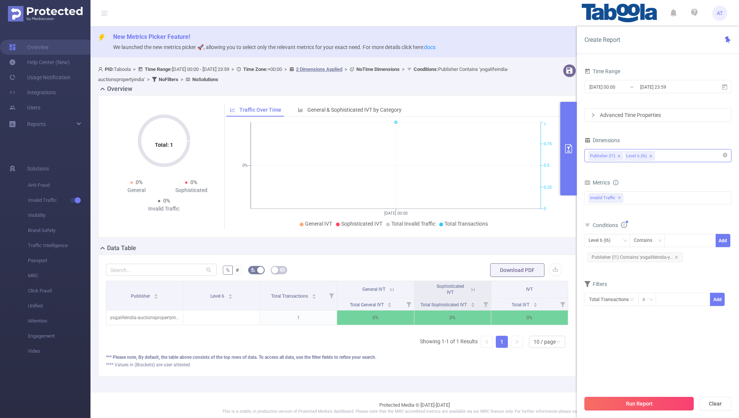
click at [503, 273] on button "Run Report" at bounding box center [638, 404] width 109 height 14
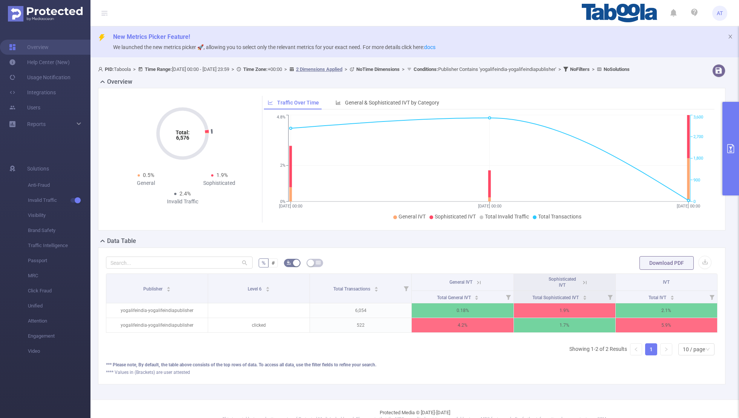
click at [503, 114] on button "primary" at bounding box center [730, 148] width 17 height 93
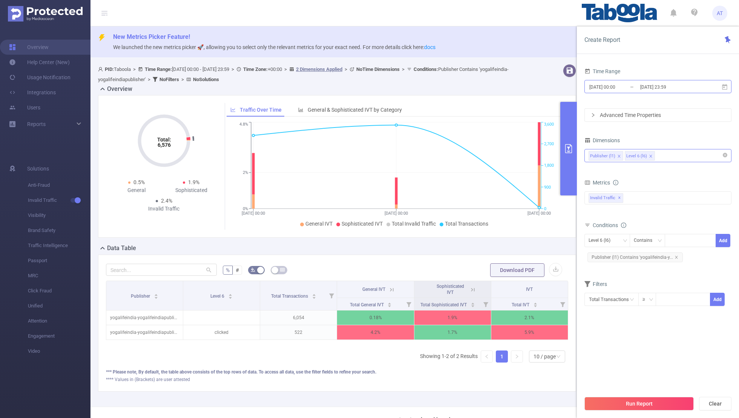
click at [503, 86] on input "[DATE] 23:59" at bounding box center [669, 87] width 61 height 10
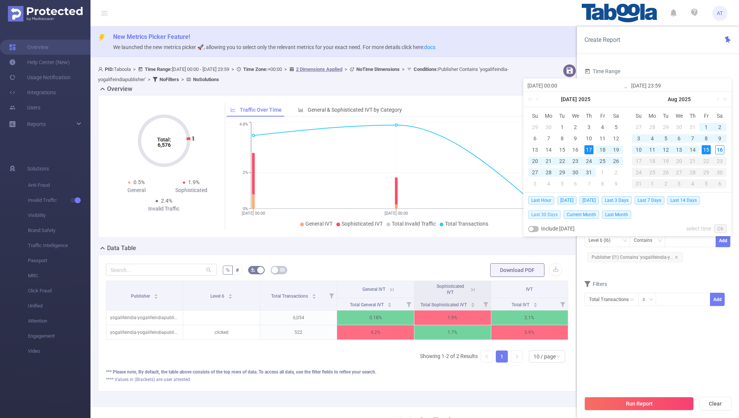
click at [503, 213] on span "Last 30 Days" at bounding box center [544, 214] width 32 height 8
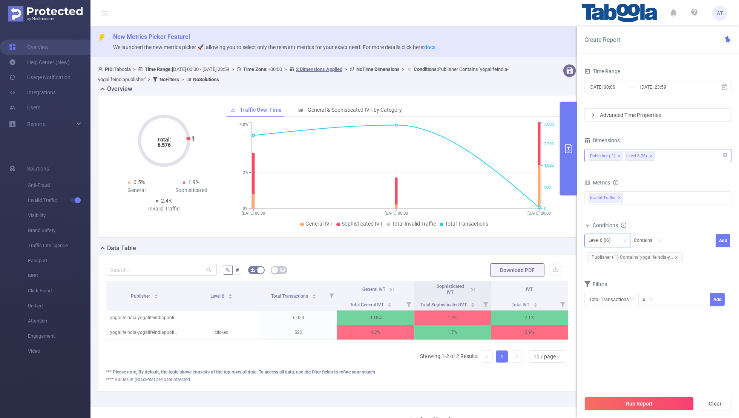
click at [503, 236] on div "Level 6 (l6)" at bounding box center [601, 240] width 27 height 12
click at [503, 253] on li "Publisher (l1)" at bounding box center [607, 255] width 46 height 12
click at [503, 255] on icon "icon: close" at bounding box center [676, 257] width 4 height 4
click at [503, 241] on div at bounding box center [689, 240] width 43 height 12
paste input "ssidmdelhi-tpdfindia"
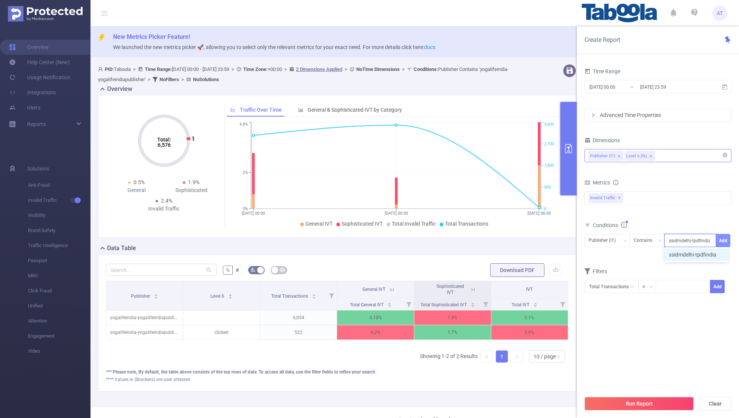
type input "ssidmdelhi-tpdfindia"
click at [503, 239] on button "Add" at bounding box center [722, 240] width 15 height 13
click at [503, 273] on div "Filters" at bounding box center [657, 285] width 147 height 12
click at [503, 84] on input "[DATE] 00:00" at bounding box center [618, 87] width 61 height 10
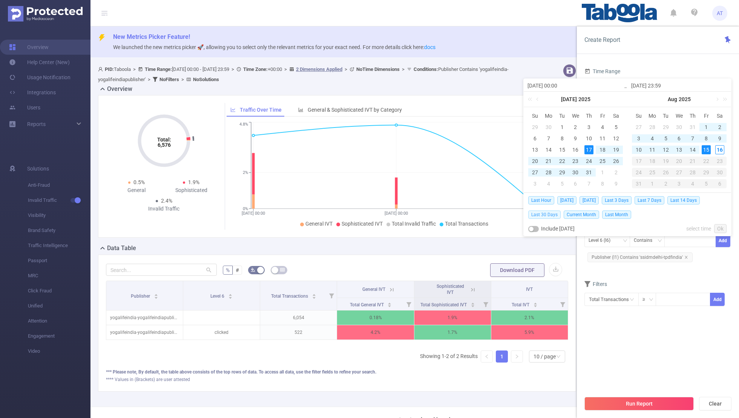
click at [503, 215] on span "Last 30 Days" at bounding box center [544, 214] width 32 height 8
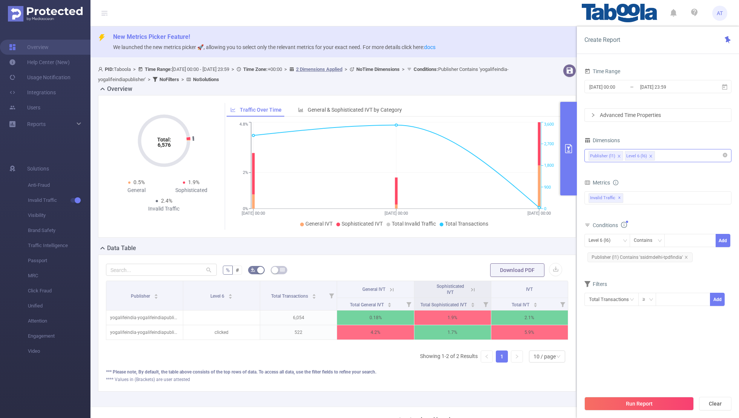
click at [503, 273] on section "Time Range [DATE] 00:00 _ [DATE] 23:59 Advanced Time Properties Dimensions Publ…" at bounding box center [657, 228] width 147 height 325
click at [503, 273] on button "Run Report" at bounding box center [638, 404] width 109 height 14
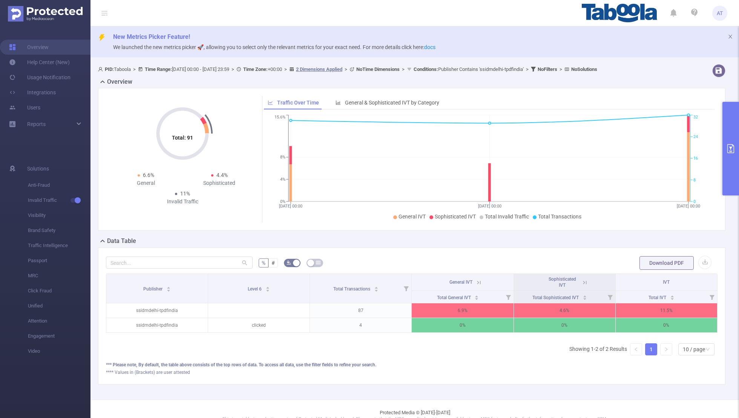
click at [503, 144] on button "primary" at bounding box center [730, 148] width 17 height 93
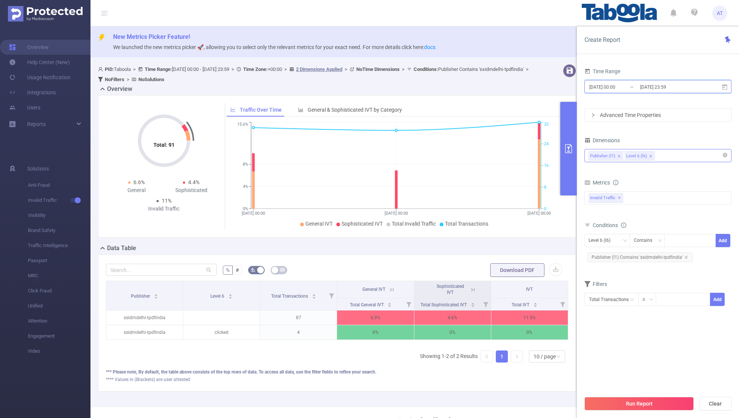
click at [503, 80] on span "[DATE] 00:00 _ [DATE] 23:59" at bounding box center [657, 86] width 147 height 13
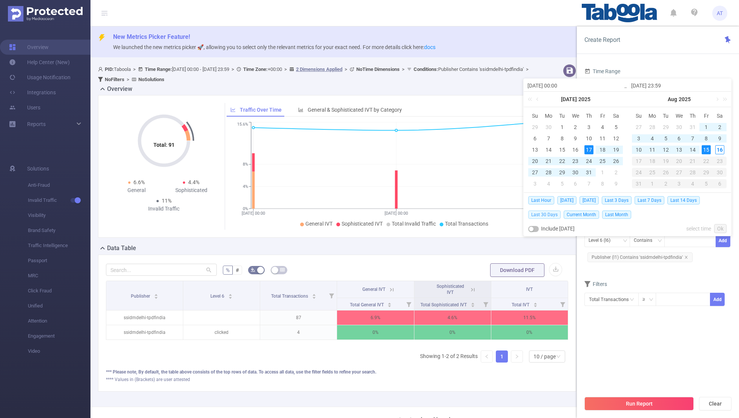
click at [503, 214] on span "Last 30 Days" at bounding box center [544, 214] width 32 height 8
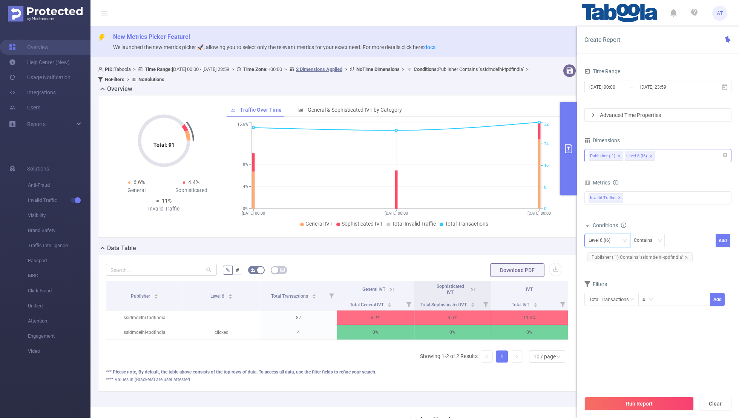
click at [503, 240] on div "Level 6 (l6)" at bounding box center [601, 240] width 27 height 12
click at [503, 254] on li "Publisher (l1)" at bounding box center [607, 255] width 46 height 12
click at [503, 256] on span "Publisher (l1) Contains 'ssidmdelhi-tpdfindia'" at bounding box center [639, 257] width 105 height 10
click at [503, 256] on icon "icon: close" at bounding box center [686, 257] width 4 height 4
click at [503, 243] on div at bounding box center [689, 240] width 43 height 12
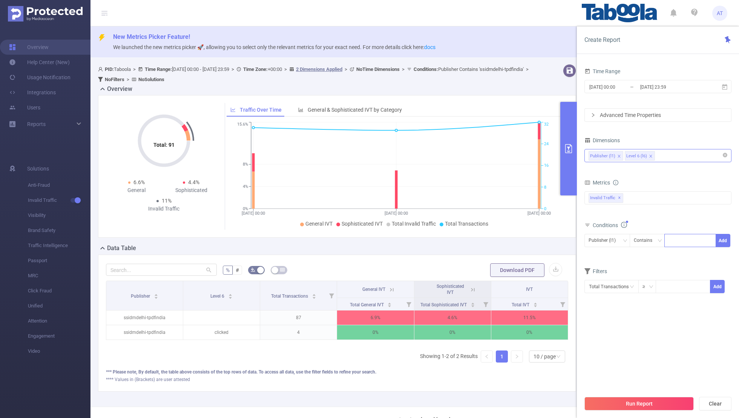
paste input "kncthellar-reengineers"
type input "kncthellar-reengineers"
click at [503, 239] on button "Add" at bounding box center [722, 240] width 15 height 13
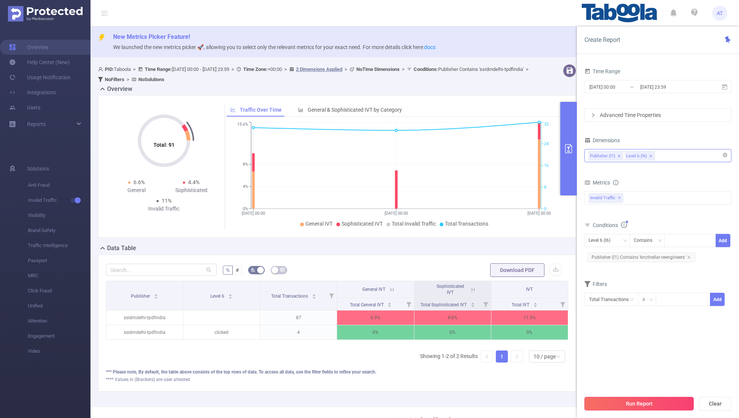
click at [503, 273] on button "Run Report" at bounding box center [638, 404] width 109 height 14
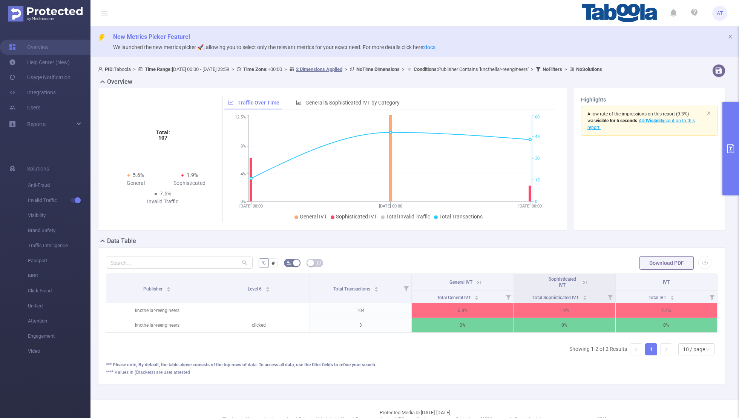
click at [503, 139] on button "primary" at bounding box center [730, 148] width 17 height 93
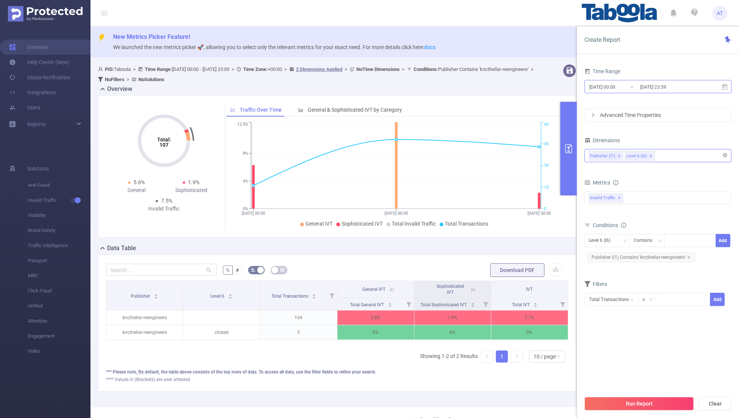
click at [503, 86] on input "[DATE] 23:59" at bounding box center [669, 87] width 61 height 10
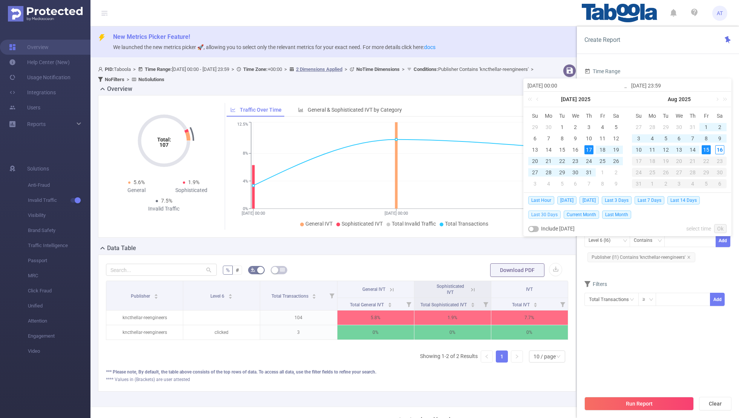
click at [503, 212] on span "Last 30 Days" at bounding box center [544, 214] width 32 height 8
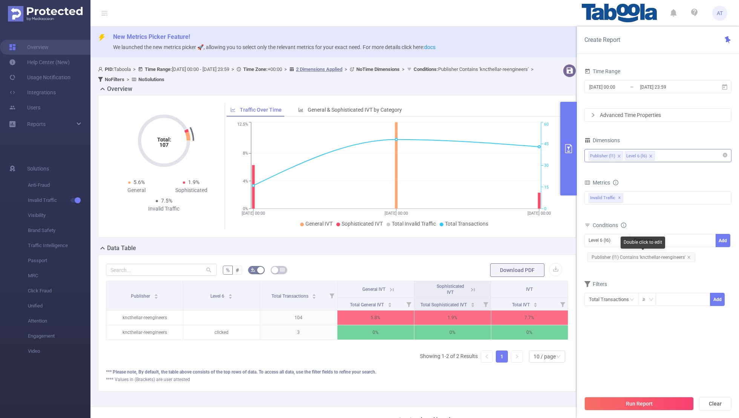
click at [503, 270] on form "Dimensions Publisher (l1) Level 6 (l6) Metrics bp_total bp_adult bp_arms bp_cri…" at bounding box center [657, 225] width 147 height 181
click at [503, 273] on button "Run Report" at bounding box center [638, 404] width 109 height 14
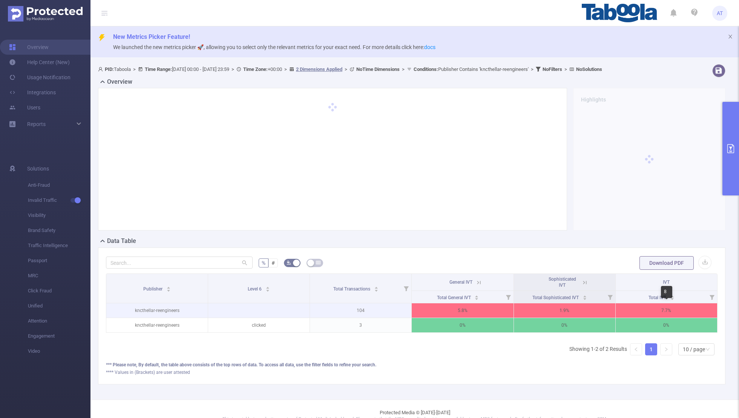
scroll to position [0, 2]
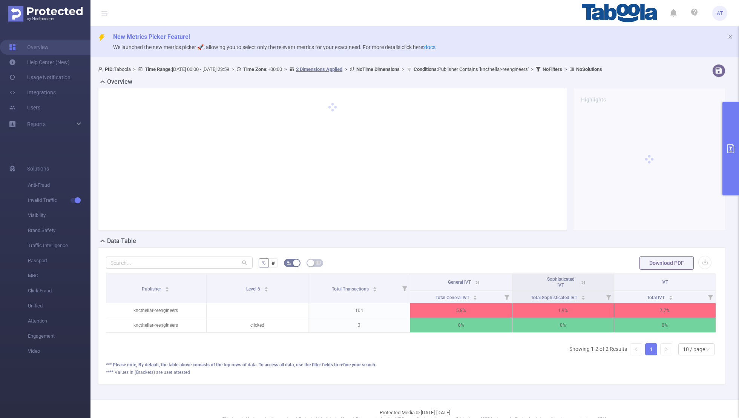
click at [503, 157] on button "primary" at bounding box center [730, 148] width 17 height 93
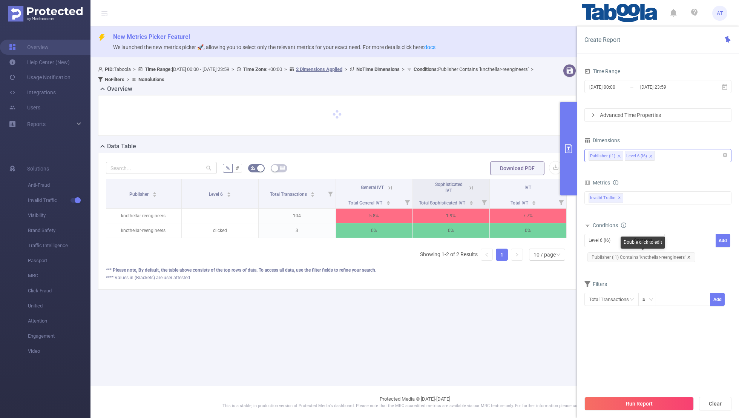
click at [503, 257] on icon "icon: close" at bounding box center [689, 257] width 4 height 4
click at [503, 241] on div "Level 6 (l6)" at bounding box center [606, 240] width 37 height 12
click at [503, 252] on li "Publisher (l1)" at bounding box center [607, 255] width 46 height 12
click at [503, 239] on div at bounding box center [689, 240] width 43 height 12
paste input "mehuscollegebgp-alljobsadda"
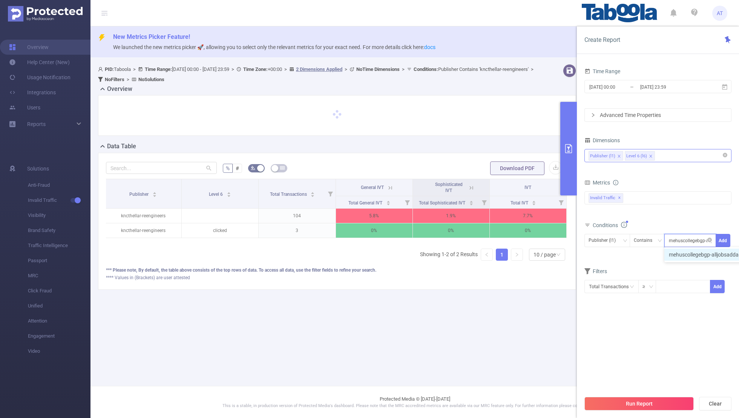
scroll to position [0, 17]
type input "mehuscollegebgp-alljobsadda"
click at [503, 239] on button "Add" at bounding box center [722, 240] width 15 height 13
click at [503, 270] on form "Dimensions Publisher (l1) Level 6 (l6) Metrics bp_total bp_adult bp_arms bp_cri…" at bounding box center [657, 225] width 147 height 181
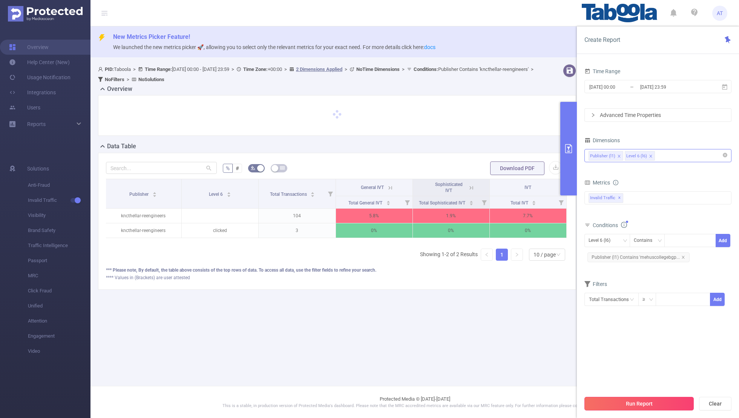
click at [503, 273] on button "Run Report" at bounding box center [638, 404] width 109 height 14
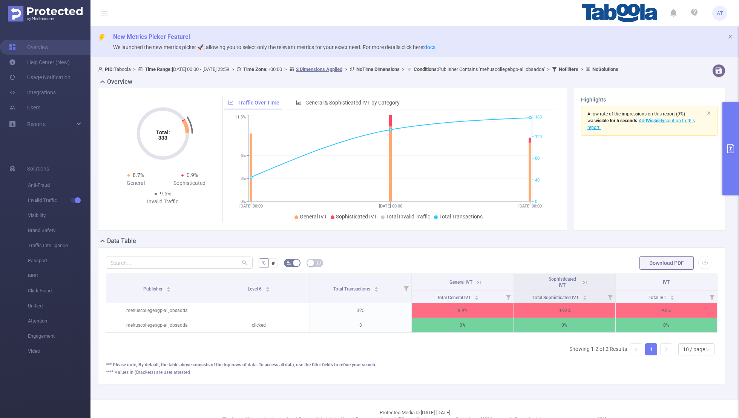
click at [503, 149] on button "primary" at bounding box center [730, 148] width 17 height 93
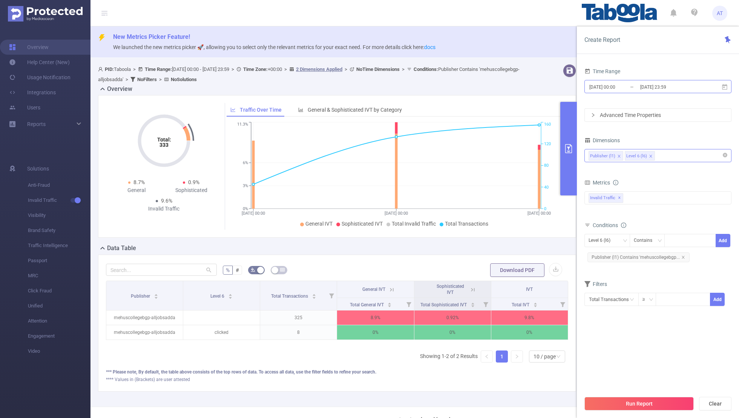
click at [503, 89] on input "[DATE] 23:59" at bounding box center [669, 87] width 61 height 10
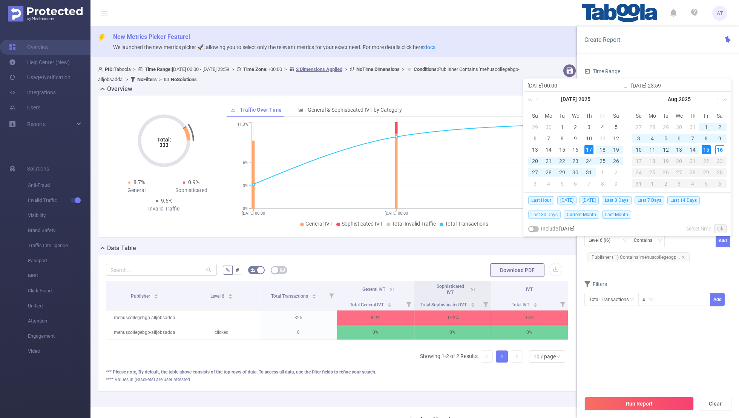
click at [503, 211] on span "Last 30 Days" at bounding box center [544, 214] width 32 height 8
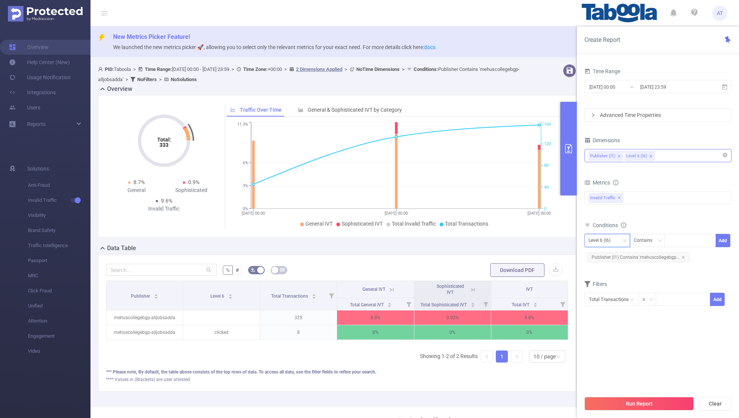
click at [503, 244] on div "Level 6 (l6)" at bounding box center [601, 240] width 27 height 12
click at [503, 252] on li "Publisher (l1)" at bounding box center [607, 255] width 46 height 12
click at [503, 256] on icon "icon: close" at bounding box center [683, 257] width 4 height 4
click at [503, 242] on div at bounding box center [689, 240] width 43 height 12
paste input "ssidmdelhi-triibecoaching"
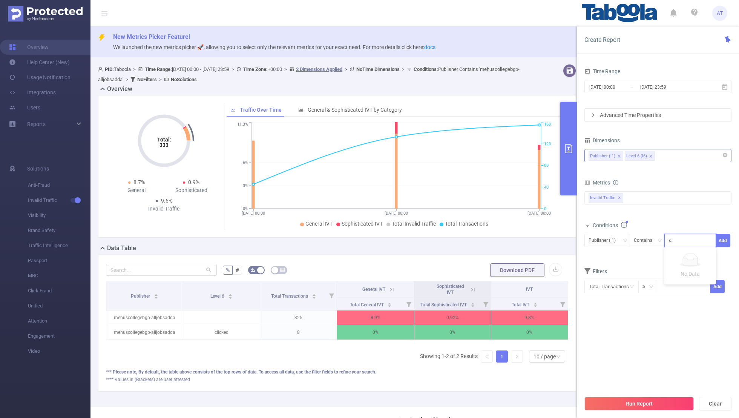
scroll to position [0, 9]
type input "ssidmdelhi-triibecoaching"
click at [503, 239] on button "Add" at bounding box center [722, 240] width 15 height 13
click at [503, 273] on section "Time Range [DATE] 00:00 _ [DATE] 23:59 Advanced Time Properties Dimensions Publ…" at bounding box center [657, 228] width 147 height 325
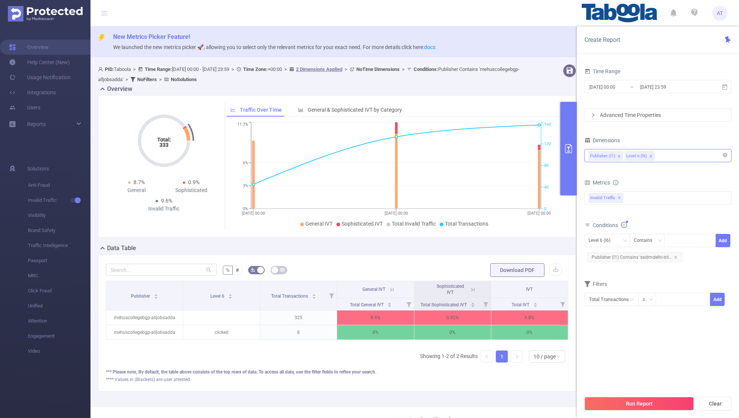
click at [503, 273] on div "Run Report Clear" at bounding box center [658, 403] width 162 height 29
click at [503, 273] on button "Run Report" at bounding box center [638, 404] width 109 height 14
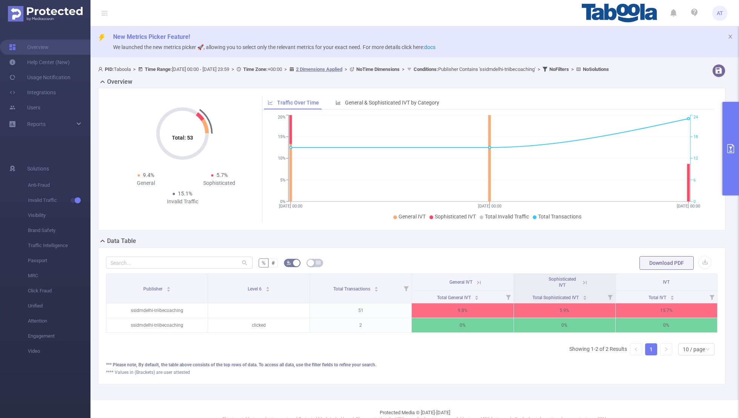
click at [503, 162] on button "primary" at bounding box center [730, 148] width 17 height 93
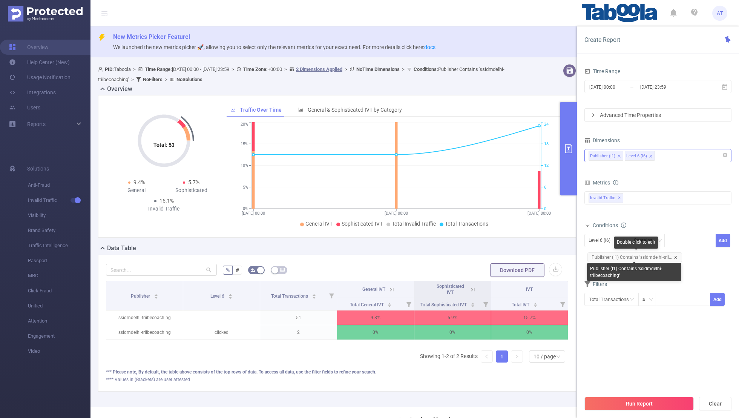
click at [503, 256] on icon "icon: close" at bounding box center [676, 257] width 4 height 4
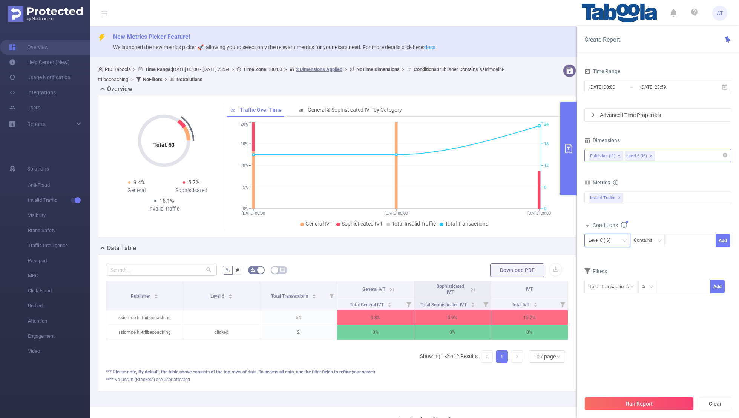
click at [503, 239] on div "Level 6 (l6)" at bounding box center [601, 240] width 27 height 12
click at [503, 253] on li "Publisher (l1)" at bounding box center [607, 255] width 46 height 12
click at [503, 241] on div at bounding box center [689, 240] width 43 height 12
paste input "saibaamrutalaya-samriddhiwealth"
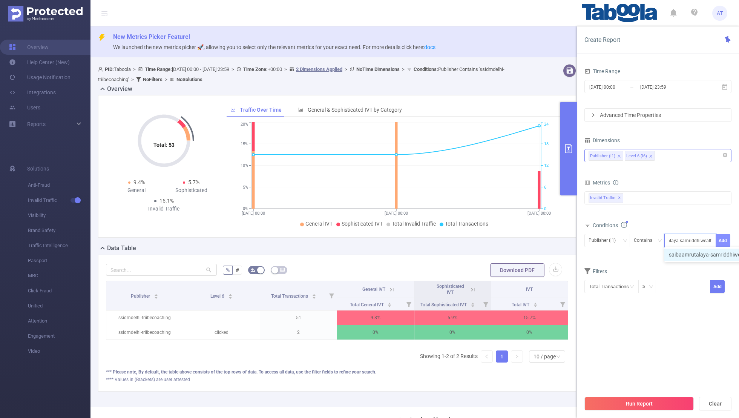
type input "saibaamrutalaya-samriddhiwealth"
click at [503, 237] on button "Add" at bounding box center [722, 240] width 15 height 13
click at [503, 273] on div "Run Report Clear" at bounding box center [658, 403] width 162 height 29
click at [503, 273] on section "Time Range [DATE] 00:00 _ [DATE] 23:59 Advanced Time Properties Dimensions Publ…" at bounding box center [657, 228] width 147 height 325
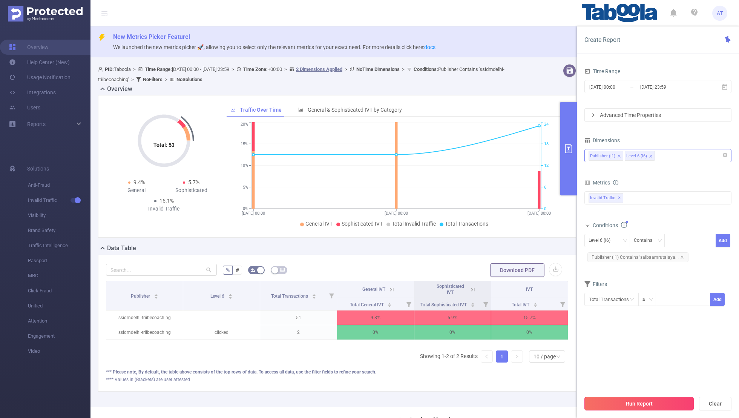
click at [503, 273] on button "Run Report" at bounding box center [638, 404] width 109 height 14
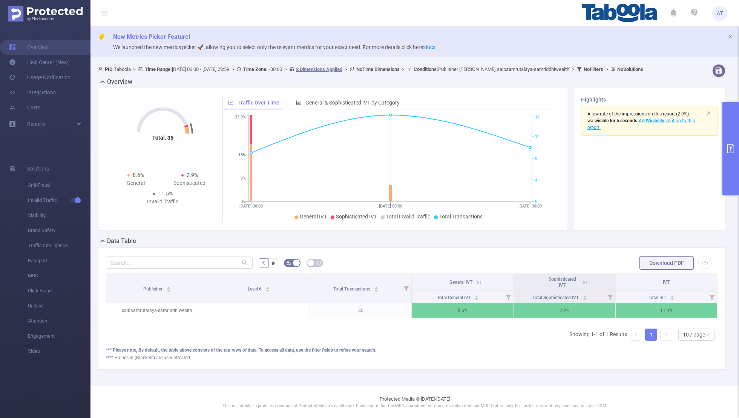
click at [503, 161] on button "primary" at bounding box center [730, 148] width 17 height 93
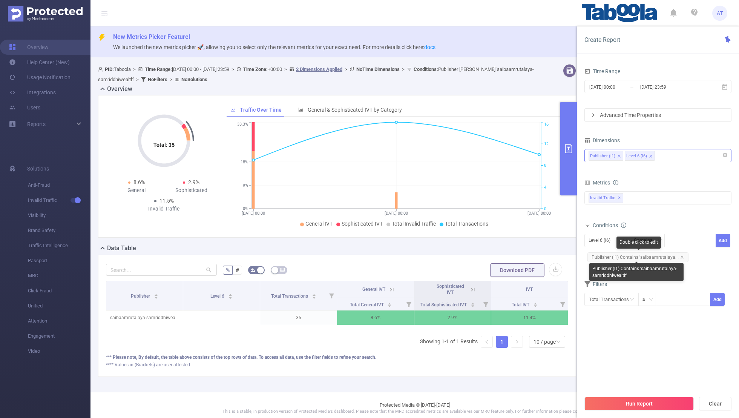
click at [503, 259] on span "Publisher (l1) Contains 'saibaamrutalaya..." at bounding box center [637, 257] width 101 height 10
click at [503, 228] on div "Conditions" at bounding box center [657, 226] width 147 height 12
click at [503, 236] on div "Level 6 (l6)" at bounding box center [601, 240] width 27 height 12
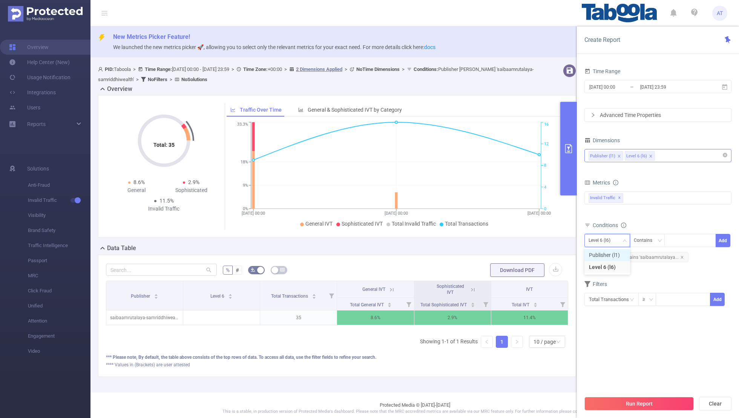
click at [503, 252] on li "Publisher (l1)" at bounding box center [607, 255] width 46 height 12
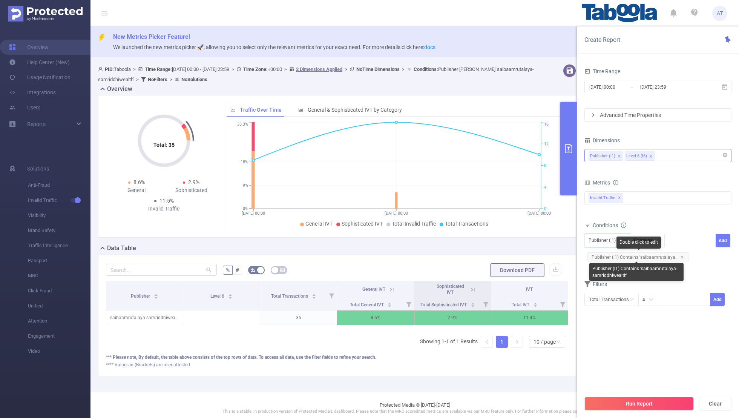
click at [503, 255] on span "Publisher (l1) Contains 'saibaamrutalaya..." at bounding box center [637, 257] width 101 height 10
click at [503, 255] on icon "icon: close" at bounding box center [682, 257] width 4 height 4
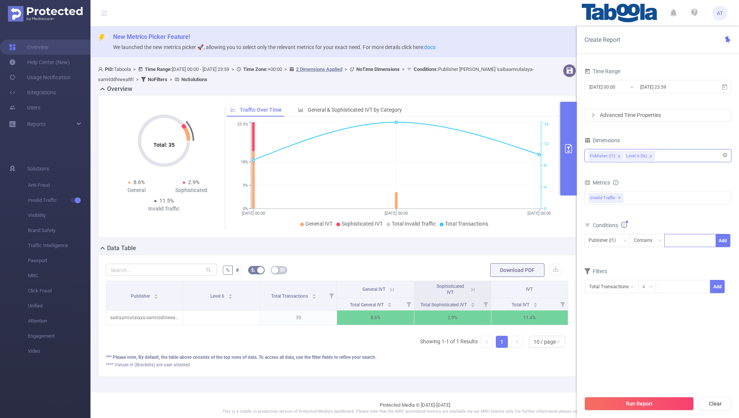
click at [503, 239] on div at bounding box center [689, 240] width 43 height 12
paste input "1896423"
type input "1896423"
click at [503, 237] on button "Add" at bounding box center [722, 240] width 15 height 13
click at [503, 257] on icon "icon: close" at bounding box center [663, 257] width 4 height 4
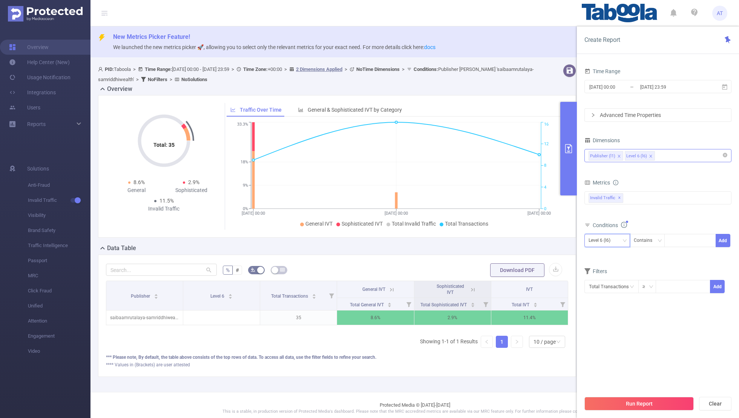
click at [503, 240] on div "Level 6 (l6)" at bounding box center [601, 240] width 27 height 12
click at [503, 253] on li "Publisher (l1)" at bounding box center [607, 255] width 46 height 12
click at [503, 236] on div at bounding box center [689, 240] width 43 height 12
paste input "aajtak"
type input "aajtak"
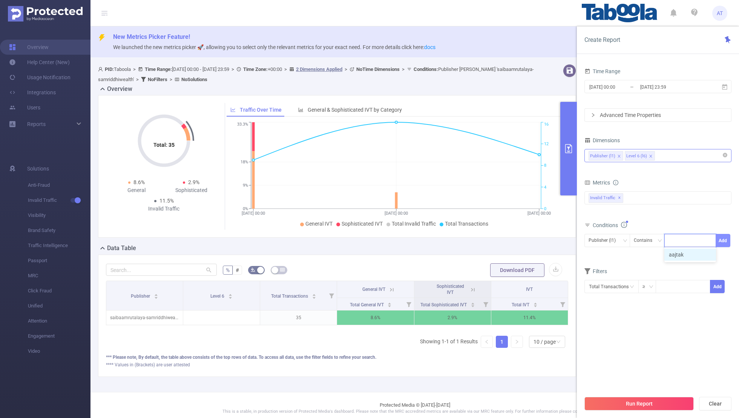
click at [503, 240] on button "Add" at bounding box center [722, 240] width 15 height 13
click at [503, 273] on section "Time Range [DATE] 00:00 _ [DATE] 23:59 Advanced Time Properties Dimensions Publ…" at bounding box center [657, 228] width 147 height 325
click at [503, 83] on input "[DATE] 00:00" at bounding box center [618, 87] width 61 height 10
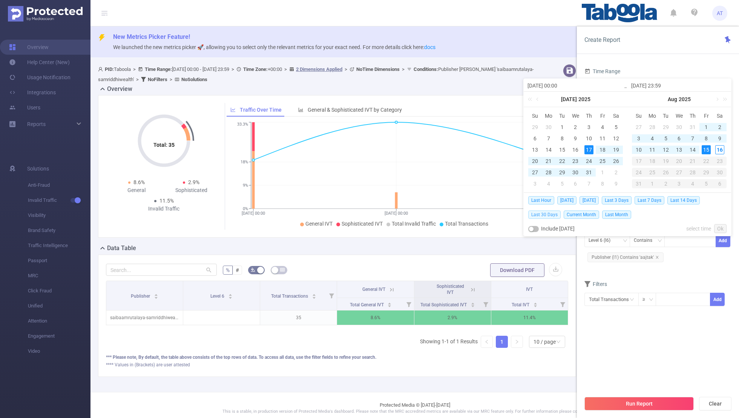
click at [503, 212] on span "Last 30 Days" at bounding box center [544, 214] width 32 height 8
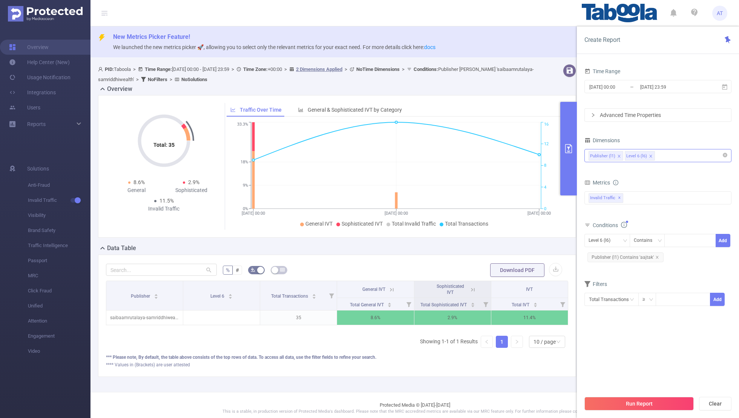
click at [503, 273] on section "Time Range [DATE] 00:00 _ [DATE] 23:59 Advanced Time Properties Dimensions Publ…" at bounding box center [657, 228] width 147 height 325
click at [503, 273] on button "Run Report" at bounding box center [638, 404] width 109 height 14
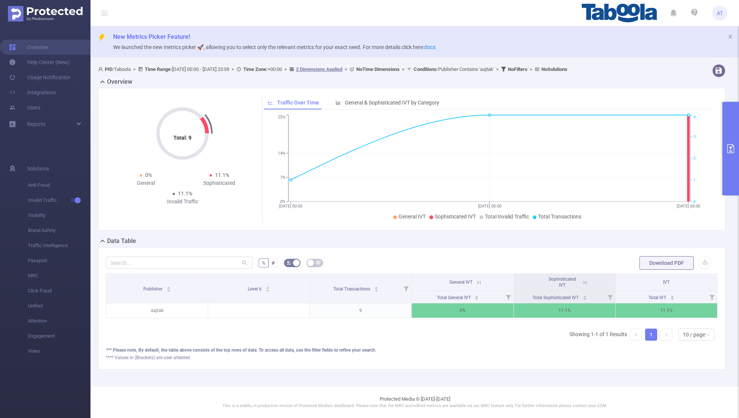
click at [503, 119] on button "primary" at bounding box center [730, 148] width 17 height 93
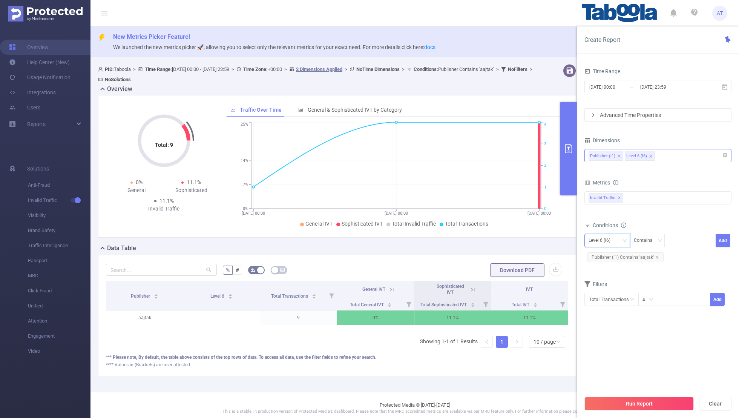
click at [503, 243] on div "Level 6 (l6)" at bounding box center [601, 240] width 27 height 12
click at [503, 253] on li "Publisher (l1)" at bounding box center [607, 255] width 46 height 12
click at [503, 256] on icon "icon: close" at bounding box center [657, 257] width 4 height 4
click at [503, 242] on div at bounding box center [689, 240] width 43 height 12
paste input "stylomania-ferritesteelin"
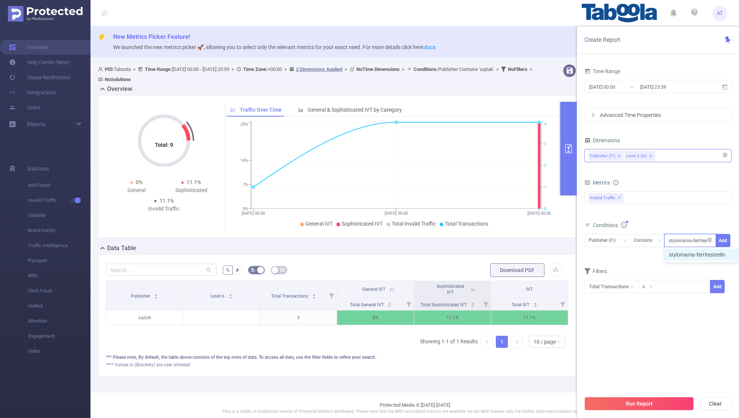
scroll to position [0, 6]
type input "stylomania-ferritesteelin"
click at [503, 237] on button "Add" at bounding box center [722, 240] width 15 height 13
click at [503, 273] on section "Time Range [DATE] 00:00 _ [DATE] 23:59 Advanced Time Properties Dimensions Publ…" at bounding box center [657, 228] width 147 height 325
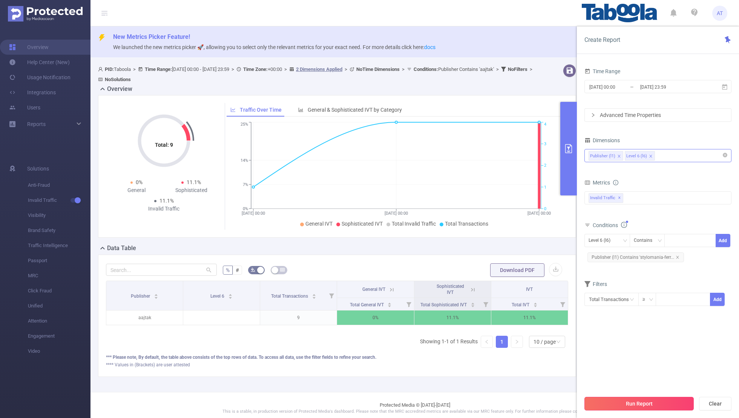
click at [503, 273] on button "Run Report" at bounding box center [638, 404] width 109 height 14
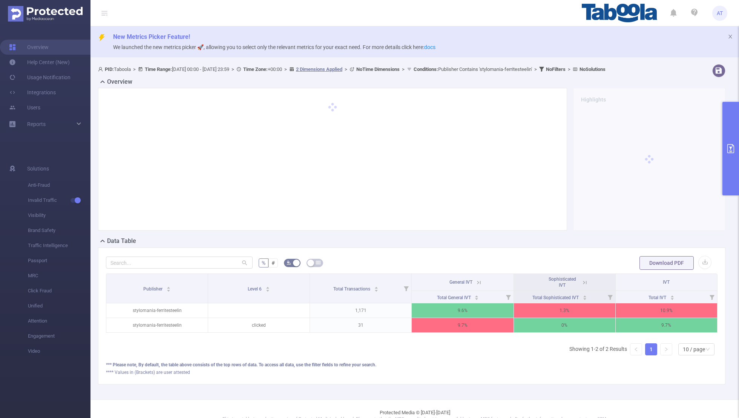
click at [503, 133] on button "primary" at bounding box center [730, 148] width 17 height 93
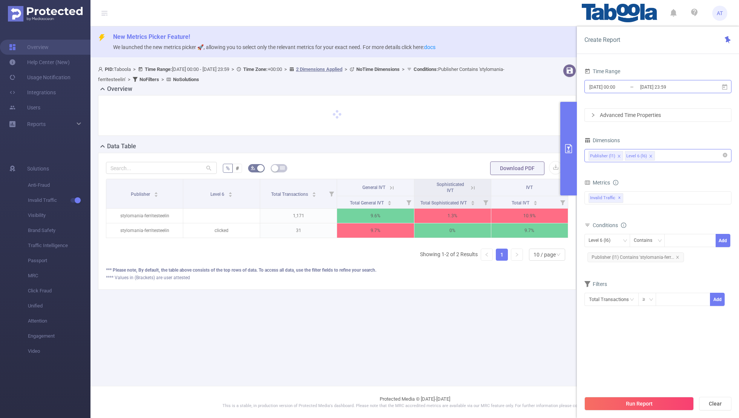
click at [503, 86] on input "[DATE] 00:00" at bounding box center [618, 87] width 61 height 10
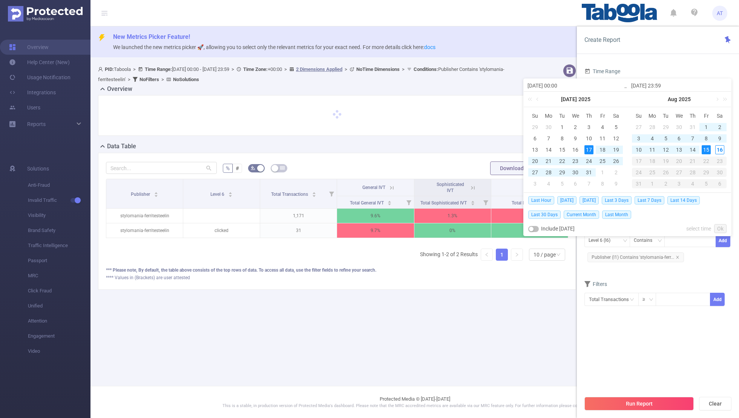
click at [503, 36] on span "New Metrics Picker Feature!" at bounding box center [423, 36] width 620 height 9
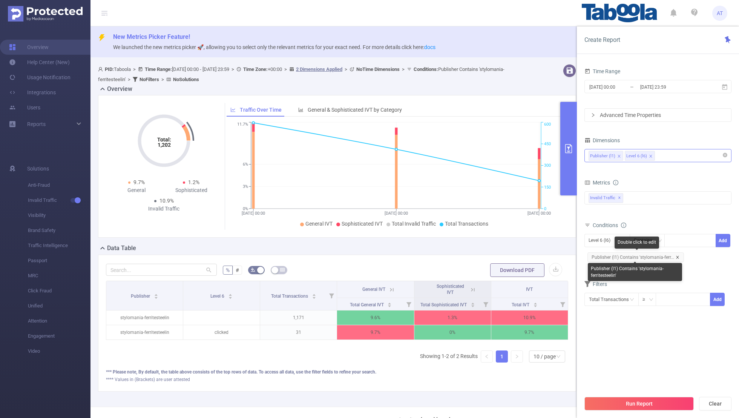
click at [503, 256] on icon "icon: close" at bounding box center [678, 257] width 4 height 4
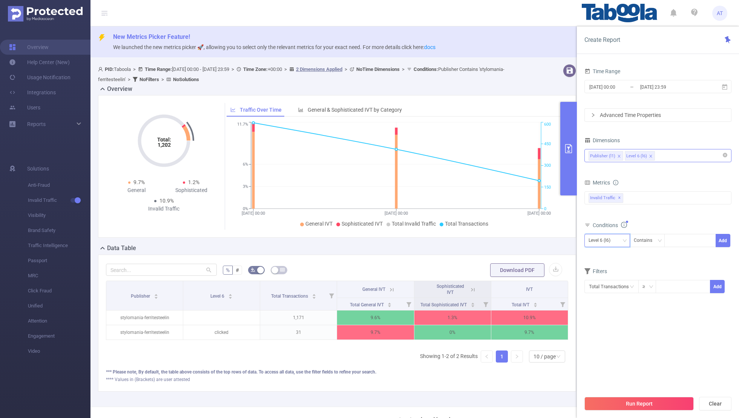
click at [503, 234] on div "Level 6 (l6)" at bounding box center [601, 240] width 27 height 12
click at [503, 254] on li "Publisher (l1)" at bounding box center [607, 255] width 46 height 12
click at [503, 243] on div at bounding box center [689, 240] width 43 height 12
paste input "msswindia-taposthaliclasses"
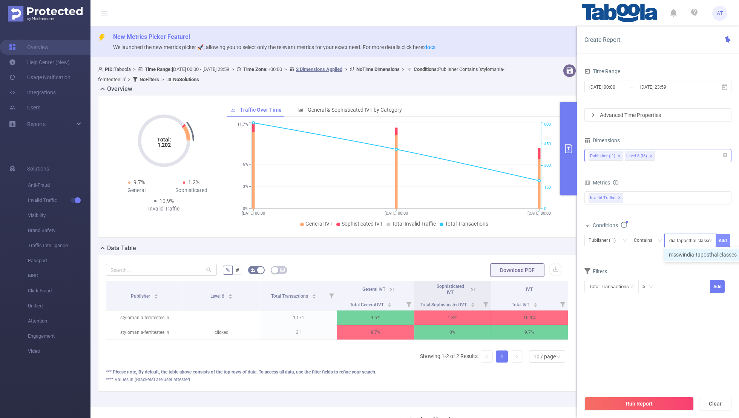
type input "msswindia-taposthaliclasses"
click at [503, 241] on button "Add" at bounding box center [722, 240] width 15 height 13
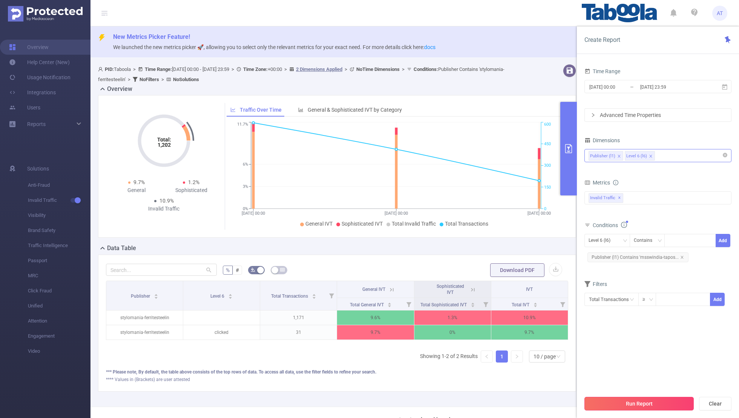
click at [503, 273] on button "Run Report" at bounding box center [638, 404] width 109 height 14
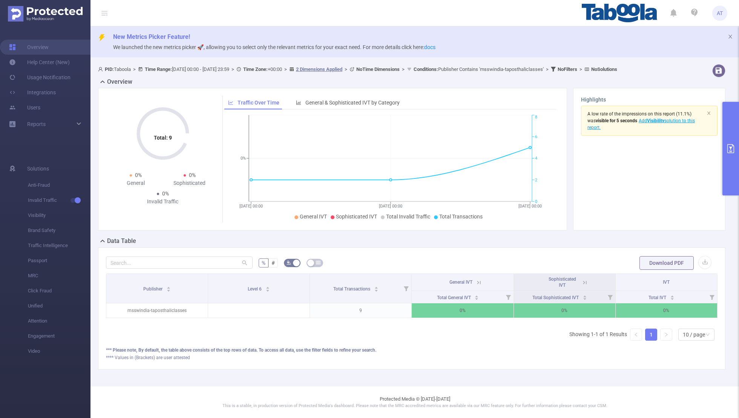
click at [503, 145] on icon "primary" at bounding box center [730, 148] width 7 height 9
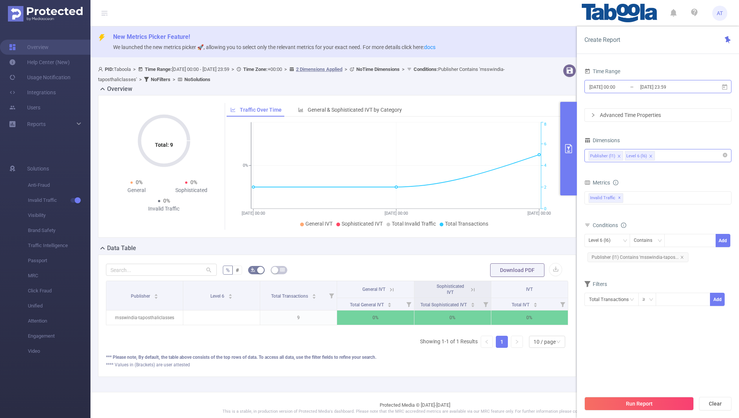
click at [503, 83] on input "[DATE] 00:00" at bounding box center [618, 87] width 61 height 10
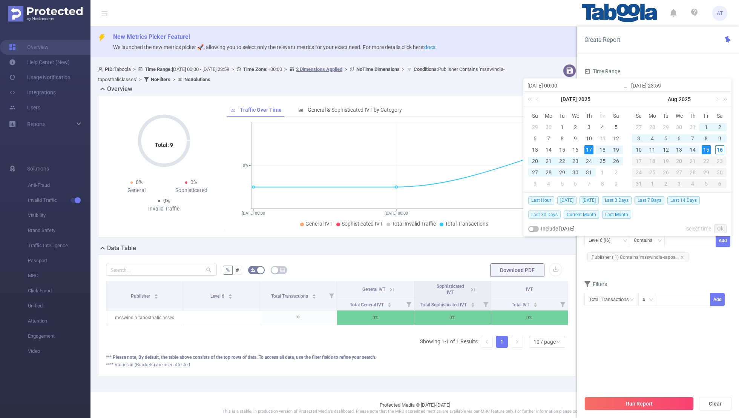
click at [503, 213] on span "Last 30 Days" at bounding box center [544, 214] width 32 height 8
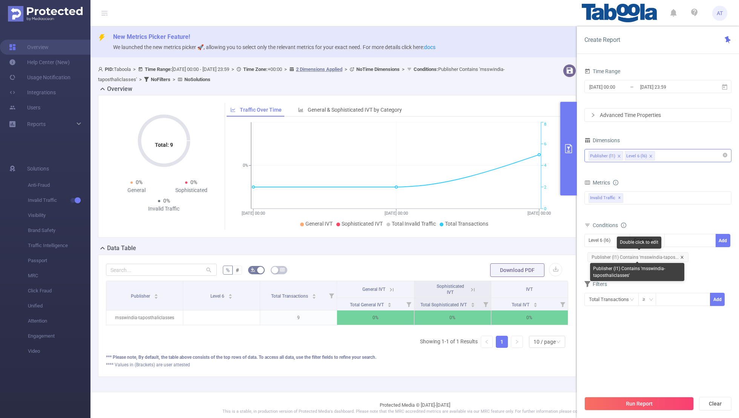
click at [503, 256] on icon "icon: close" at bounding box center [682, 257] width 4 height 4
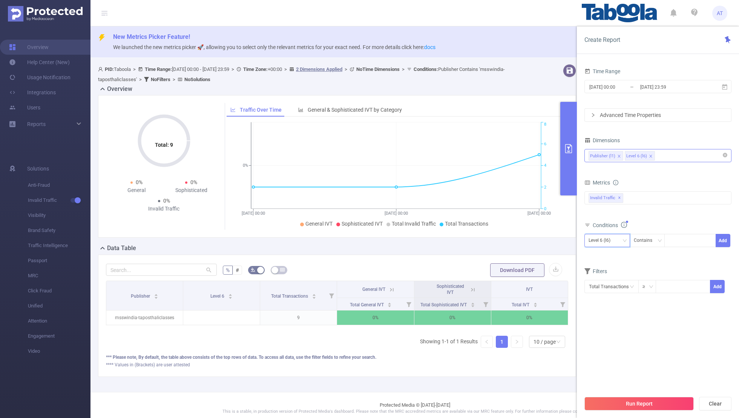
click at [503, 241] on div "Level 6 (l6)" at bounding box center [601, 240] width 27 height 12
click at [503, 251] on li "Publisher (l1)" at bounding box center [607, 255] width 46 height 12
click at [503, 243] on div at bounding box center [689, 240] width 43 height 12
paste input "sjcollegejaipur"
type input "sjcollegejaipur"
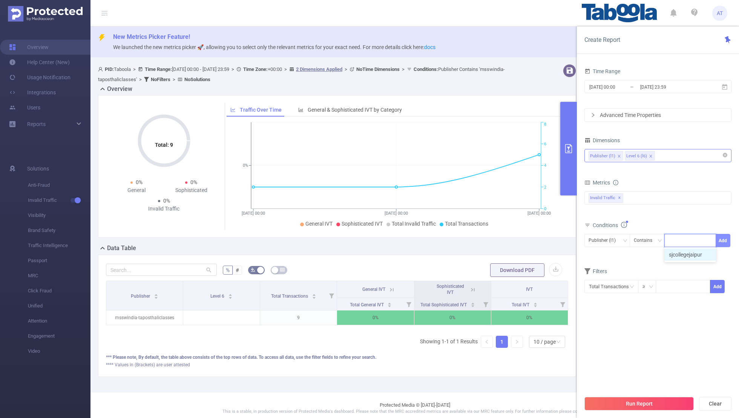
click at [503, 237] on button "Add" at bounding box center [722, 240] width 15 height 13
click at [503, 267] on div "Conditions Level 6 (l6) Contains Add Publisher (l1) Contains 'sjcollegejaipur'" at bounding box center [657, 245] width 147 height 50
click at [503, 86] on input "[DATE] 23:59" at bounding box center [669, 87] width 61 height 10
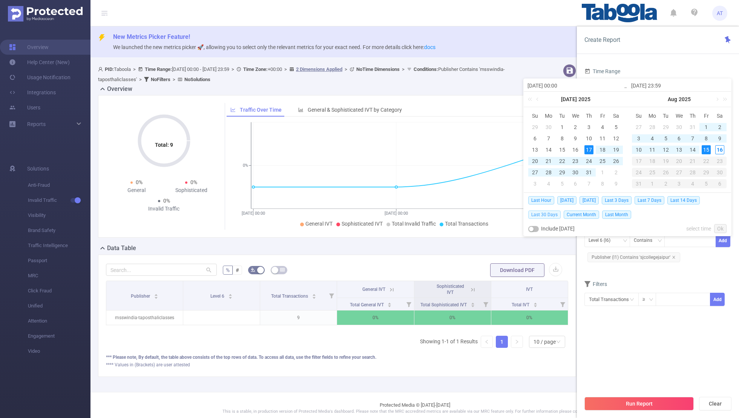
click at [503, 214] on span "Last 30 Days" at bounding box center [544, 214] width 32 height 8
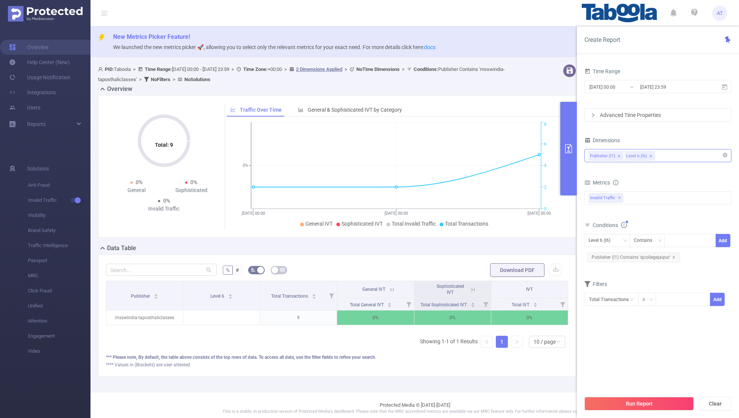
click at [503, 273] on section "Time Range [DATE] 00:00 _ [DATE] 23:59 Advanced Time Properties Dimensions Publ…" at bounding box center [657, 228] width 147 height 325
click at [503, 273] on button "Run Report" at bounding box center [638, 404] width 109 height 14
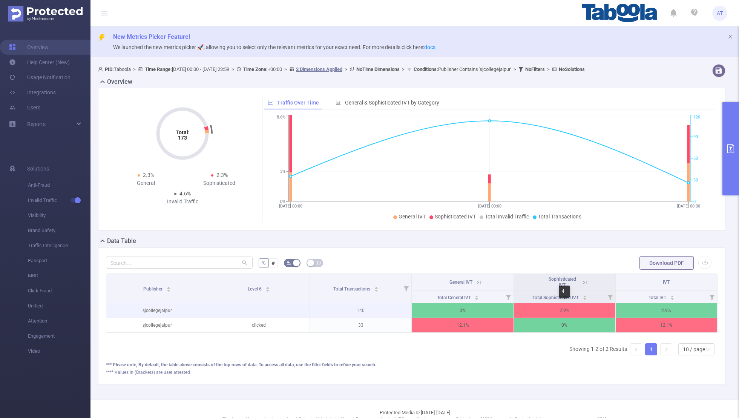
scroll to position [0, 2]
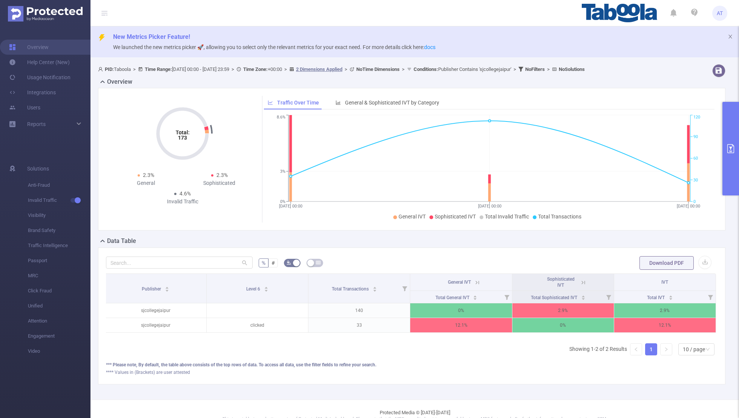
click at [503, 141] on button "primary" at bounding box center [730, 148] width 17 height 93
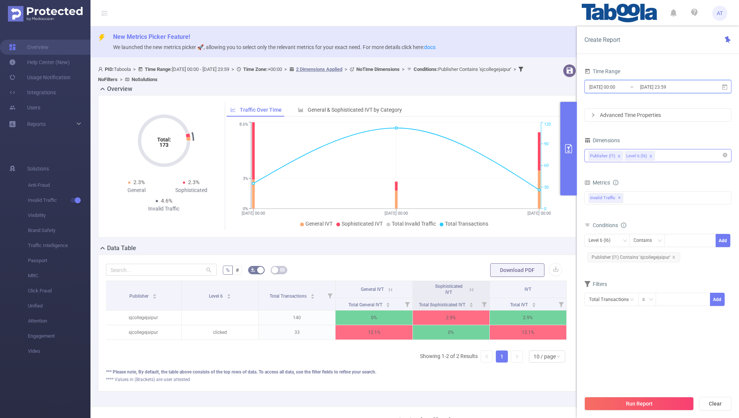
click at [503, 92] on span "[DATE] 00:00 _ [DATE] 23:59" at bounding box center [657, 86] width 147 height 13
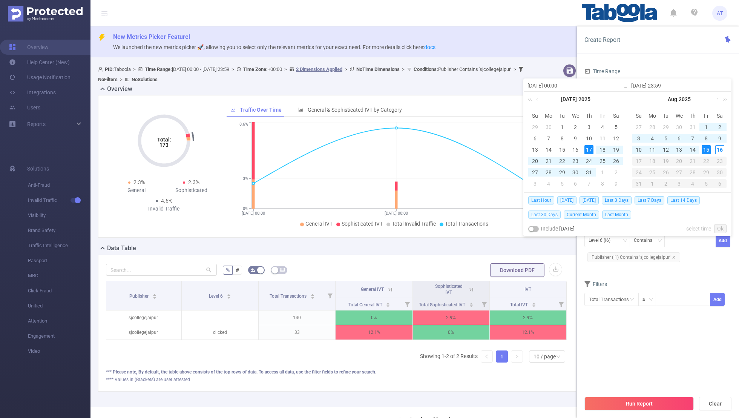
click at [503, 213] on span "Last 30 Days" at bounding box center [544, 214] width 32 height 8
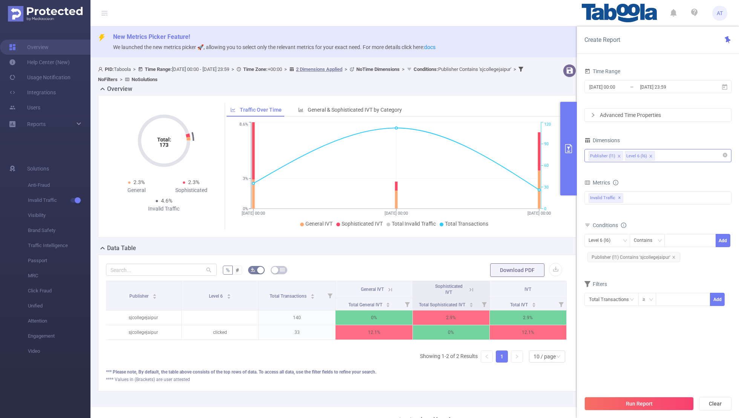
click at [503, 58] on div "Create Report Time Range [DATE] 00:00 _ [DATE] 23:59 Advanced Time Properties D…" at bounding box center [658, 221] width 162 height 391
click at [503, 257] on icon "icon: close" at bounding box center [674, 257] width 4 height 4
click at [503, 235] on div "Level 6 (l6)" at bounding box center [601, 240] width 27 height 12
click at [503, 254] on li "Publisher (l1)" at bounding box center [607, 255] width 46 height 12
click at [503, 240] on div at bounding box center [689, 240] width 43 height 12
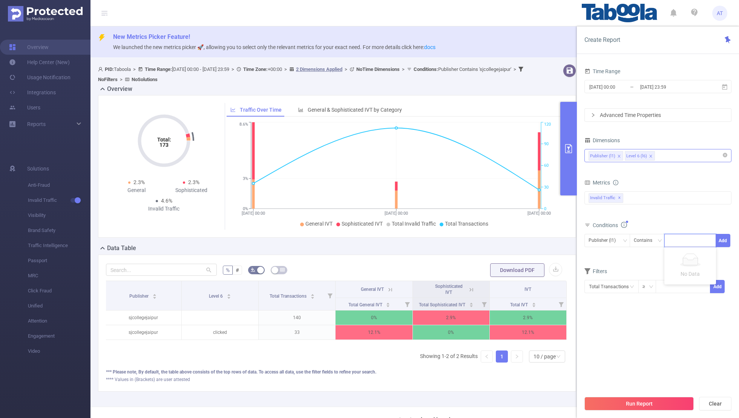
paste input "audc-ksnrnews"
type input "audc-ksnrnews"
click at [503, 239] on button "Add" at bounding box center [722, 240] width 15 height 13
click at [503, 273] on form "Dimensions Publisher (l1) Level 6 (l6) Metrics bp_total bp_adult bp_arms bp_cri…" at bounding box center [657, 225] width 147 height 181
click at [503, 273] on button "Run Report" at bounding box center [638, 404] width 109 height 14
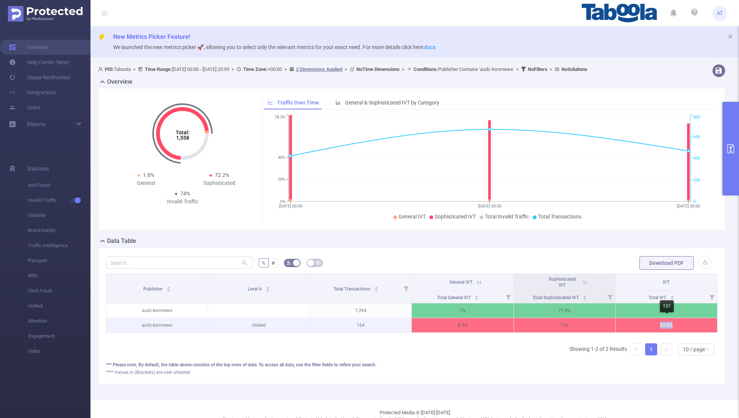
copy p "83.5%"
drag, startPoint x: 676, startPoint y: 325, endPoint x: 653, endPoint y: 327, distance: 23.9
click at [503, 273] on p "83.5%" at bounding box center [666, 325] width 101 height 14
drag, startPoint x: 370, startPoint y: 323, endPoint x: 345, endPoint y: 323, distance: 25.3
click at [345, 273] on p "164" at bounding box center [360, 325] width 101 height 14
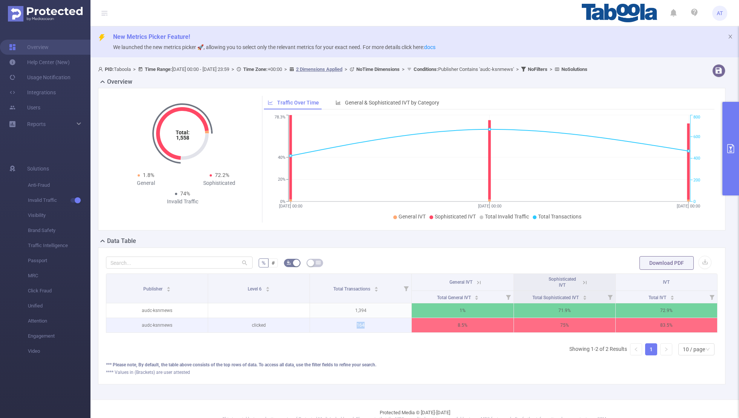
copy p "164"
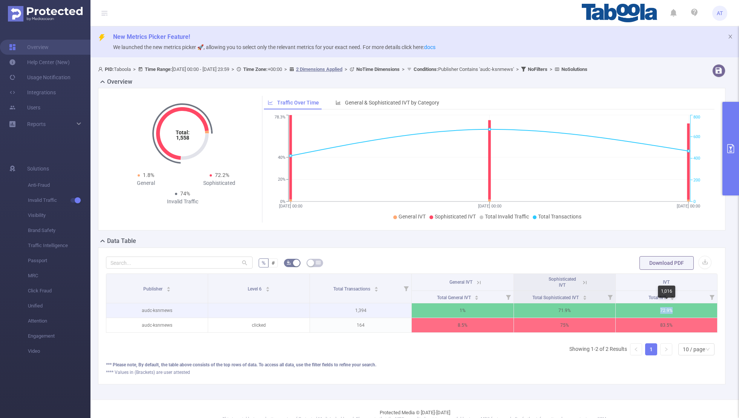
copy p "72.9%"
drag, startPoint x: 686, startPoint y: 308, endPoint x: 642, endPoint y: 308, distance: 43.7
click at [503, 273] on p "72.9%" at bounding box center [666, 310] width 101 height 14
drag, startPoint x: 372, startPoint y: 310, endPoint x: 337, endPoint y: 310, distance: 34.7
click at [337, 273] on p "1,394" at bounding box center [360, 310] width 101 height 14
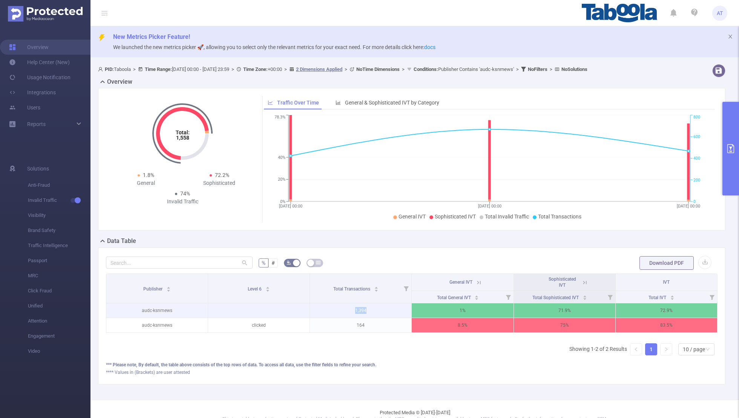
copy p "1,394"
click at [503, 162] on button "primary" at bounding box center [730, 148] width 17 height 93
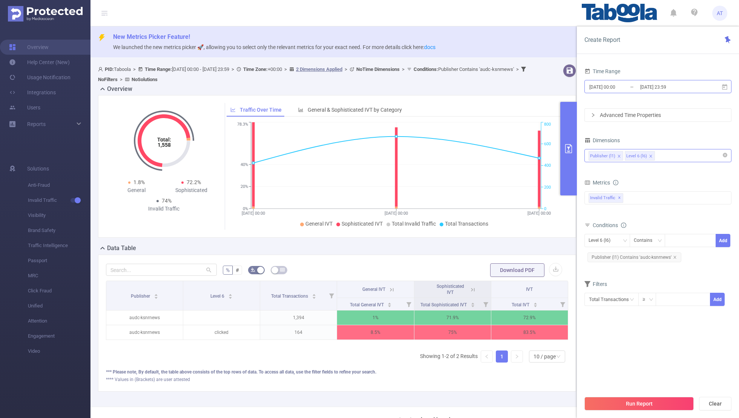
click at [503, 91] on input "[DATE] 00:00" at bounding box center [618, 87] width 61 height 10
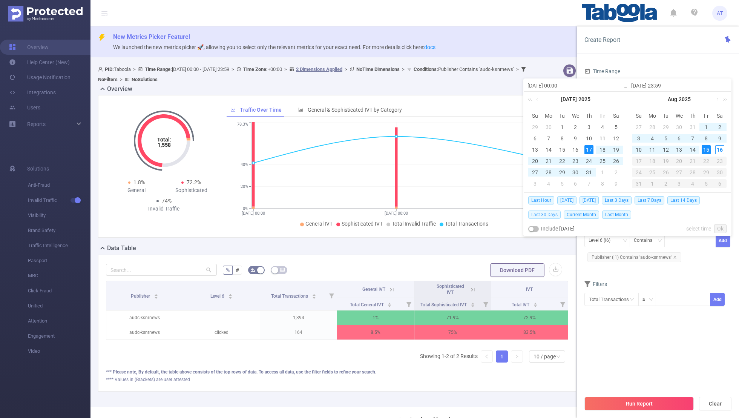
click at [503, 213] on span "Last 30 Days" at bounding box center [544, 214] width 32 height 8
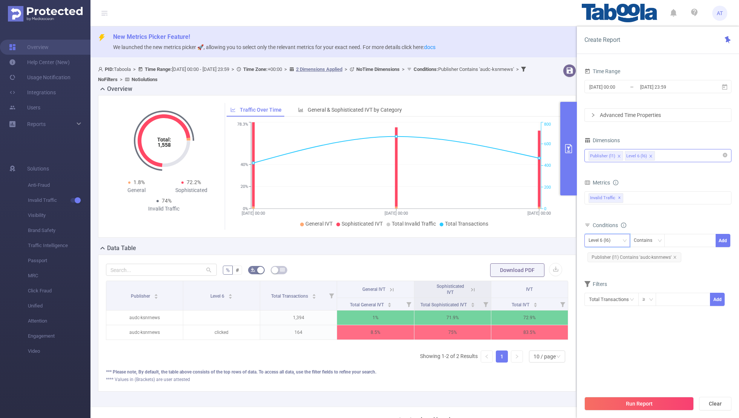
click at [503, 236] on div "Level 6 (l6)" at bounding box center [601, 240] width 27 height 12
click at [503, 252] on li "Publisher (l1)" at bounding box center [607, 255] width 46 height 12
click at [503, 255] on icon "icon: close" at bounding box center [675, 257] width 4 height 4
click at [503, 239] on div at bounding box center [689, 240] width 43 height 12
paste input "ictemcoin-hdconsortiumindiacoin"
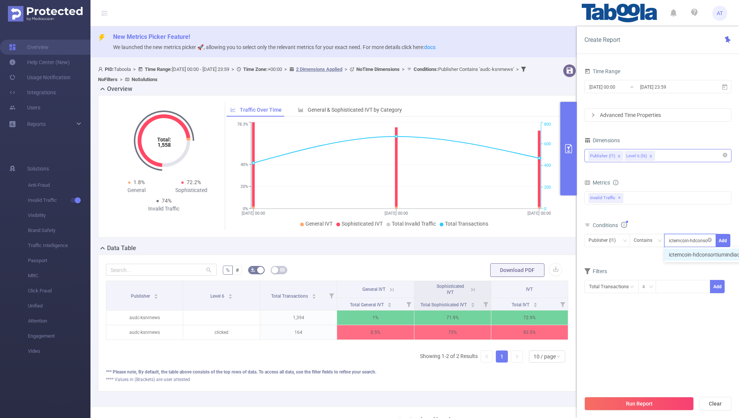
scroll to position [0, 25]
type input "ictemcoin-hdconsortiumindiacoin"
click at [503, 242] on button "Add" at bounding box center [722, 240] width 15 height 13
click at [503, 273] on form "Dimensions Publisher (l1) Level 6 (l6) Metrics bp_total bp_adult bp_arms bp_cri…" at bounding box center [657, 225] width 147 height 181
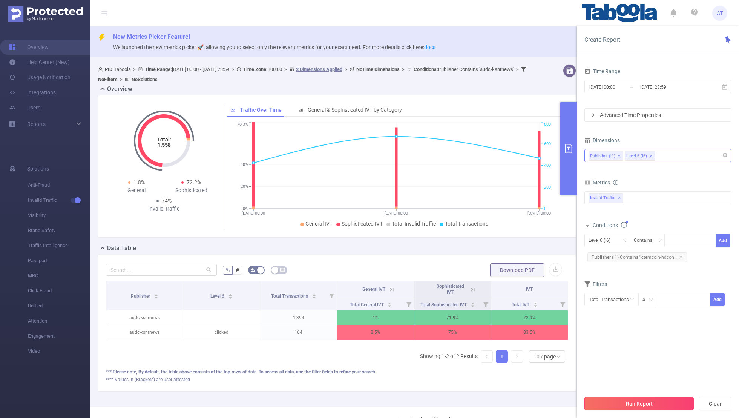
click at [503, 273] on button "Run Report" at bounding box center [638, 404] width 109 height 14
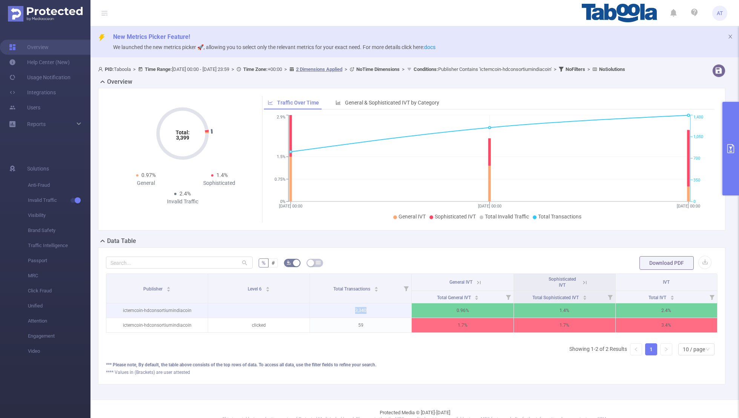
drag, startPoint x: 368, startPoint y: 316, endPoint x: 342, endPoint y: 316, distance: 26.0
click at [342, 273] on p "3,340" at bounding box center [360, 310] width 101 height 14
drag, startPoint x: 676, startPoint y: 316, endPoint x: 620, endPoint y: 316, distance: 56.5
click at [503, 273] on p "2.4%" at bounding box center [666, 310] width 101 height 14
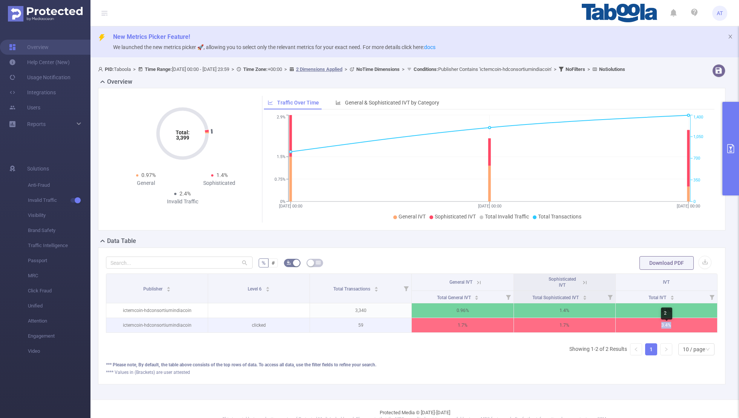
drag, startPoint x: 680, startPoint y: 333, endPoint x: 649, endPoint y: 333, distance: 30.9
click at [503, 273] on p "3.4%" at bounding box center [666, 325] width 101 height 14
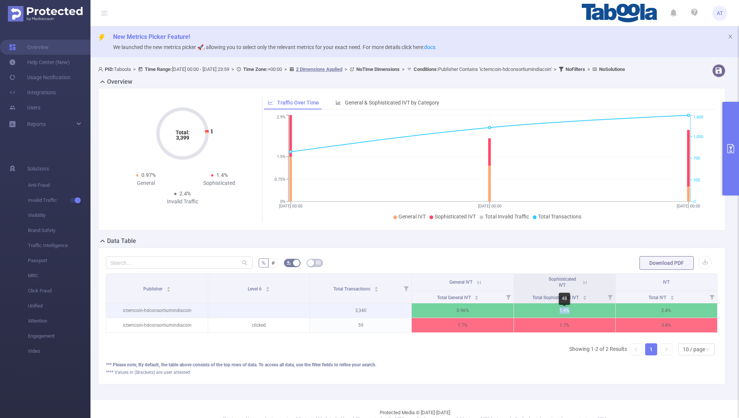
drag, startPoint x: 571, startPoint y: 318, endPoint x: 557, endPoint y: 318, distance: 13.6
click at [503, 273] on p "1.4%" at bounding box center [564, 310] width 101 height 14
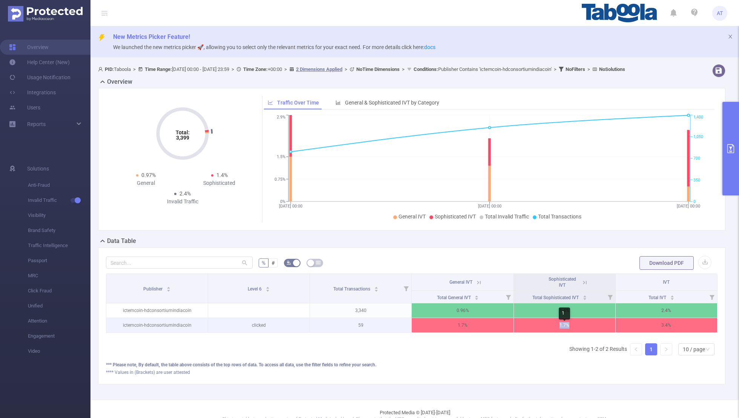
drag, startPoint x: 570, startPoint y: 331, endPoint x: 556, endPoint y: 331, distance: 13.2
click at [503, 273] on p "1.7%" at bounding box center [564, 325] width 101 height 14
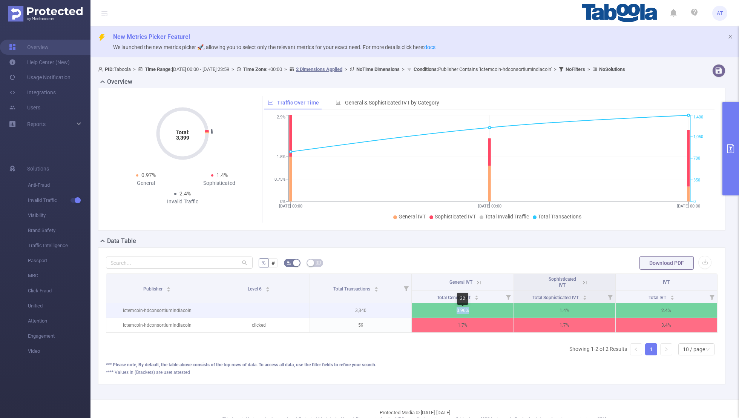
drag, startPoint x: 479, startPoint y: 317, endPoint x: 443, endPoint y: 318, distance: 35.4
click at [443, 273] on p "0.96%" at bounding box center [462, 310] width 101 height 14
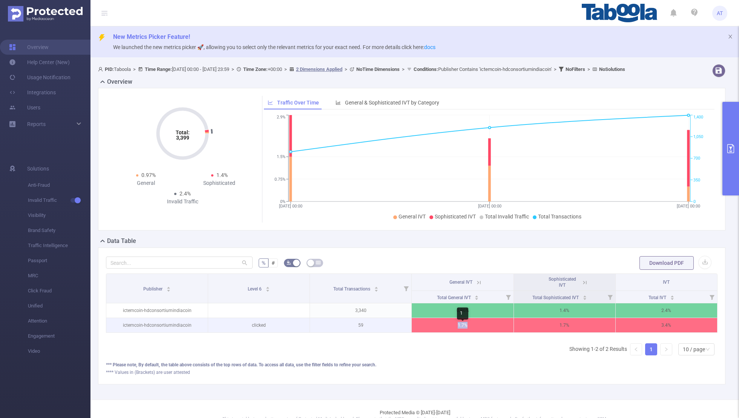
drag, startPoint x: 471, startPoint y: 333, endPoint x: 455, endPoint y: 333, distance: 16.2
click at [455, 273] on p "1.7%" at bounding box center [462, 325] width 101 height 14
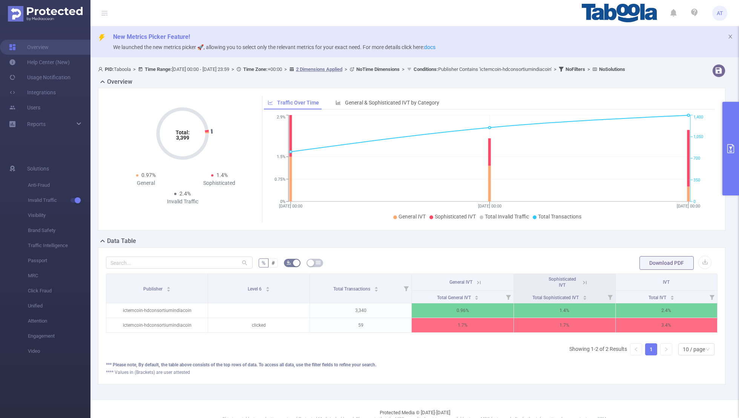
click at [469, 273] on div "Publisher Level 6 Total Transactions General IVT Sophisticated IVT IVT Total Ge…" at bounding box center [411, 317] width 611 height 88
click at [503, 170] on button "primary" at bounding box center [730, 148] width 17 height 93
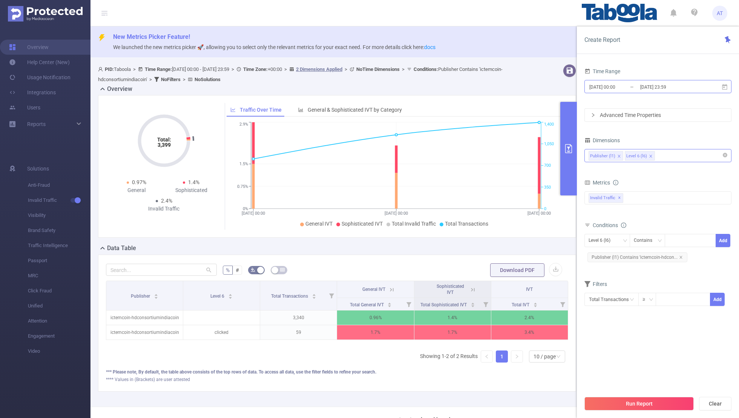
click at [503, 89] on input "[DATE] 00:00" at bounding box center [618, 87] width 61 height 10
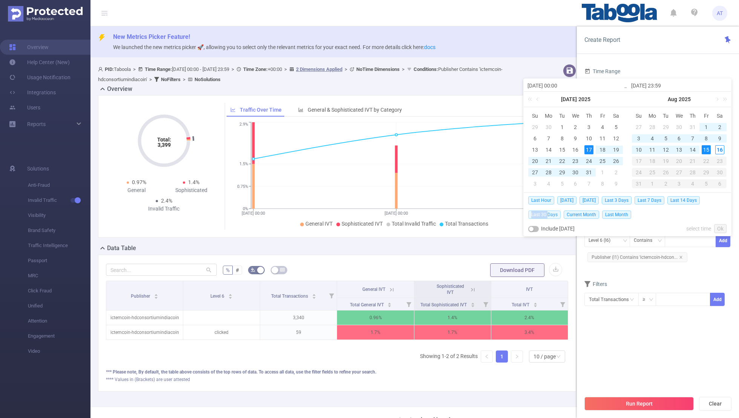
click at [503, 210] on span "Last 30 Days" at bounding box center [544, 214] width 32 height 8
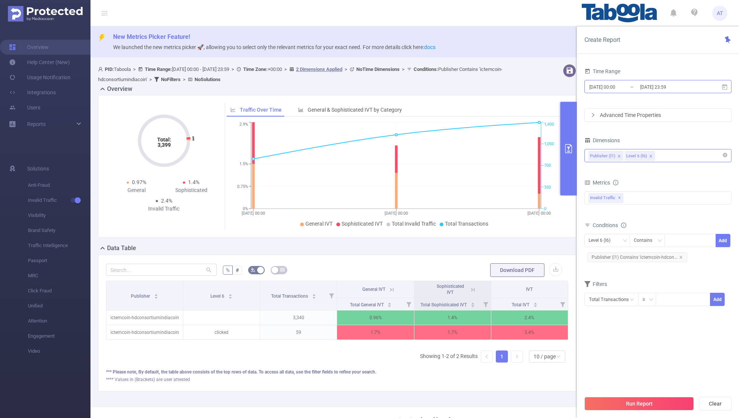
click at [503, 91] on input "[DATE] 00:00" at bounding box center [618, 87] width 61 height 10
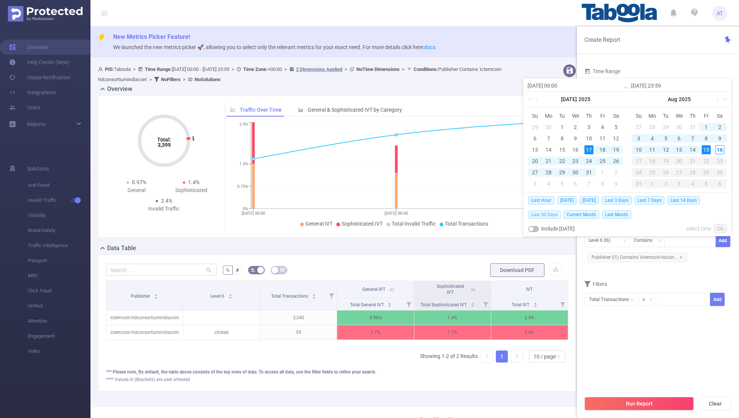
click at [503, 212] on span "Last 30 Days" at bounding box center [544, 214] width 32 height 8
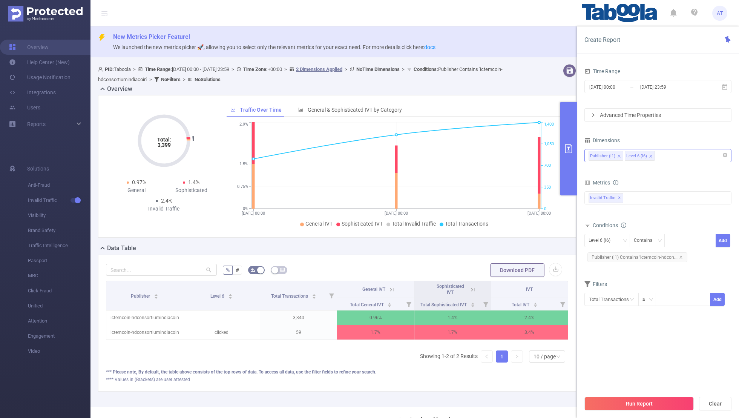
click at [503, 59] on div "Time Range [DATE] 00:00 _ [DATE] 23:59 Advanced Time Properties Dimensions Publ…" at bounding box center [658, 244] width 162 height 372
click at [503, 237] on div "Level 6 (l6)" at bounding box center [601, 240] width 27 height 12
click at [503, 255] on li "Publisher (l1)" at bounding box center [607, 255] width 46 height 12
click at [503, 255] on icon "icon: close" at bounding box center [681, 257] width 4 height 4
click at [503, 237] on div at bounding box center [689, 240] width 43 height 12
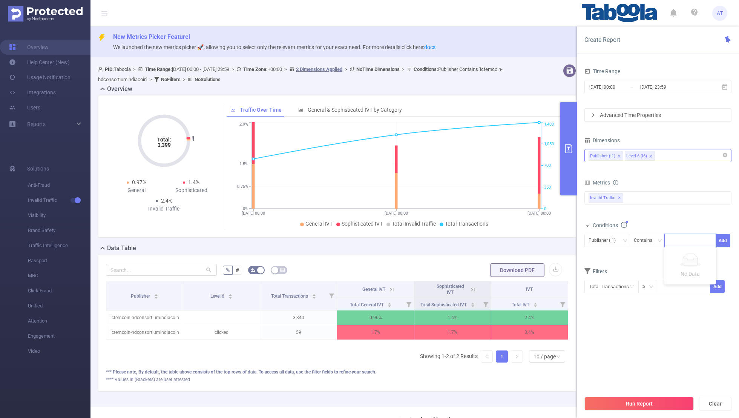
paste input "audc-ejnews"
type input "audc-ejnews"
click at [503, 239] on button "Add" at bounding box center [722, 240] width 15 height 13
click at [503, 271] on form "Dimensions Publisher (l1) Level 6 (l6) Metrics bp_total bp_adult bp_arms bp_cri…" at bounding box center [657, 225] width 147 height 181
click at [503, 86] on input "[DATE] 00:00" at bounding box center [618, 87] width 61 height 10
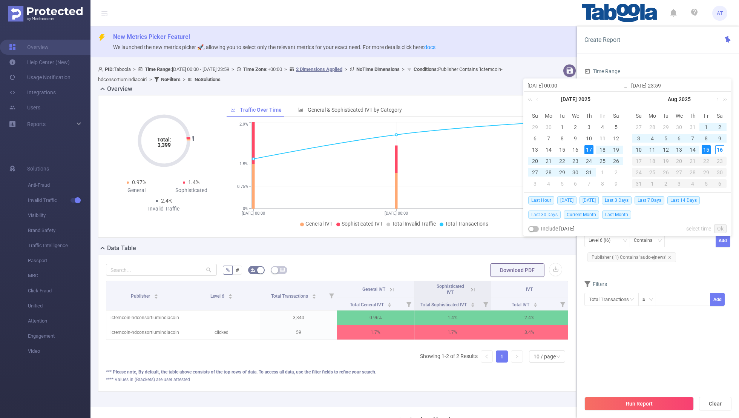
click at [503, 214] on span "Last 30 Days" at bounding box center [544, 214] width 32 height 8
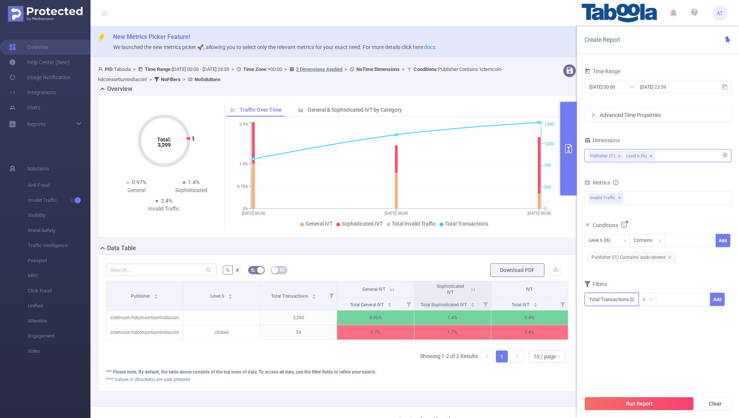
click at [503, 273] on input "text" at bounding box center [611, 299] width 54 height 13
click at [503, 273] on section "Time Range [DATE] 00:00 _ [DATE] 23:59 Advanced Time Properties Dimensions Publ…" at bounding box center [657, 228] width 147 height 325
click at [503, 273] on button "Run Report" at bounding box center [638, 404] width 109 height 14
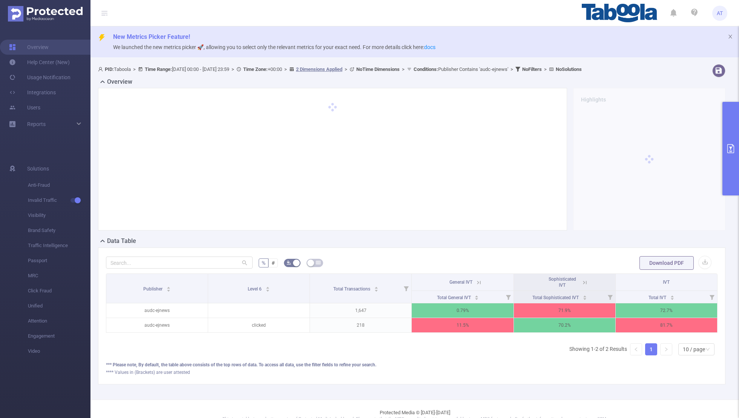
click at [479, 273] on icon at bounding box center [478, 282] width 7 height 7
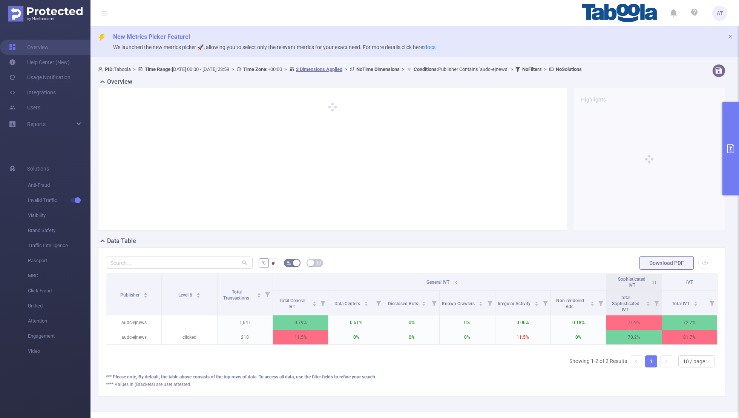
scroll to position [0, 2]
click at [503, 273] on icon at bounding box center [652, 282] width 7 height 7
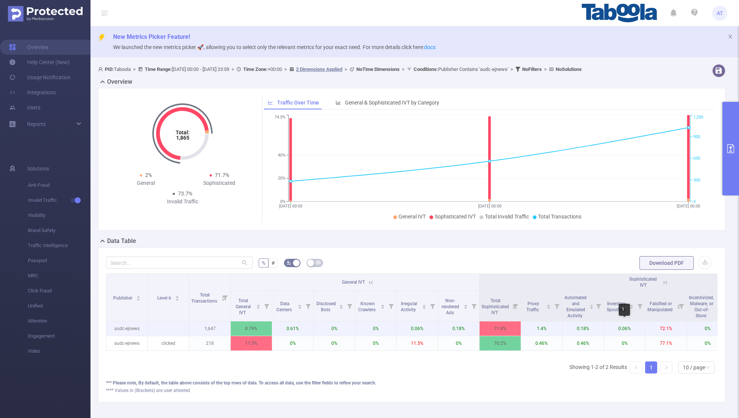
scroll to position [0, 136]
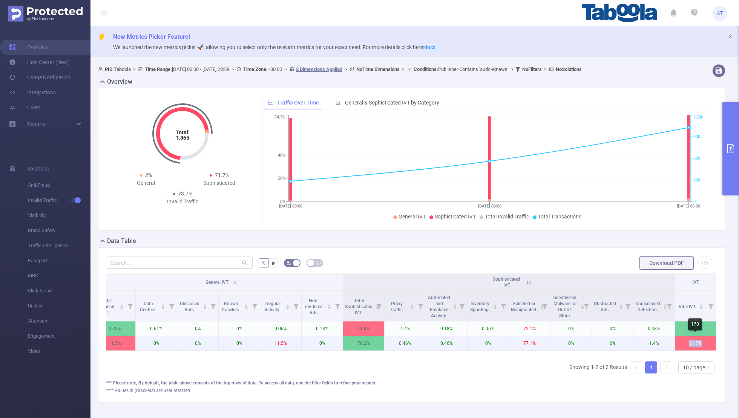
copy tr "81.7%"
drag, startPoint x: 702, startPoint y: 342, endPoint x: 668, endPoint y: 342, distance: 34.7
click at [503, 273] on tr "audc-ejnews clicked 218 11.5% 0% 0% 0% 11.5% 0% 70.2% 0.46% 0.46% 0% 77.1% 0% 0…" at bounding box center [343, 343] width 746 height 15
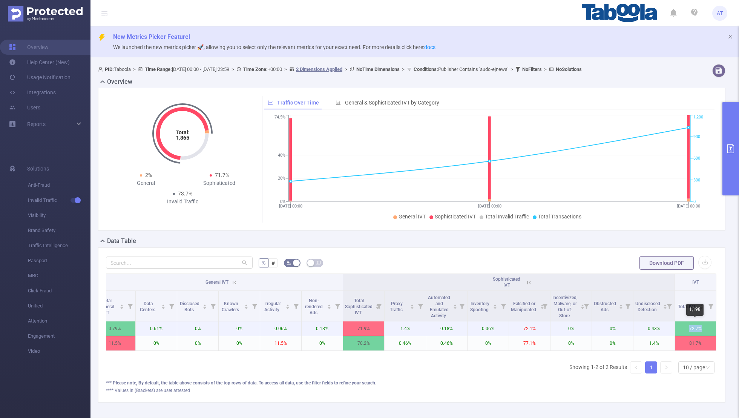
drag, startPoint x: 705, startPoint y: 330, endPoint x: 668, endPoint y: 330, distance: 36.2
click at [503, 273] on tr "audc-ejnews 1,647 0.79% 0.61% 0% 0% 0.06% 0.18% 71.9% 1.4% 0.18% 0.06% 72.1% 0%…" at bounding box center [343, 328] width 746 height 15
copy tr "72.7%"
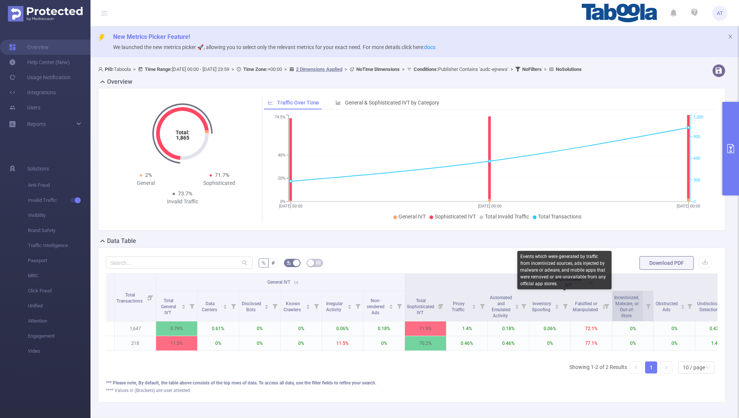
scroll to position [0, 0]
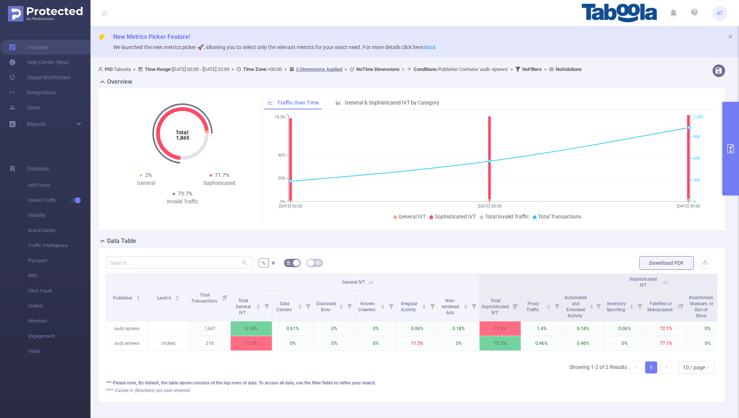
click at [503, 166] on button "primary" at bounding box center [730, 148] width 17 height 93
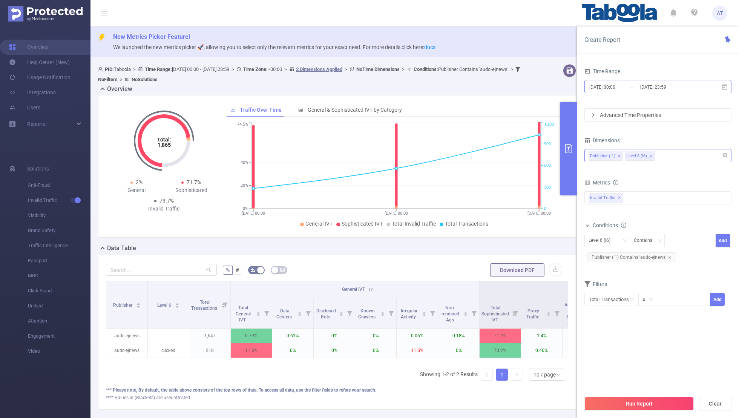
click at [503, 87] on input "[DATE] 00:00" at bounding box center [618, 87] width 61 height 10
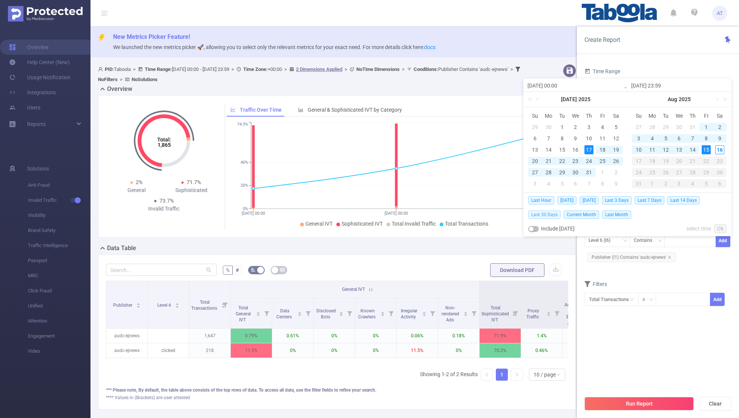
click at [503, 214] on span "Last 30 Days" at bounding box center [544, 214] width 32 height 8
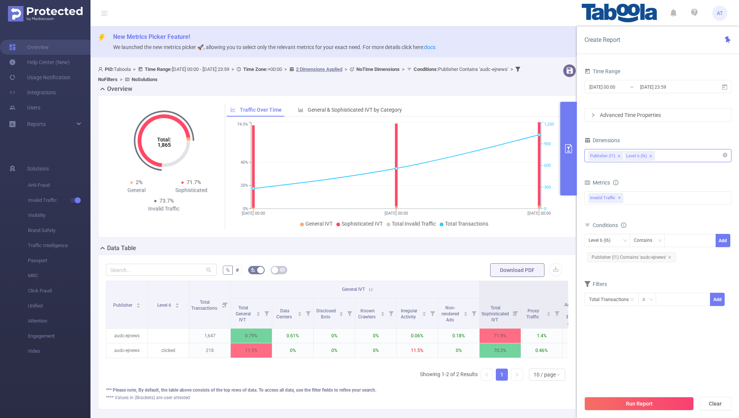
click at [503, 270] on form "Dimensions Publisher (l1) Level 6 (l6) Metrics bp_total bp_adult bp_arms bp_cri…" at bounding box center [657, 225] width 147 height 181
click at [503, 239] on div "Level 6 (l6)" at bounding box center [601, 240] width 27 height 12
click at [503, 254] on li "Publisher (l1)" at bounding box center [607, 255] width 46 height 12
click at [503, 255] on icon "icon: close" at bounding box center [670, 257] width 4 height 4
click at [503, 236] on div at bounding box center [689, 240] width 43 height 12
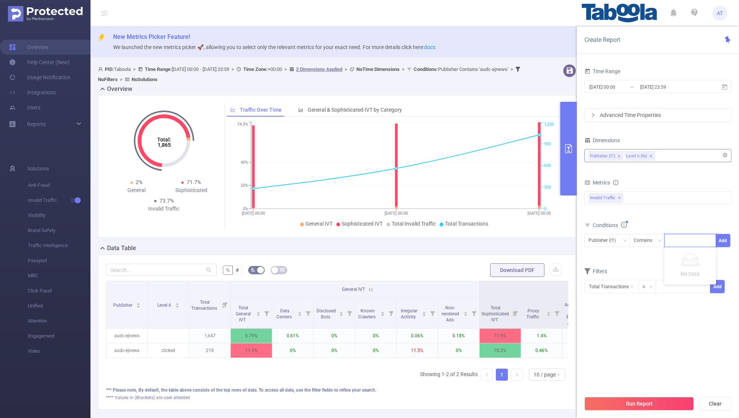
paste input "stylomania-gcwrohtakcom"
type input "stylomania-gcwrohtakcom"
click at [503, 236] on button "Add" at bounding box center [722, 240] width 15 height 13
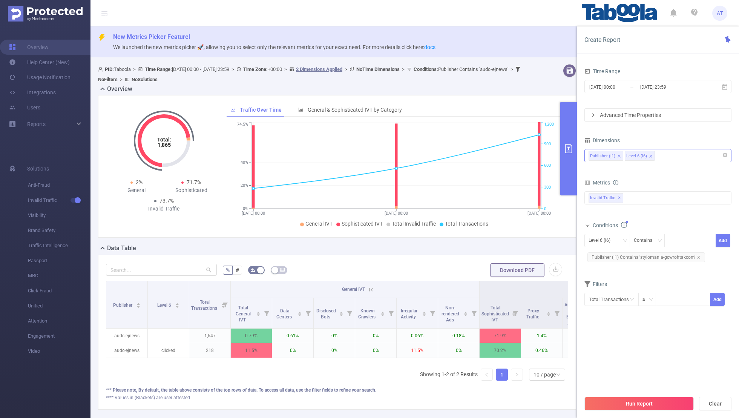
click at [503, 273] on section "Time Range [DATE] 00:00 _ [DATE] 23:59 Advanced Time Properties Dimensions Publ…" at bounding box center [657, 228] width 147 height 325
click at [503, 273] on button "Run Report" at bounding box center [638, 404] width 109 height 14
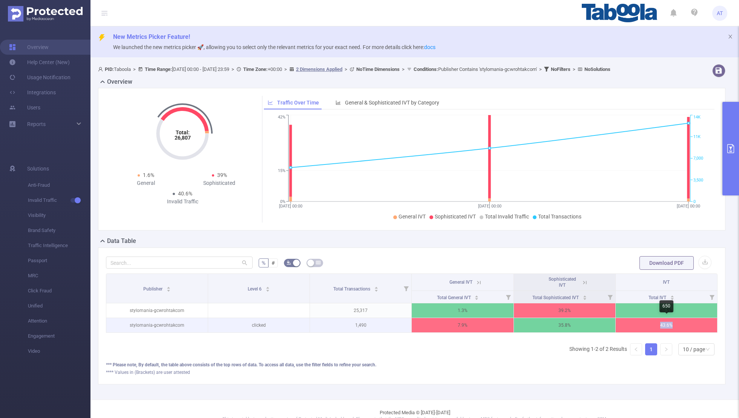
scroll to position [12, 0]
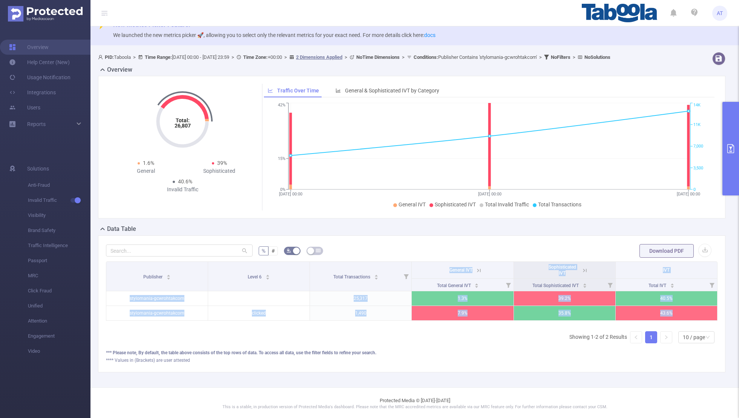
copy table "Publisher Level 6 Total Transactions General IVT Sophisticated IVT IVT Total Ge…"
drag, startPoint x: 680, startPoint y: 326, endPoint x: 643, endPoint y: 326, distance: 36.2
click at [503, 273] on div "Publisher Level 6 Total Transactions General IVT Sophisticated IVT IVT Total Ge…" at bounding box center [411, 305] width 611 height 88
drag, startPoint x: 687, startPoint y: 312, endPoint x: 636, endPoint y: 312, distance: 51.3
click at [503, 273] on p "43.6%" at bounding box center [666, 313] width 101 height 14
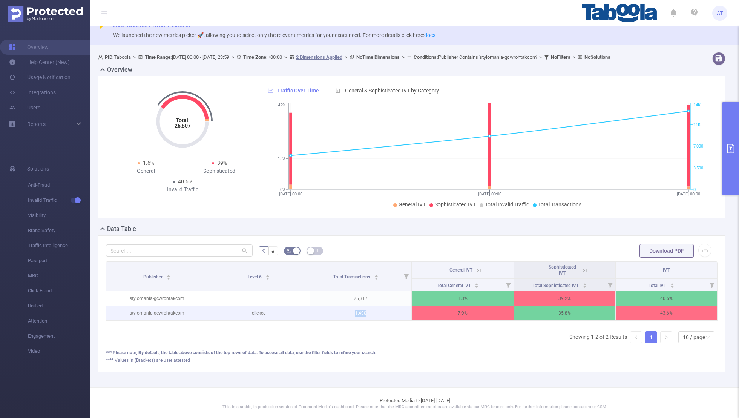
drag, startPoint x: 373, startPoint y: 309, endPoint x: 350, endPoint y: 309, distance: 23.0
click at [350, 273] on p "1,490" at bounding box center [360, 313] width 101 height 14
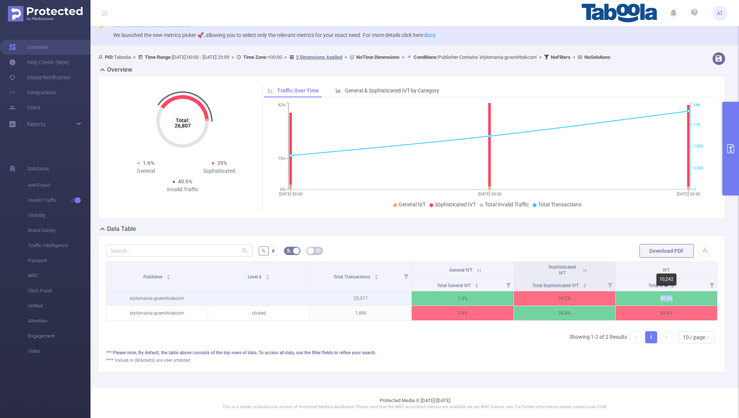
drag, startPoint x: 678, startPoint y: 296, endPoint x: 639, endPoint y: 297, distance: 39.2
click at [503, 273] on p "40.5%" at bounding box center [666, 298] width 101 height 14
click at [503, 163] on button "primary" at bounding box center [730, 148] width 17 height 93
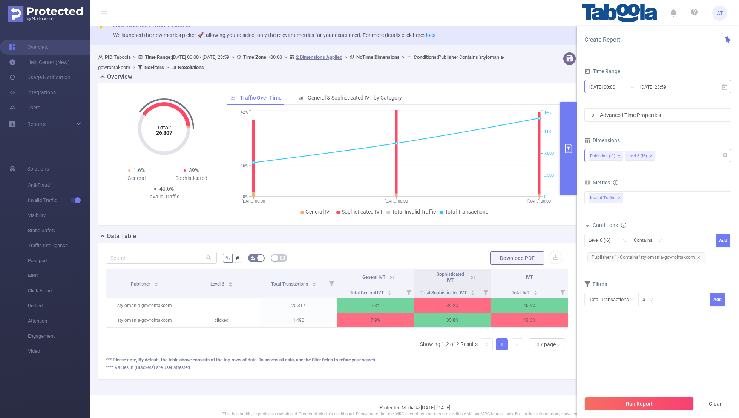
click at [503, 90] on input "[DATE] 23:59" at bounding box center [669, 87] width 61 height 10
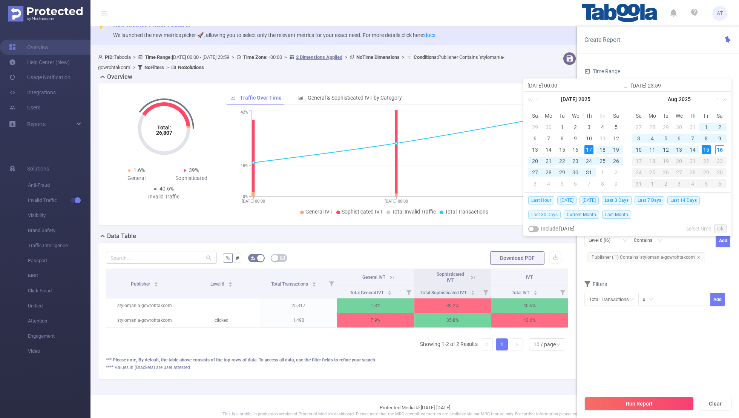
click at [503, 213] on span "Last 30 Days" at bounding box center [544, 214] width 32 height 8
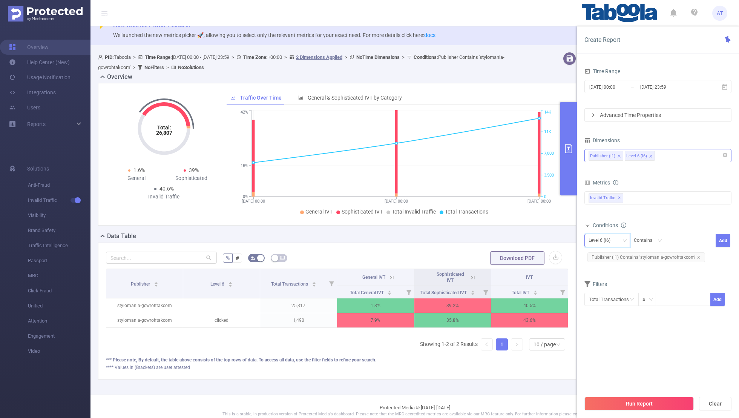
click at [503, 238] on div "Level 6 (l6)" at bounding box center [601, 240] width 27 height 12
click at [503, 252] on li "Publisher (l1)" at bounding box center [607, 255] width 46 height 12
click at [503, 255] on icon "icon: close" at bounding box center [699, 257] width 4 height 4
click at [503, 234] on div at bounding box center [690, 240] width 52 height 13
paste input "qsmtradinglimited-maryberryrecipes"
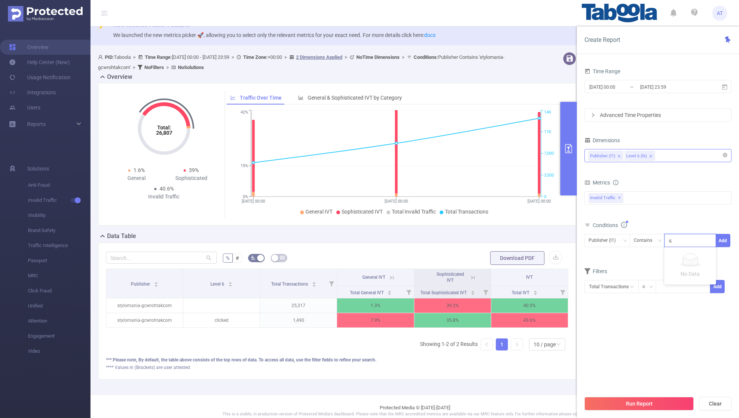
scroll to position [0, 30]
type input "qsmtradinglimited-maryberryrecipes"
click at [503, 236] on div "Time Range [DATE] 00:00 _ [DATE] 23:59 Advanced Time Properties Dimensions Publ…" at bounding box center [658, 244] width 162 height 372
click at [503, 237] on button "Add" at bounding box center [722, 240] width 15 height 13
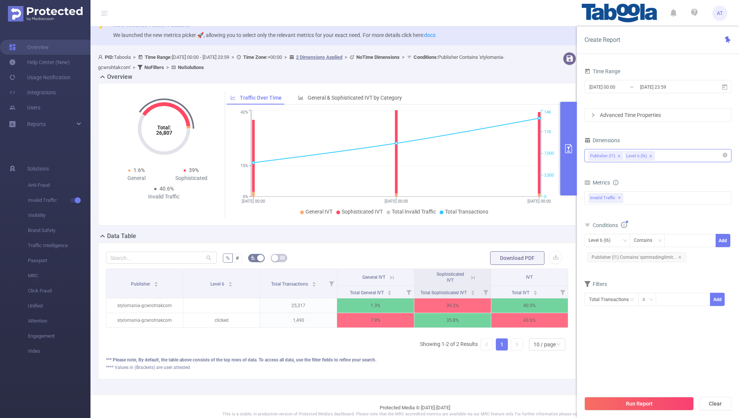
click at [503, 271] on form "Dimensions Publisher (l1) Level 6 (l6) Metrics bp_total bp_adult bp_arms bp_cri…" at bounding box center [657, 225] width 147 height 181
click at [503, 273] on button "Run Report" at bounding box center [638, 404] width 109 height 14
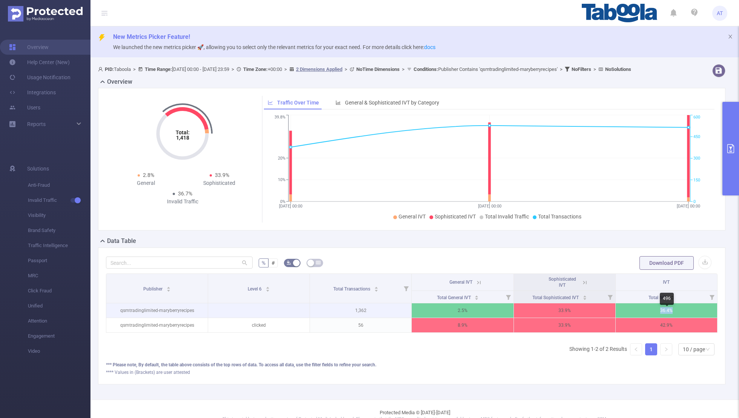
drag, startPoint x: 677, startPoint y: 317, endPoint x: 650, endPoint y: 317, distance: 27.1
click at [503, 273] on p "36.4%" at bounding box center [666, 310] width 101 height 14
drag, startPoint x: 377, startPoint y: 315, endPoint x: 348, endPoint y: 315, distance: 28.6
click at [348, 273] on p "1,362" at bounding box center [360, 310] width 101 height 14
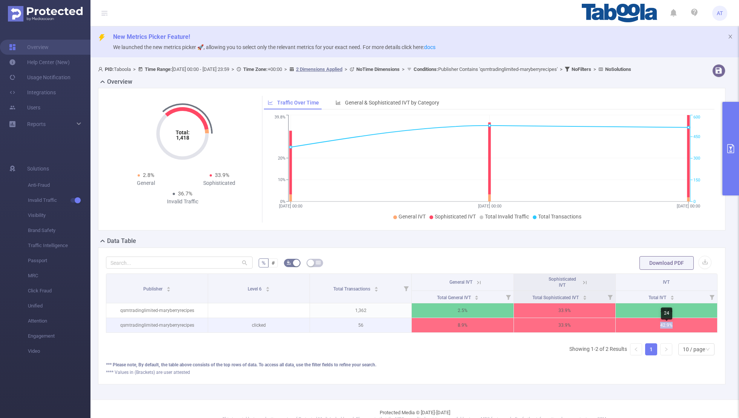
drag, startPoint x: 680, startPoint y: 332, endPoint x: 650, endPoint y: 332, distance: 30.5
click at [503, 273] on p "42.9%" at bounding box center [666, 325] width 101 height 14
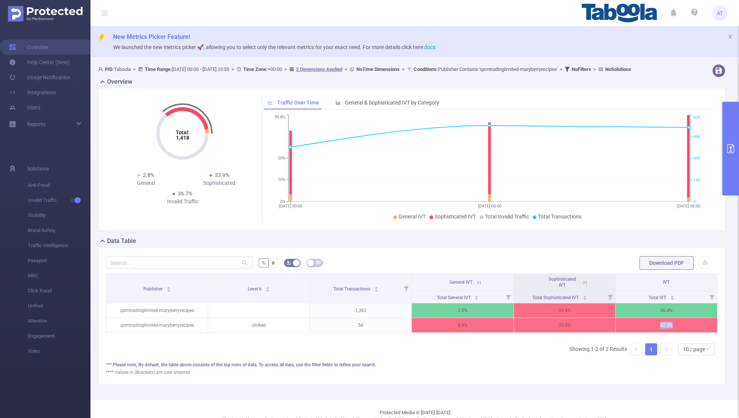
click at [503, 153] on button "primary" at bounding box center [730, 148] width 17 height 93
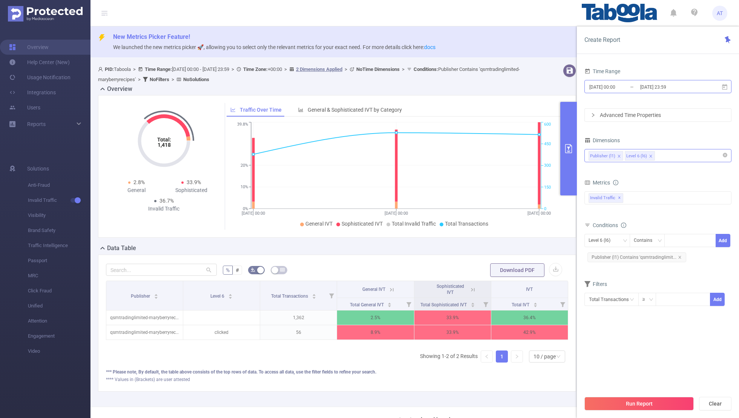
click at [503, 85] on input "[DATE] 00:00" at bounding box center [618, 87] width 61 height 10
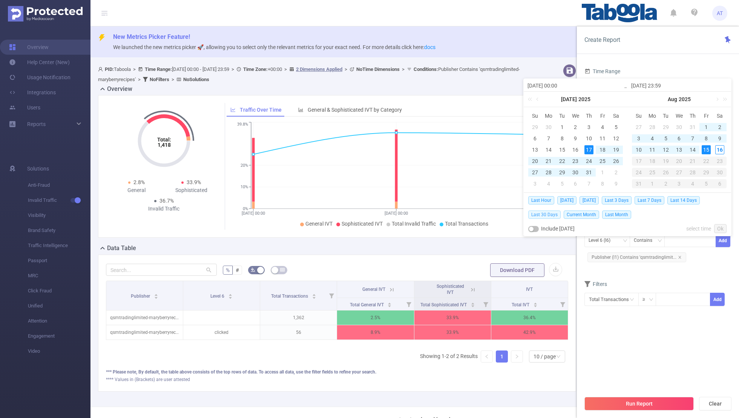
click at [503, 214] on span "Last 30 Days" at bounding box center [544, 214] width 32 height 8
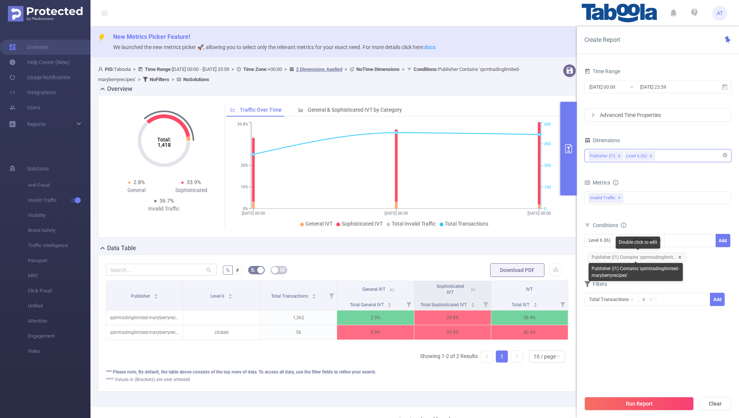
click at [503, 256] on icon "icon: close" at bounding box center [680, 257] width 4 height 4
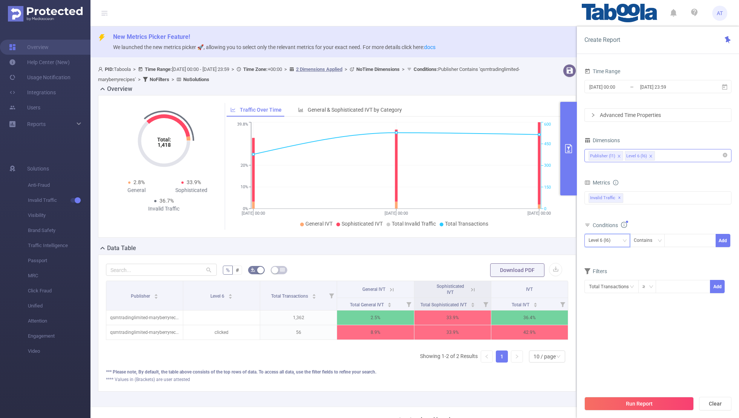
click at [503, 240] on div "Level 6 (l6)" at bounding box center [601, 240] width 27 height 12
click at [503, 252] on li "Publisher (l1)" at bounding box center [607, 255] width 46 height 12
click at [503, 239] on div at bounding box center [689, 240] width 43 height 12
paste input "terrabr-channel"
type input "terrabr-channel"
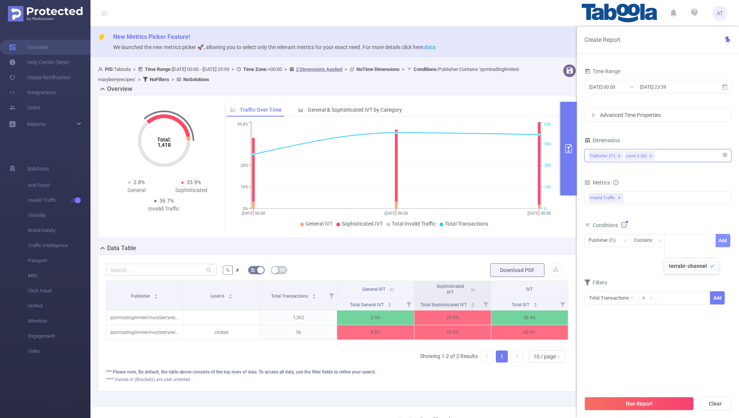
click at [503, 236] on button "Add" at bounding box center [722, 240] width 15 height 13
click at [503, 273] on div "Filters" at bounding box center [657, 285] width 147 height 12
click at [503, 273] on button "Run Report" at bounding box center [638, 404] width 109 height 14
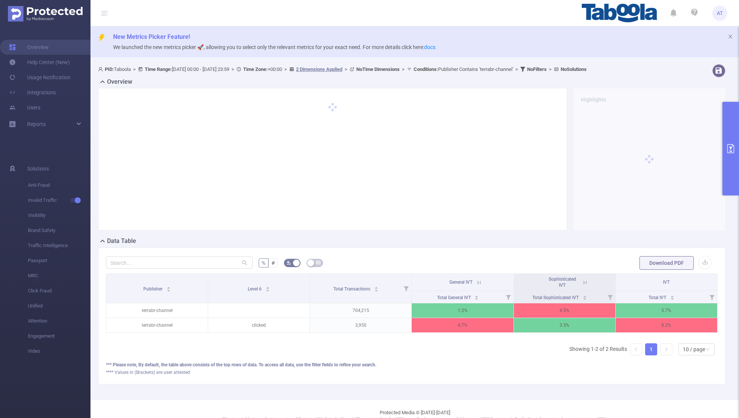
click at [503, 164] on button "primary" at bounding box center [730, 148] width 17 height 93
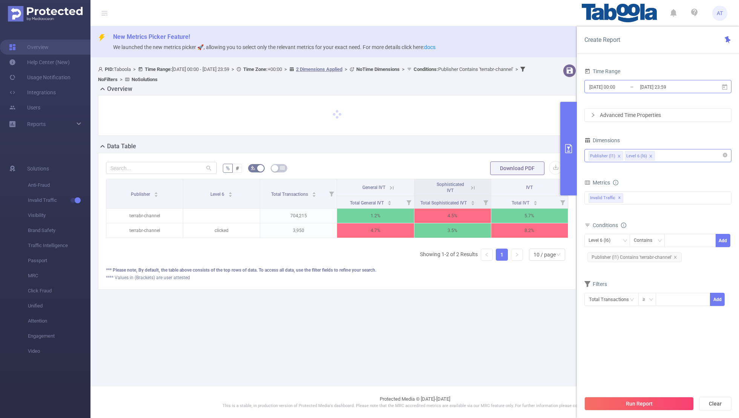
click at [503, 82] on input "[DATE] 00:00" at bounding box center [618, 87] width 61 height 10
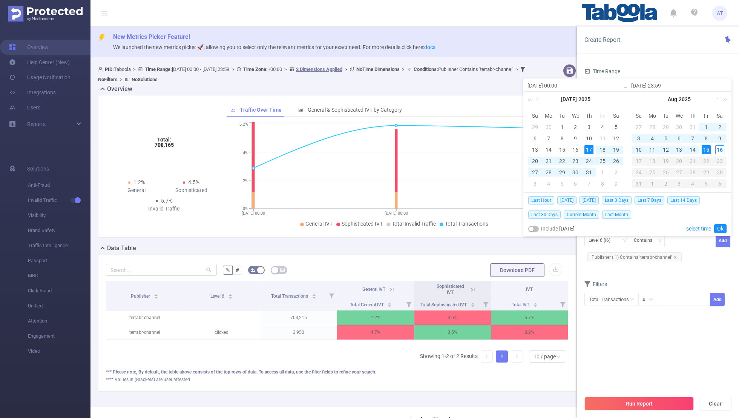
click at [350, 273] on div "Total General IVT" at bounding box center [371, 304] width 42 height 8
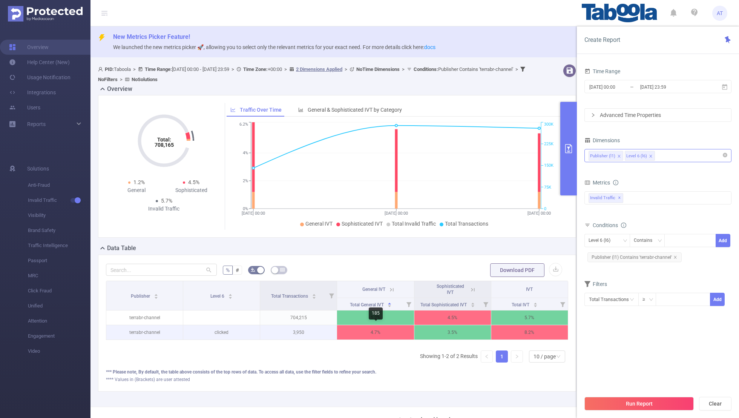
scroll to position [0, 2]
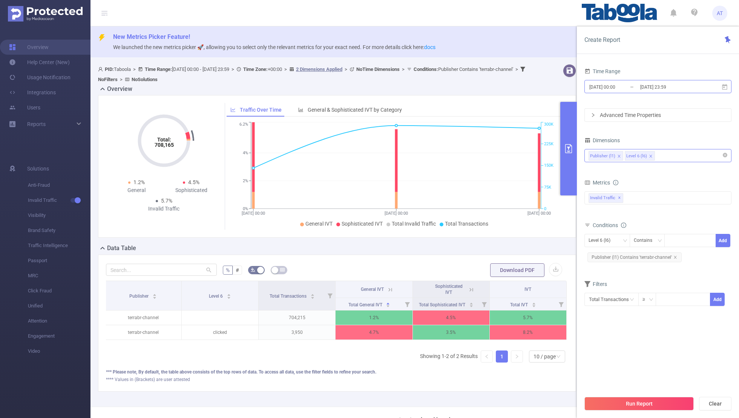
click at [503, 85] on input "[DATE] 00:00" at bounding box center [618, 87] width 61 height 10
